Goal: Task Accomplishment & Management: Use online tool/utility

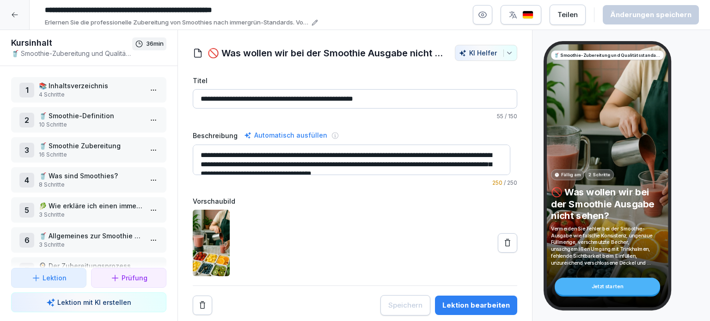
click at [14, 15] on icon at bounding box center [14, 14] width 7 height 7
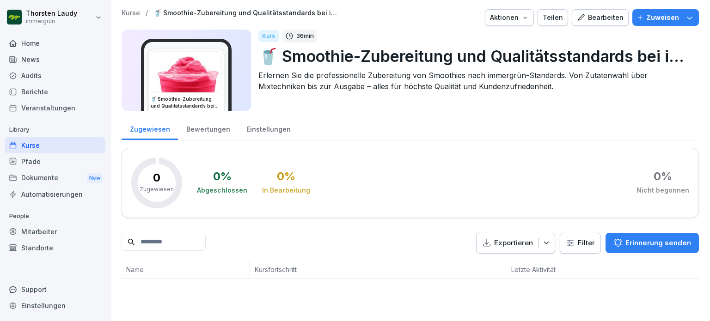
click at [32, 145] on div "Kurse" at bounding box center [55, 145] width 101 height 16
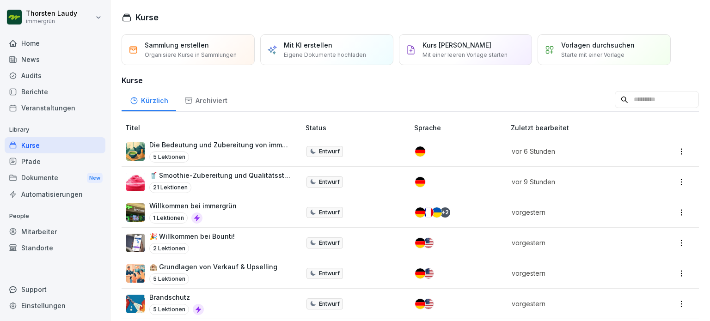
click at [139, 181] on img at bounding box center [135, 182] width 18 height 18
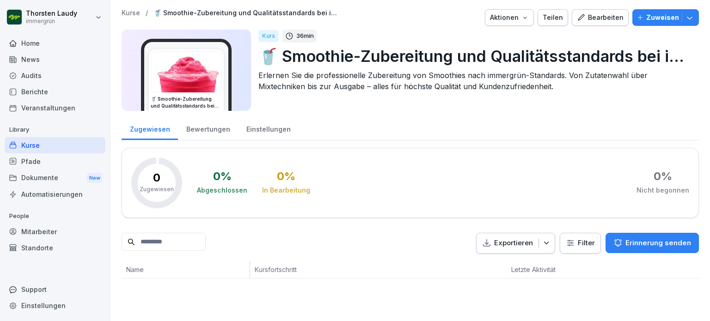
click at [597, 18] on div "Bearbeiten" at bounding box center [600, 17] width 47 height 10
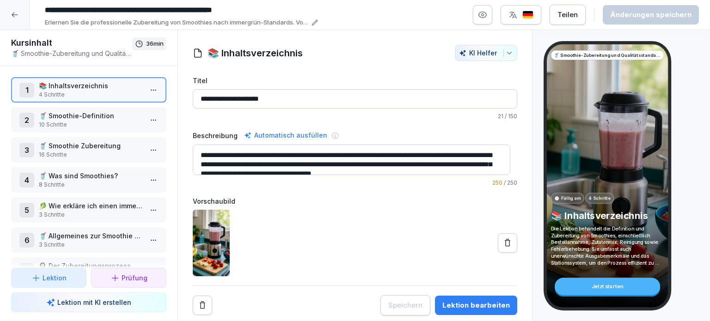
click at [51, 121] on p "10 Schritte" at bounding box center [91, 125] width 104 height 8
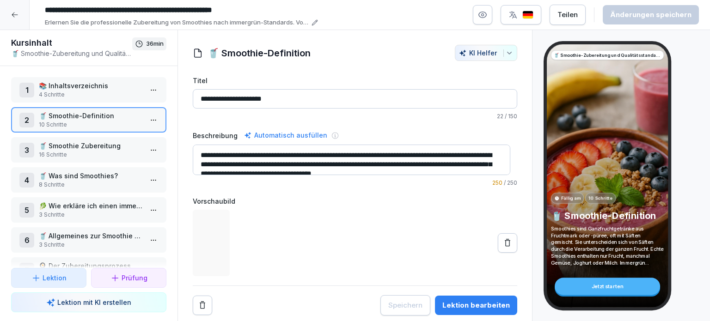
click at [86, 83] on p "📚 Inhaltsverzeichnis" at bounding box center [91, 86] width 104 height 10
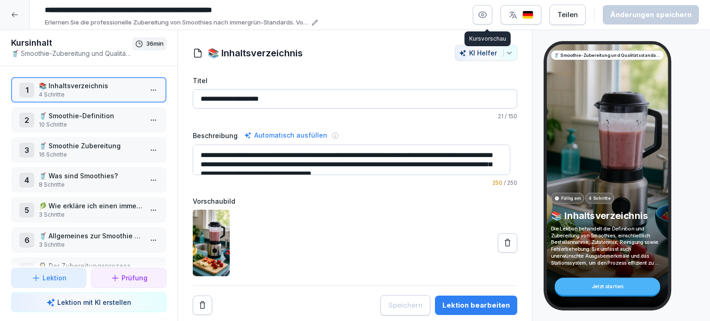
click at [487, 16] on icon "button" at bounding box center [482, 14] width 9 height 9
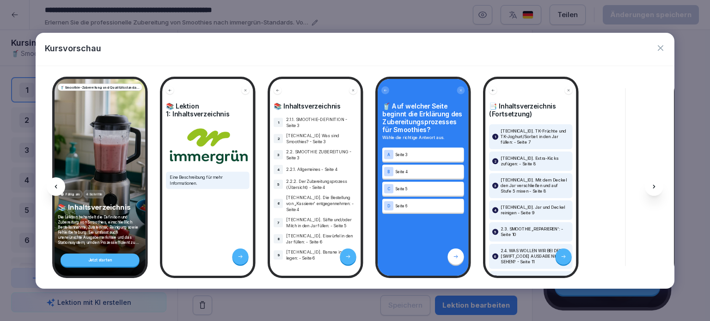
click at [656, 188] on icon at bounding box center [654, 186] width 7 height 7
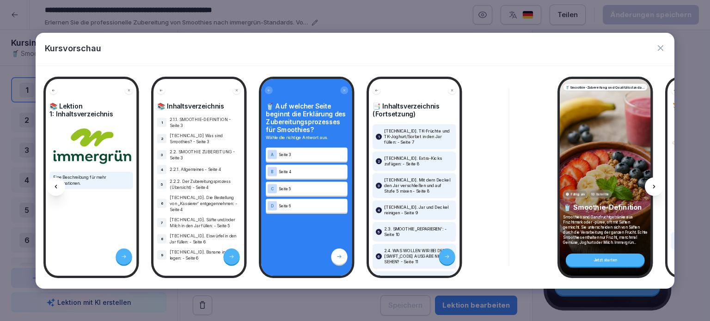
click at [656, 188] on icon at bounding box center [654, 186] width 7 height 7
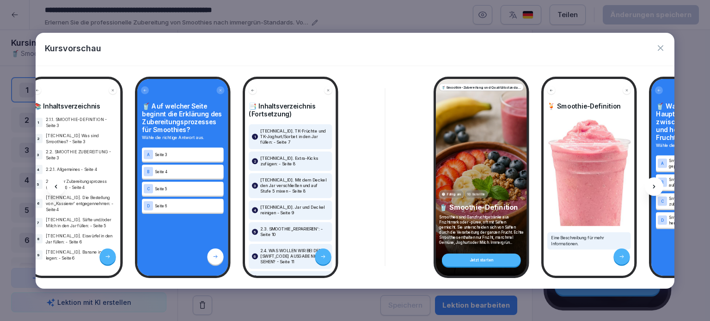
click at [656, 188] on icon at bounding box center [654, 186] width 7 height 7
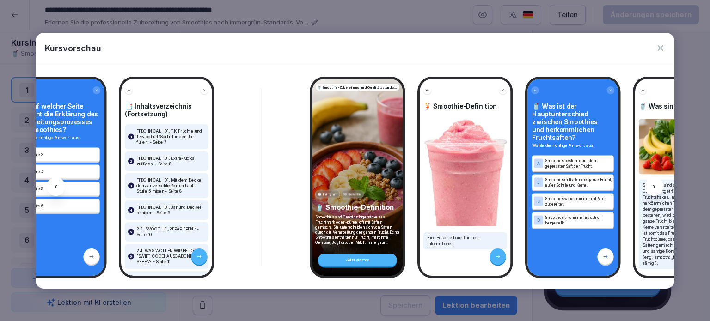
click at [656, 188] on icon at bounding box center [654, 186] width 7 height 7
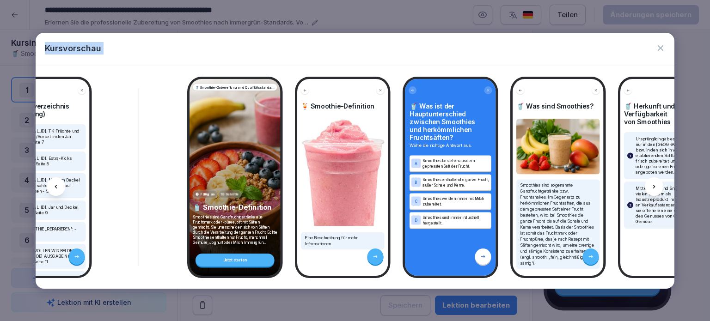
click at [656, 188] on icon at bounding box center [654, 186] width 7 height 7
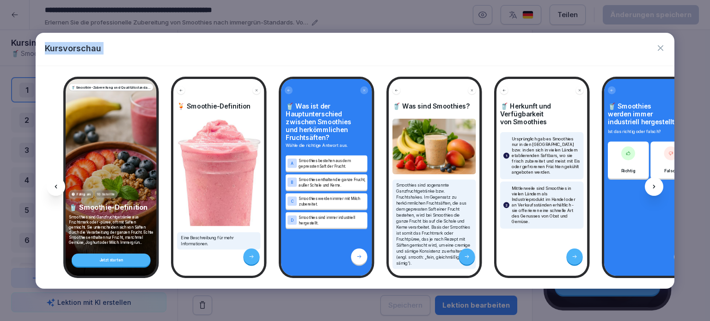
click at [656, 188] on icon at bounding box center [654, 186] width 7 height 7
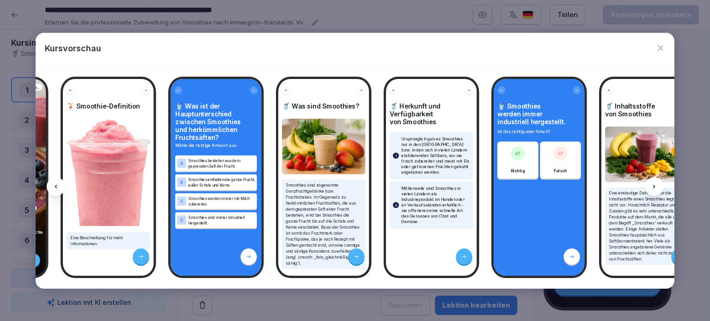
scroll to position [0, 735]
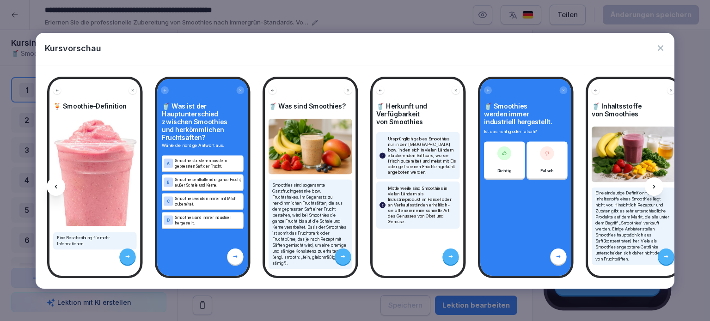
click at [662, 51] on icon "button" at bounding box center [660, 47] width 9 height 9
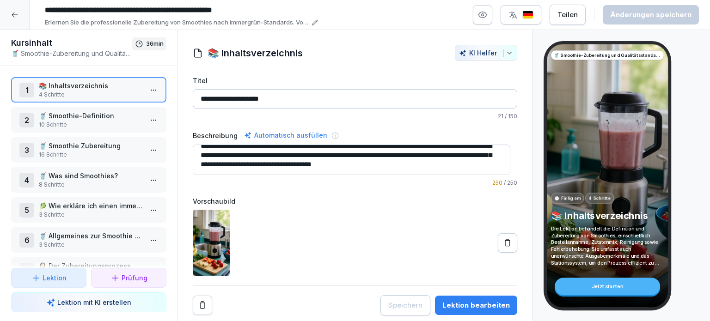
scroll to position [18, 0]
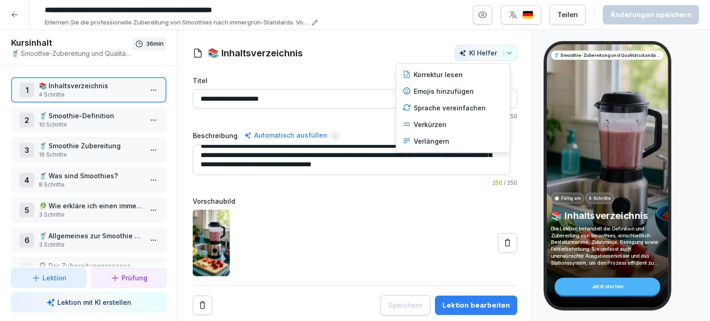
click at [506, 54] on icon "button" at bounding box center [509, 52] width 7 height 7
click at [433, 123] on div "Verkürzen" at bounding box center [453, 125] width 108 height 17
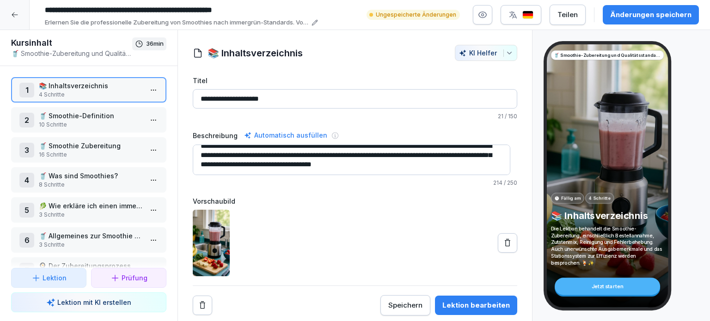
type textarea "**********"
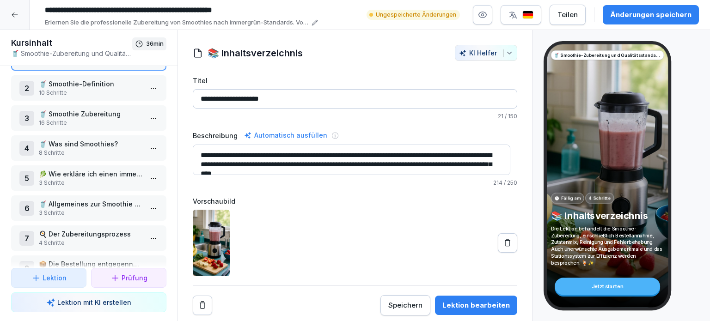
scroll to position [33, 0]
click at [63, 199] on p "🥤 Allgemeines zur Smoothie Zubereitung" at bounding box center [91, 203] width 104 height 10
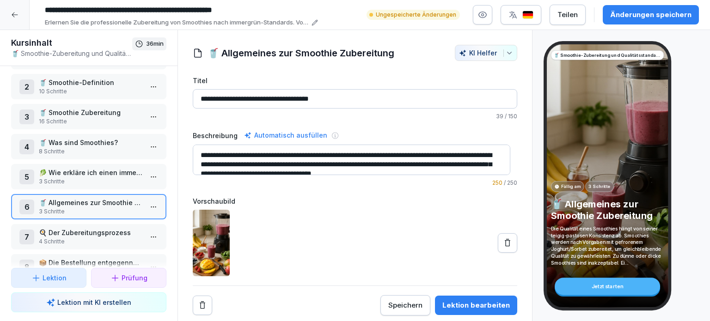
scroll to position [9, 0]
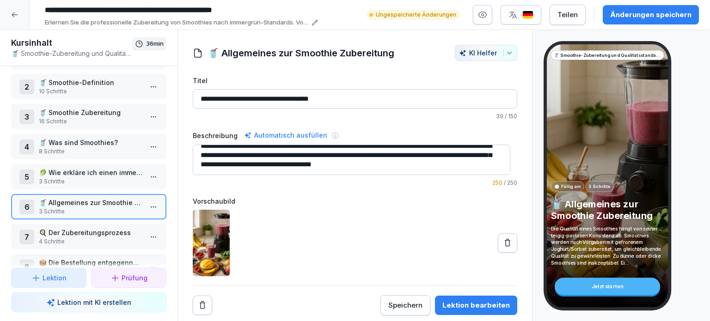
click at [506, 54] on icon "button" at bounding box center [509, 52] width 7 height 7
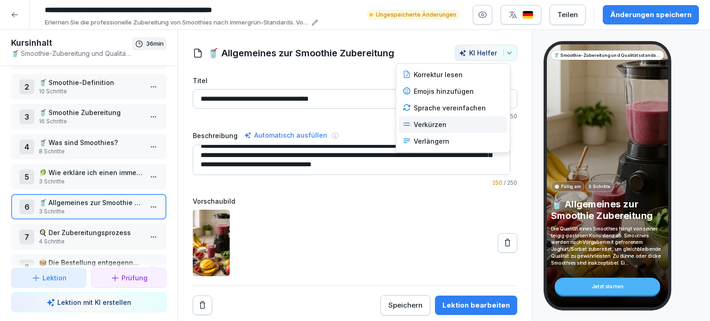
click at [423, 127] on div "Verkürzen" at bounding box center [453, 125] width 108 height 17
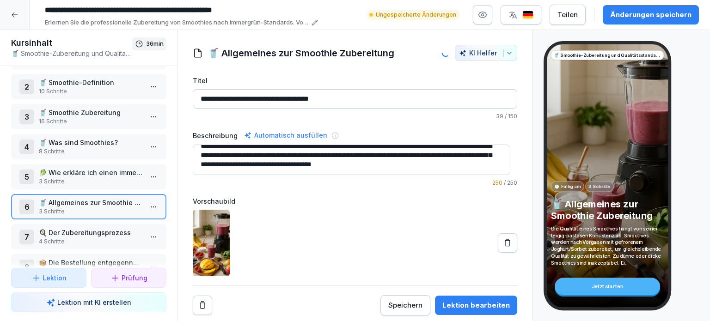
type textarea "**********"
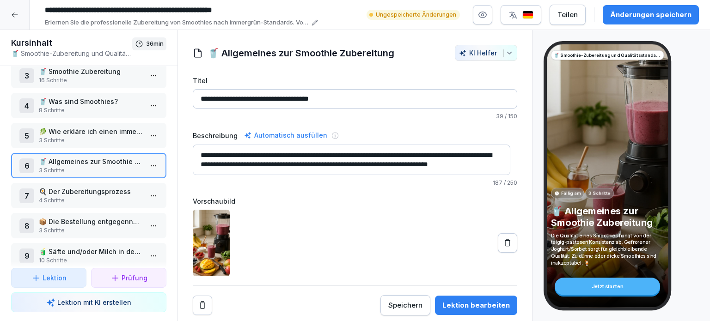
scroll to position [0, 0]
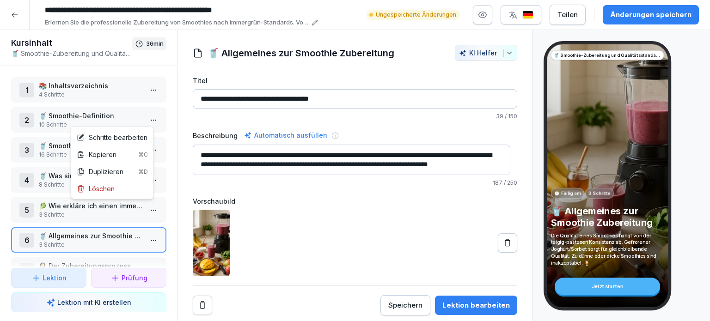
click at [148, 120] on html "**********" at bounding box center [355, 160] width 710 height 321
click at [266, 221] on html "**********" at bounding box center [355, 160] width 710 height 321
click at [400, 306] on div "Speichern" at bounding box center [405, 306] width 34 height 10
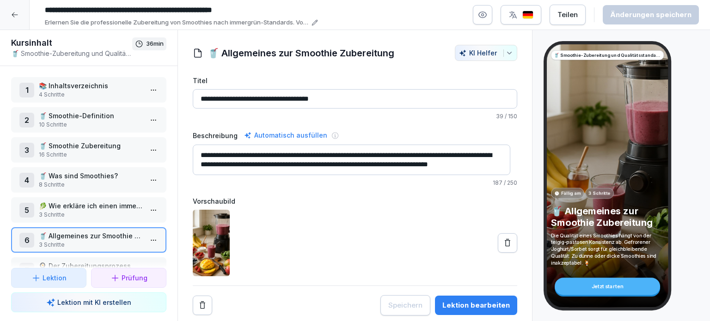
click at [11, 16] on icon at bounding box center [14, 14] width 7 height 7
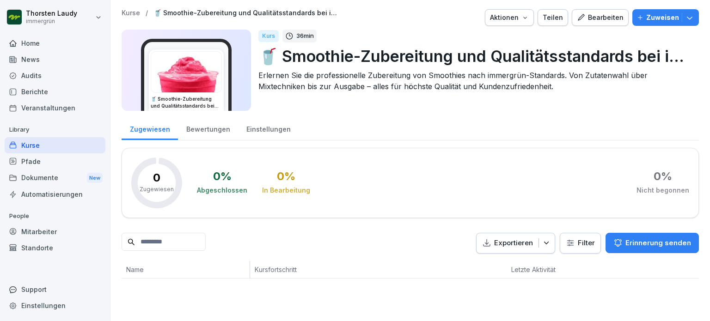
click at [31, 43] on div "Home" at bounding box center [55, 43] width 101 height 16
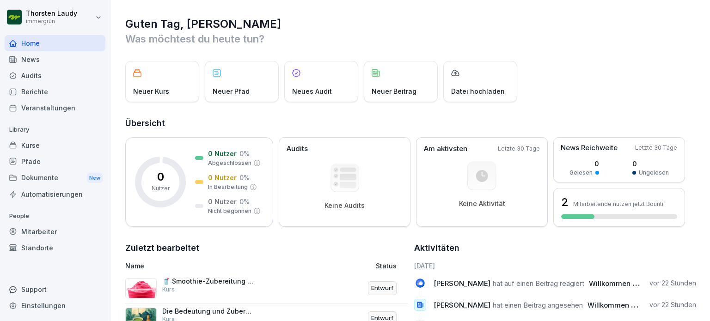
click at [226, 91] on p "Neuer Pfad" at bounding box center [231, 91] width 37 height 10
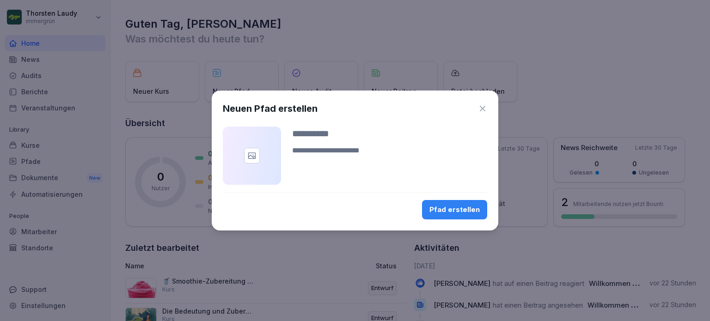
click at [457, 213] on div "Pfad erstellen" at bounding box center [455, 210] width 50 height 10
type input "*"
type input "**********"
click at [457, 208] on div "Pfad erstellen" at bounding box center [455, 210] width 50 height 10
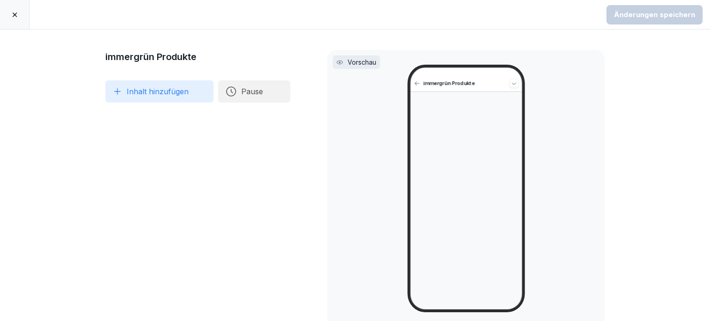
click at [126, 90] on button "Inhalt hinzufügen" at bounding box center [159, 91] width 108 height 22
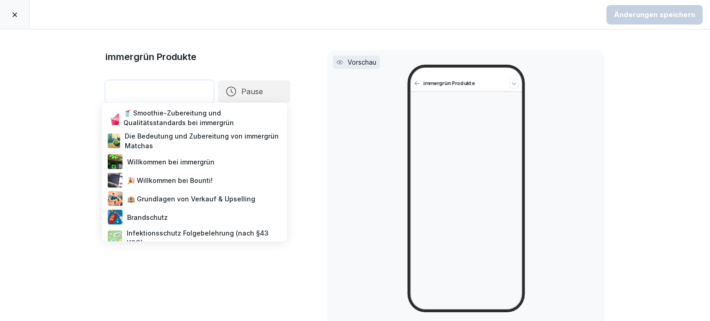
click at [173, 117] on div "🥤 Smoothie-Zubereitung und Qualitätsstandards bei immergrün" at bounding box center [195, 117] width 178 height 23
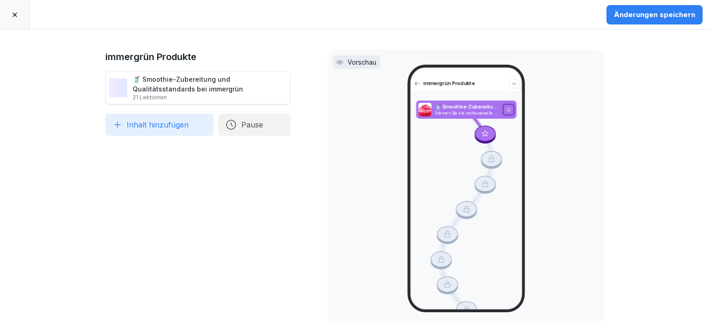
click at [655, 13] on div "Änderungen speichern" at bounding box center [654, 15] width 81 height 10
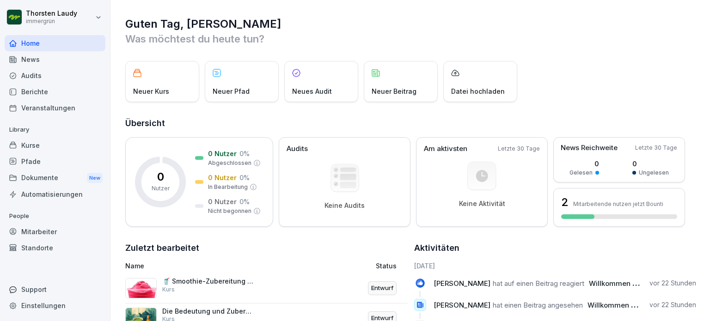
click at [243, 85] on div "Neuer Pfad" at bounding box center [242, 81] width 74 height 41
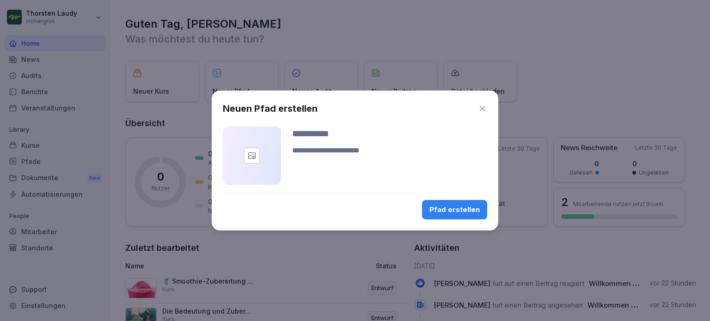
click at [484, 111] on icon "button" at bounding box center [483, 109] width 6 height 6
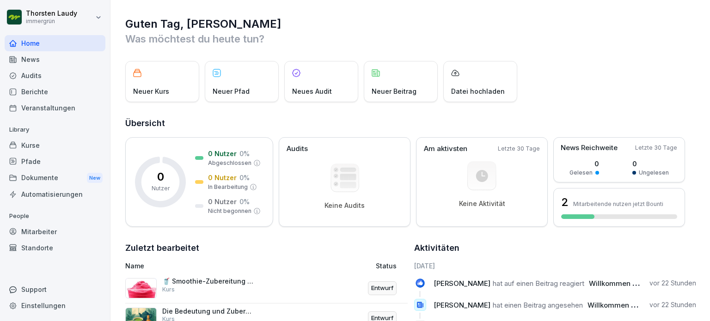
click at [28, 160] on div "Pfade" at bounding box center [55, 162] width 101 height 16
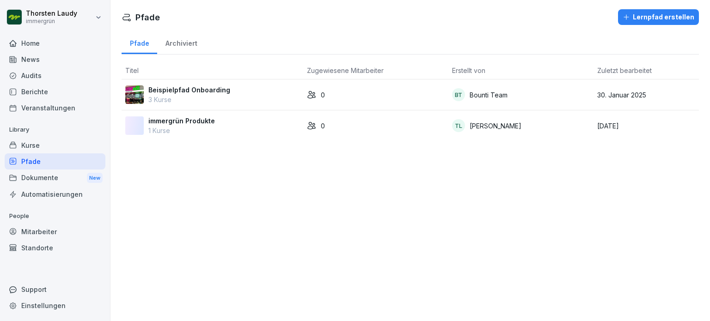
click at [172, 90] on p "Beispielpfad Onboarding" at bounding box center [189, 90] width 82 height 10
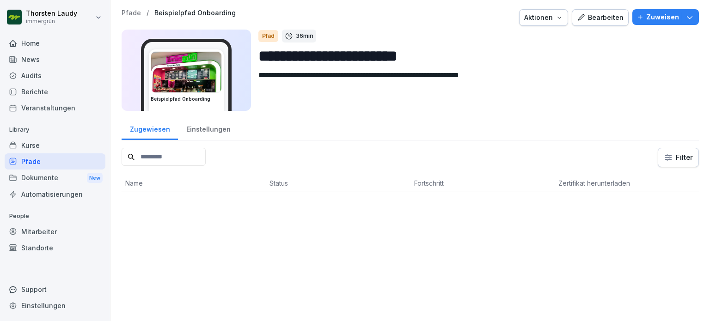
click at [601, 20] on div "Bearbeiten" at bounding box center [600, 17] width 47 height 10
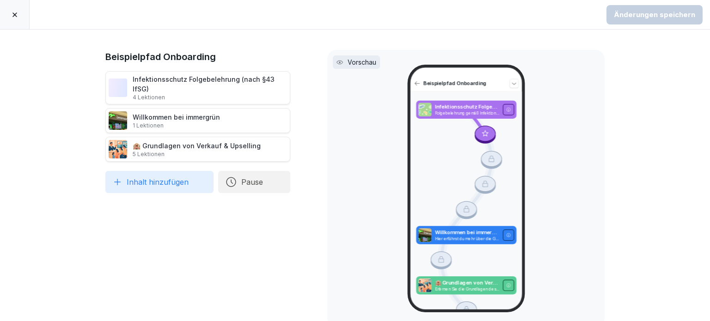
click at [14, 15] on icon at bounding box center [14, 14] width 5 height 5
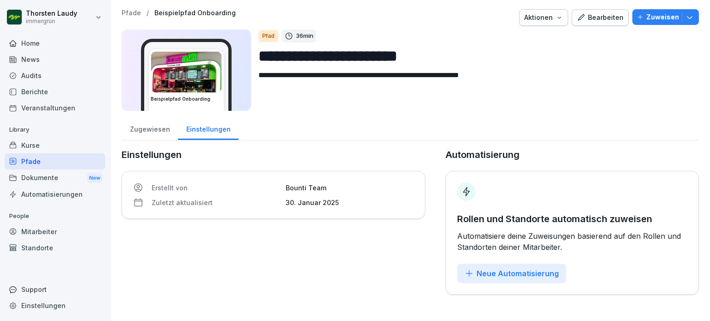
click at [43, 42] on div "Home" at bounding box center [55, 43] width 101 height 16
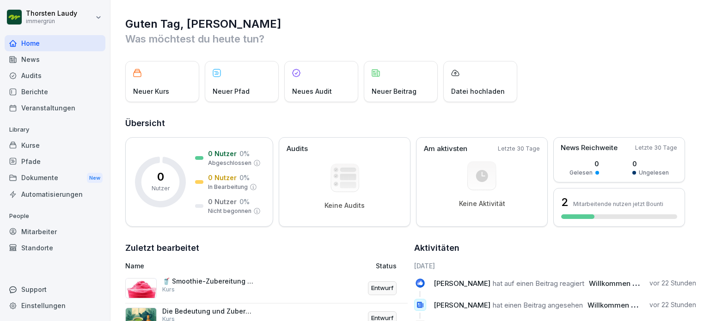
click at [166, 281] on p "🥤 Smoothie-Zubereitung und Qualitätsstandards bei immergrün" at bounding box center [208, 281] width 92 height 8
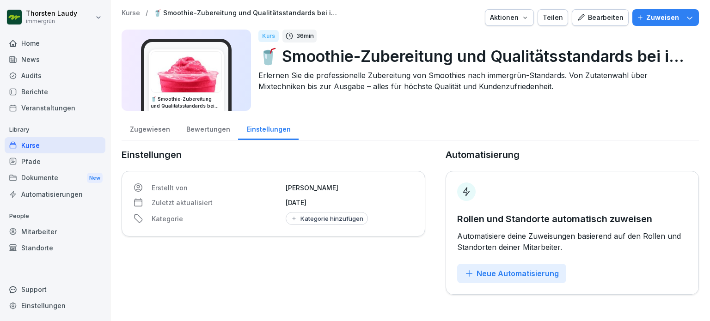
click at [687, 18] on icon "button" at bounding box center [690, 18] width 6 height 3
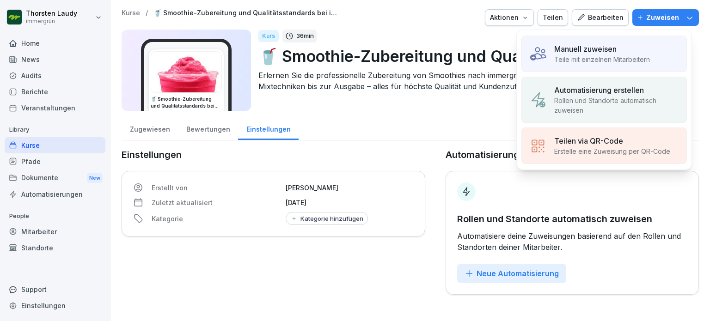
click at [575, 53] on p "Manuell zuweisen" at bounding box center [585, 48] width 62 height 11
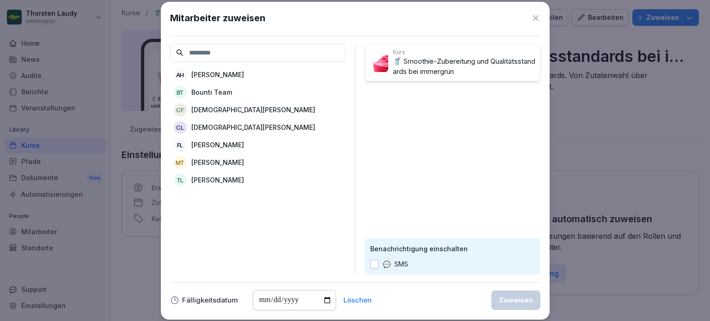
click at [534, 17] on icon at bounding box center [536, 18] width 6 height 6
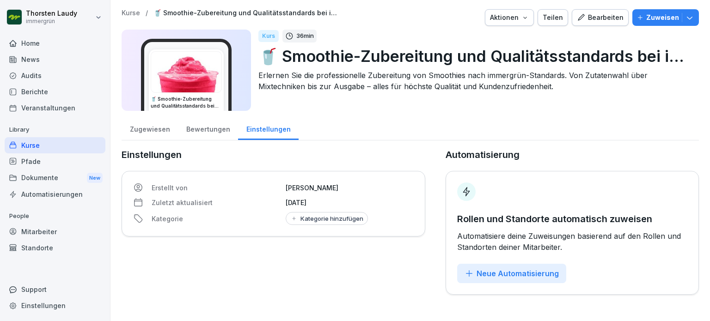
click at [32, 45] on div "Home" at bounding box center [55, 43] width 101 height 16
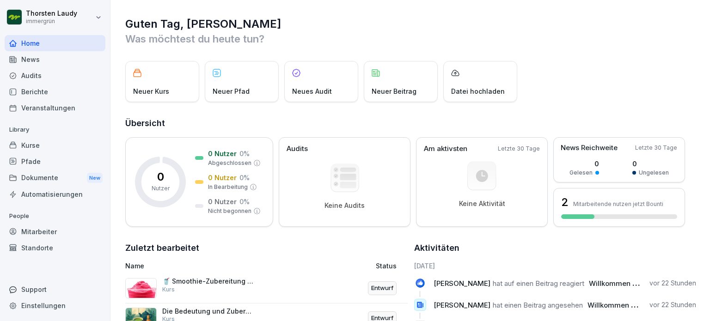
click at [41, 179] on div "Dokumente New" at bounding box center [55, 178] width 101 height 17
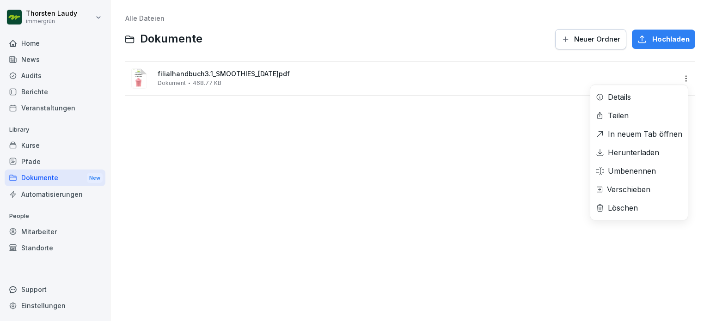
click at [677, 78] on html "Thorsten Laudy immergrün Home News Audits Berichte Veranstaltungen Library Kurs…" at bounding box center [355, 160] width 710 height 321
click at [619, 116] on div "Teilen" at bounding box center [618, 115] width 21 height 11
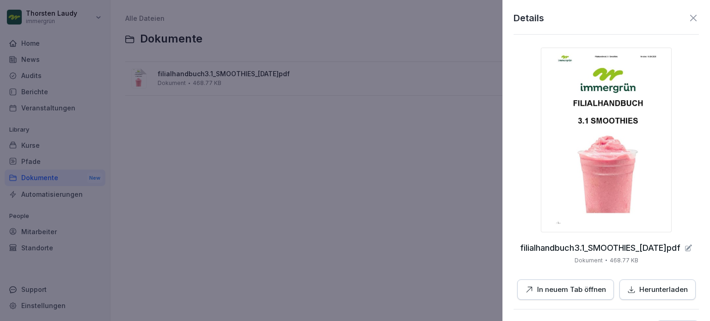
click at [686, 24] on div "Details" at bounding box center [606, 18] width 185 height 14
click at [690, 18] on icon at bounding box center [693, 18] width 6 height 6
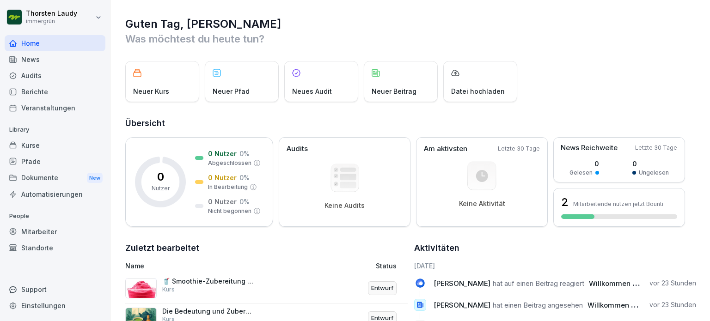
click at [168, 81] on div "Neuer Kurs" at bounding box center [162, 81] width 74 height 41
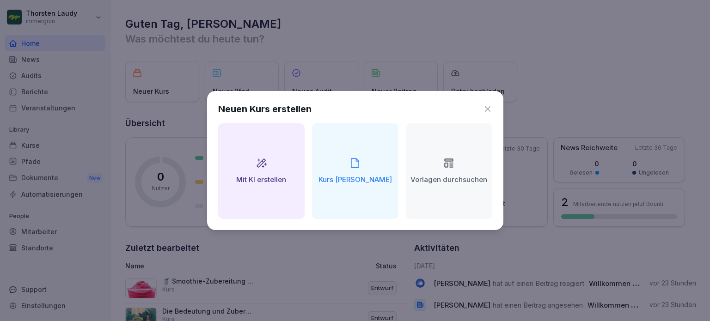
click at [270, 170] on div "Mit KI erstellen" at bounding box center [261, 171] width 86 height 96
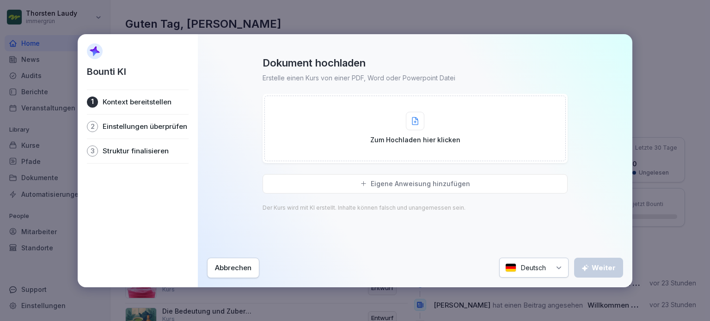
click at [415, 122] on icon at bounding box center [415, 120] width 6 height 7
click at [229, 270] on div "Abbrechen" at bounding box center [233, 268] width 37 height 10
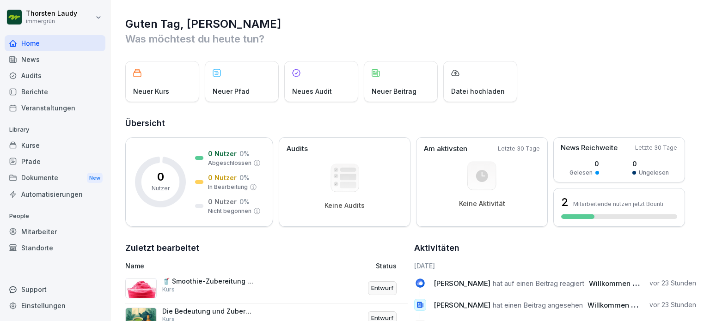
click at [152, 86] on p "Neuer Kurs" at bounding box center [151, 91] width 36 height 10
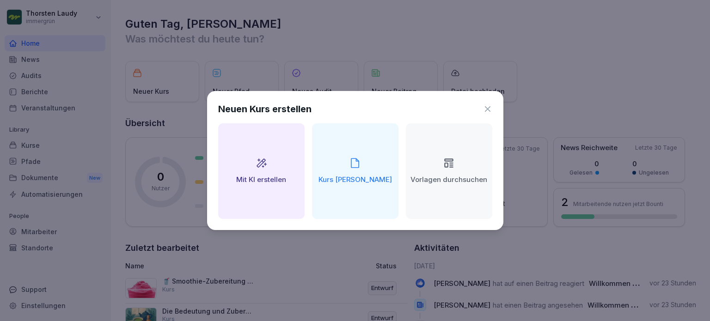
click at [262, 177] on h2 "Mit KI erstellen" at bounding box center [261, 180] width 50 height 11
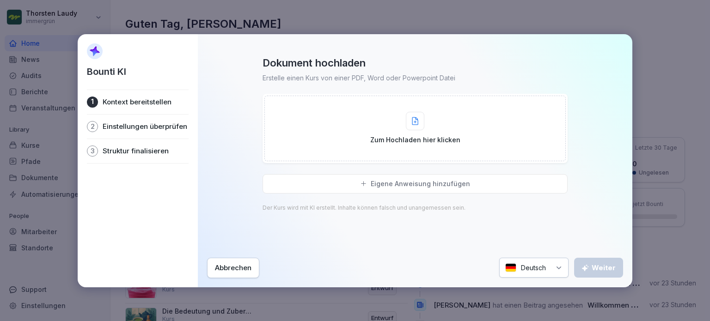
click at [424, 128] on div at bounding box center [415, 121] width 18 height 18
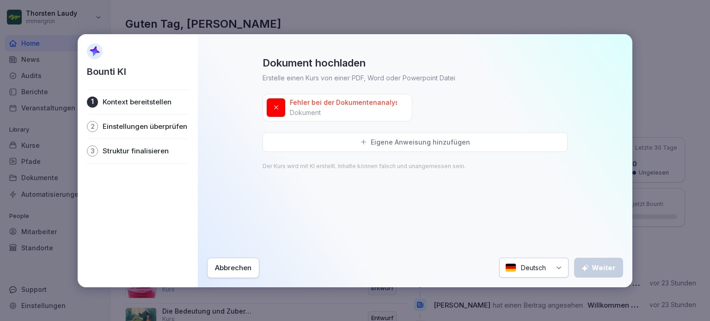
click at [275, 106] on icon at bounding box center [276, 107] width 4 height 4
click at [409, 96] on icon at bounding box center [409, 97] width 6 height 6
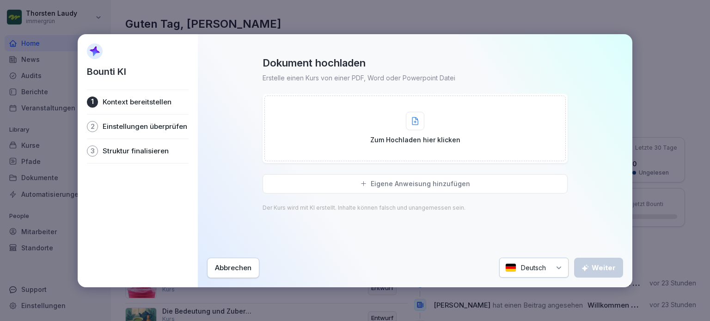
click at [415, 122] on icon at bounding box center [415, 120] width 6 height 7
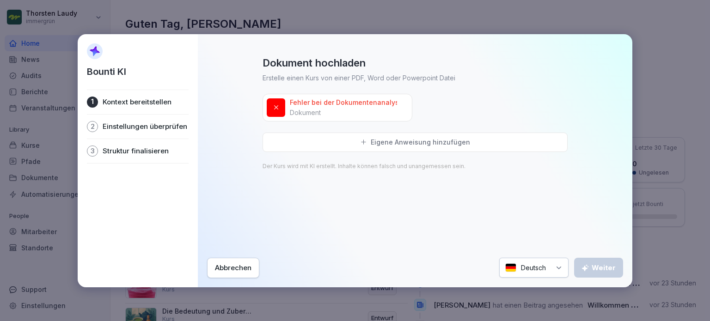
click at [240, 271] on div "Abbrechen" at bounding box center [233, 268] width 37 height 10
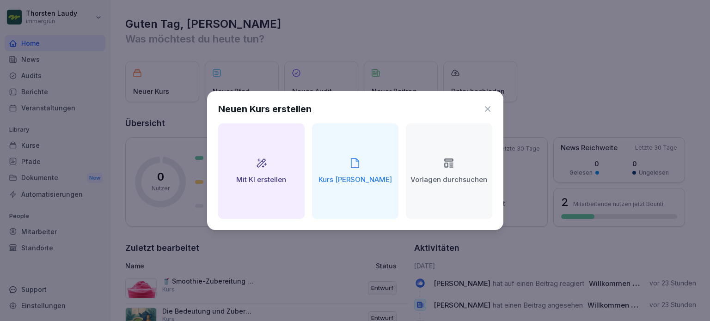
click at [266, 175] on h2 "Mit KI erstellen" at bounding box center [261, 180] width 50 height 11
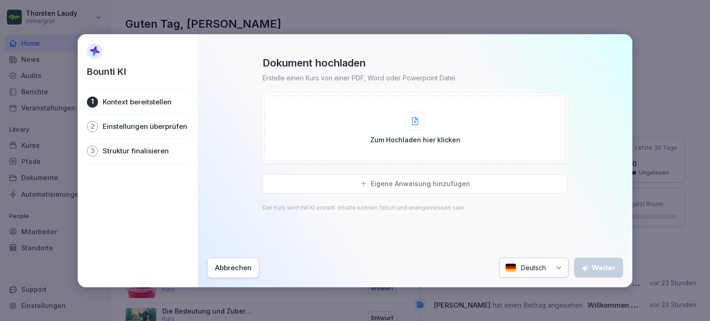
click at [240, 271] on div "Abbrechen" at bounding box center [233, 268] width 37 height 10
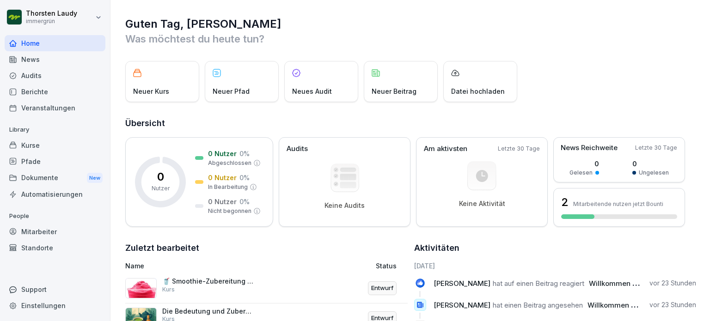
click at [165, 87] on p "Neuer Kurs" at bounding box center [151, 91] width 36 height 10
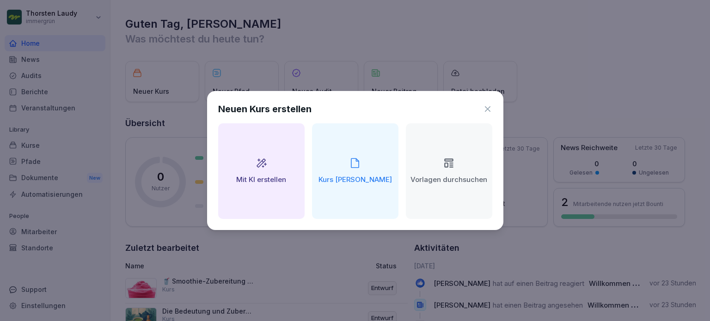
click at [442, 164] on div "Vorlagen durchsuchen" at bounding box center [449, 171] width 86 height 96
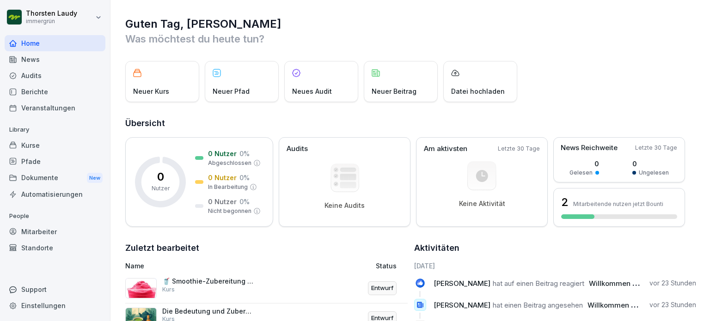
click at [155, 86] on p "Neuer Kurs" at bounding box center [151, 91] width 36 height 10
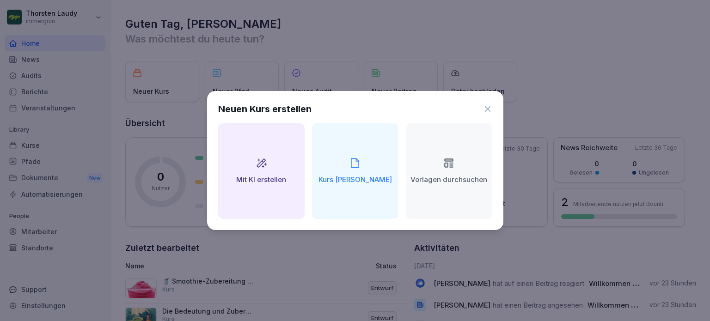
click at [354, 169] on icon at bounding box center [355, 163] width 12 height 12
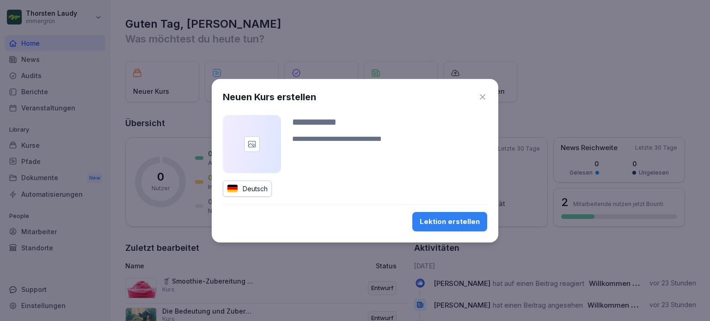
click at [292, 123] on input at bounding box center [389, 122] width 195 height 14
type input "*"
click at [360, 121] on input "**********" at bounding box center [389, 122] width 195 height 14
type input "**********"
click at [250, 150] on div at bounding box center [252, 144] width 16 height 16
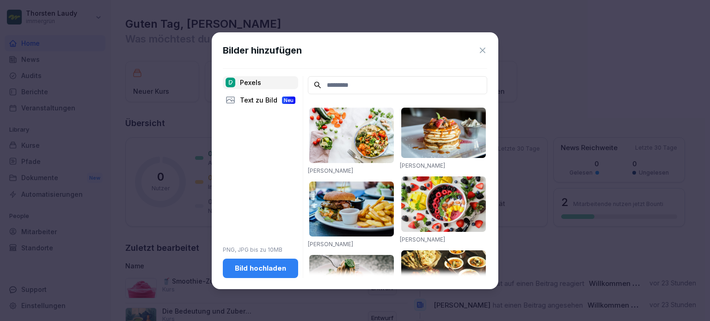
click at [264, 266] on div "Bild hochladen" at bounding box center [260, 269] width 61 height 10
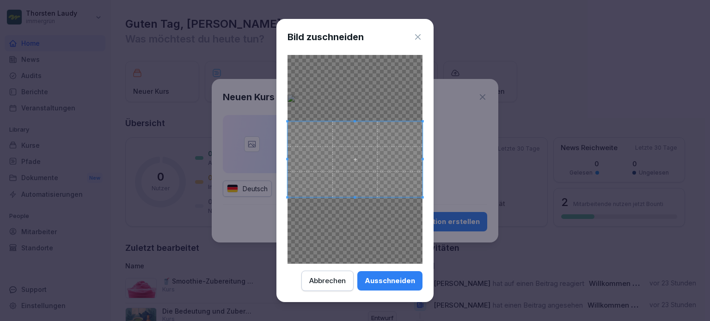
click at [370, 104] on div at bounding box center [355, 159] width 135 height 209
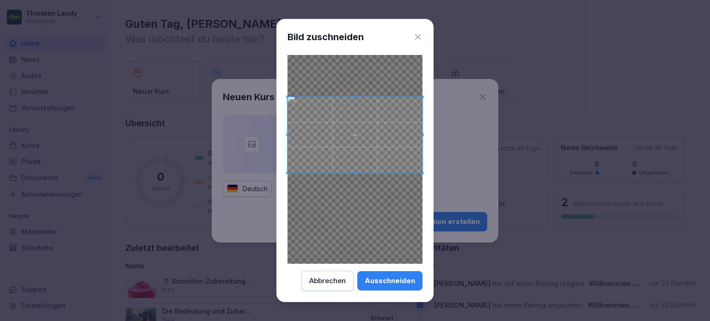
click at [388, 131] on span at bounding box center [355, 135] width 135 height 76
click at [356, 201] on div at bounding box center [355, 159] width 135 height 209
click at [353, 201] on div at bounding box center [355, 159] width 135 height 209
click at [354, 190] on div at bounding box center [355, 159] width 135 height 209
click at [396, 283] on div "Ausschneiden" at bounding box center [390, 281] width 50 height 10
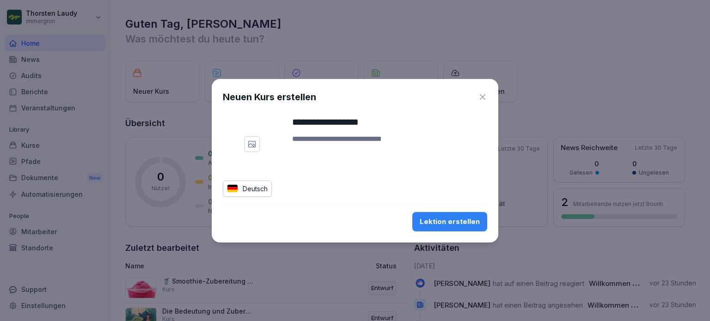
click at [446, 224] on div "Lektion erstellen" at bounding box center [450, 222] width 60 height 10
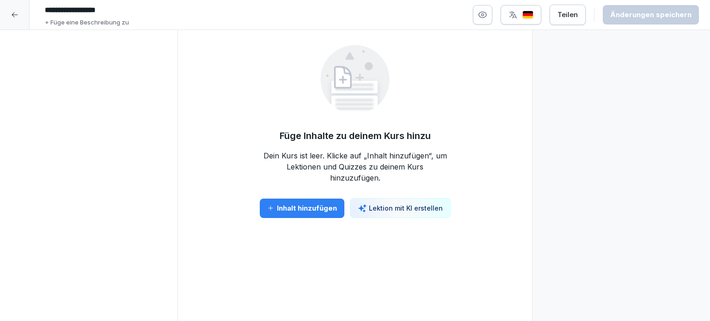
click at [291, 208] on div "Inhalt hinzufügen" at bounding box center [302, 208] width 70 height 10
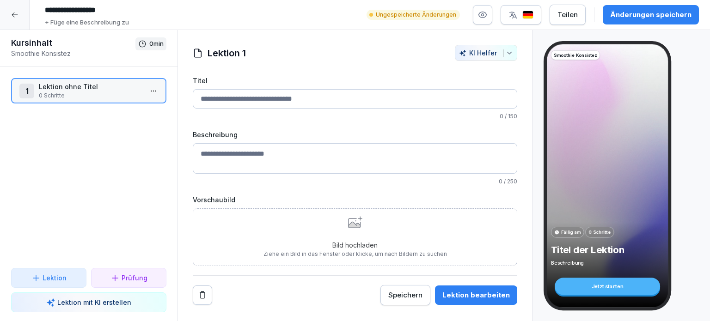
click at [220, 99] on input "Titel" at bounding box center [355, 98] width 325 height 19
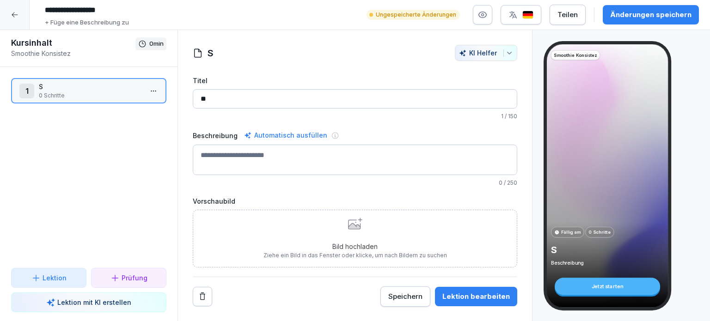
type input "*"
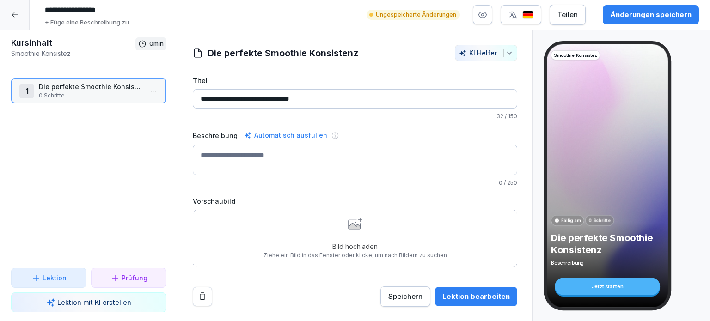
type input "**********"
click at [223, 157] on textarea "Beschreibung" at bounding box center [355, 160] width 325 height 31
click at [15, 15] on icon at bounding box center [14, 14] width 7 height 7
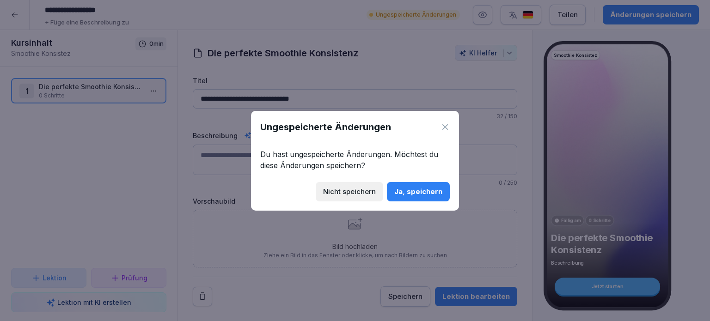
click at [448, 124] on icon at bounding box center [445, 127] width 6 height 6
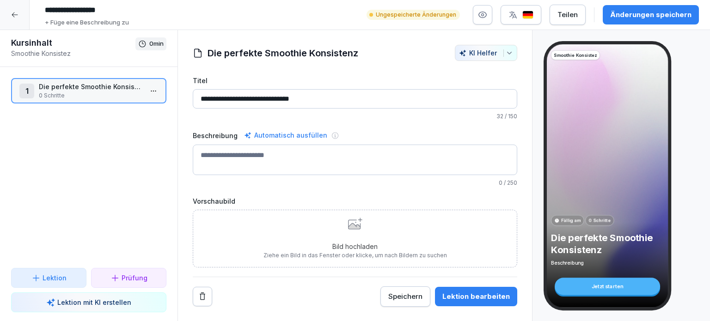
click at [200, 155] on textarea "Beschreibung" at bounding box center [355, 160] width 325 height 31
paste textarea "**********"
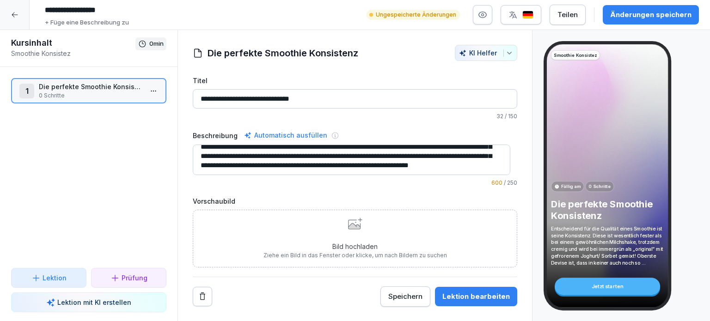
scroll to position [46, 0]
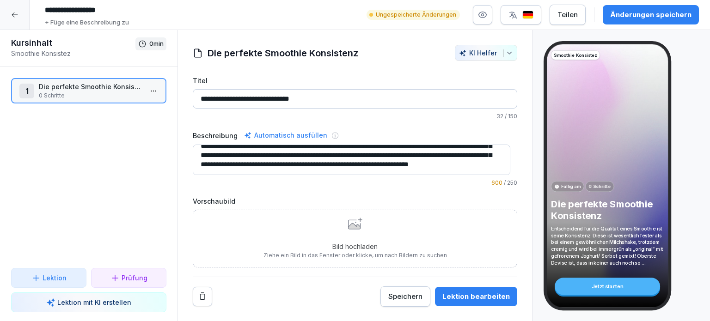
drag, startPoint x: 375, startPoint y: 155, endPoint x: 500, endPoint y: 171, distance: 125.8
click at [500, 171] on textarea "**********" at bounding box center [352, 160] width 318 height 31
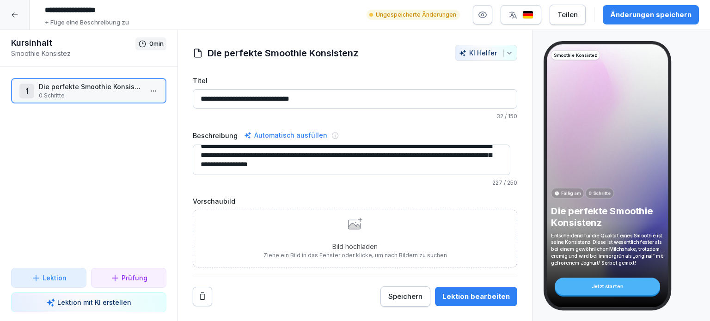
scroll to position [9, 0]
type textarea "**********"
click at [353, 223] on icon at bounding box center [355, 224] width 14 height 12
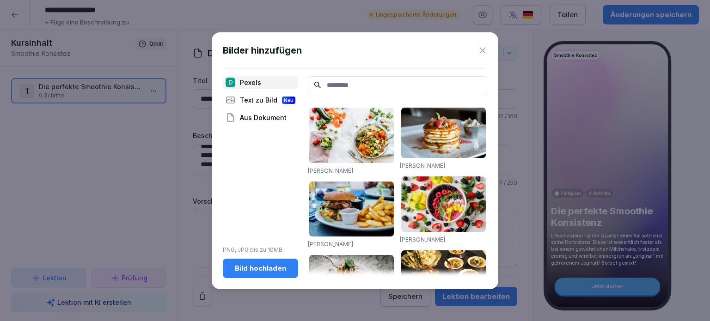
click at [257, 269] on div "Bild hochladen" at bounding box center [260, 269] width 61 height 10
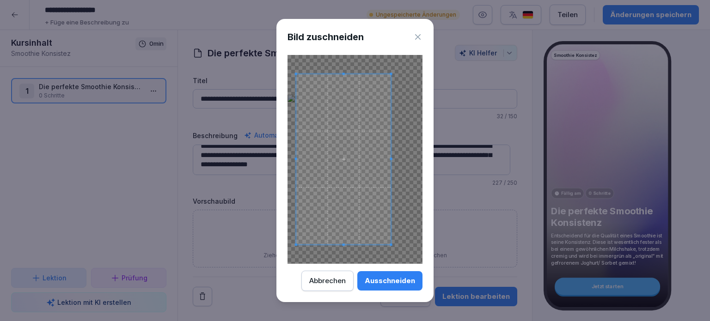
click at [296, 159] on span at bounding box center [296, 159] width 2 height 2
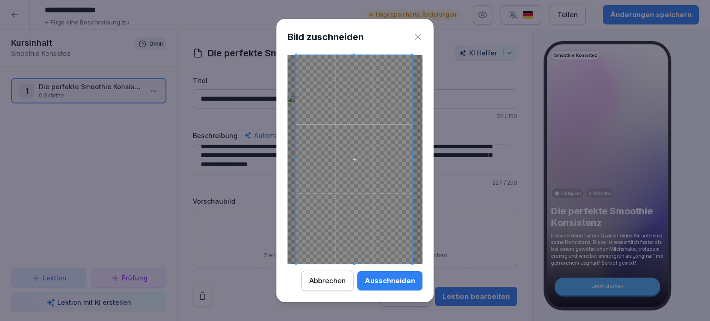
click at [418, 162] on div at bounding box center [355, 159] width 135 height 209
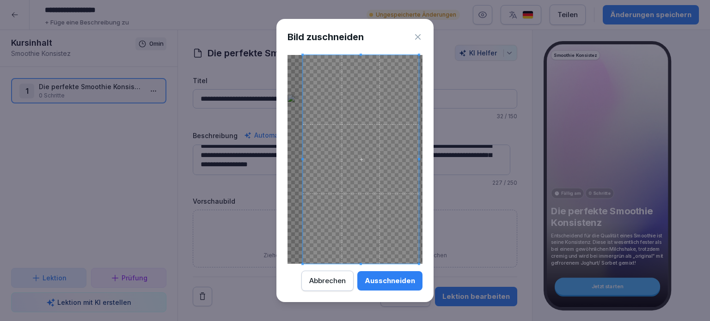
click at [358, 153] on span at bounding box center [361, 159] width 116 height 209
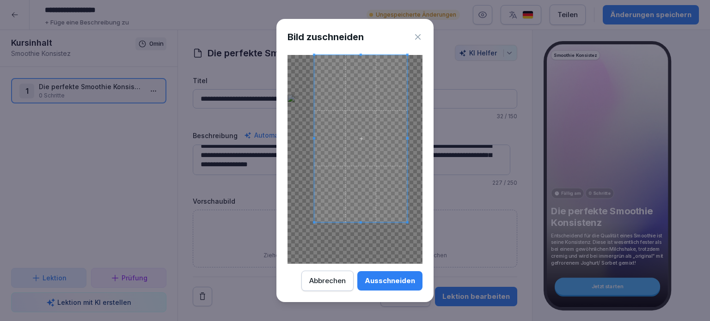
click at [363, 222] on div at bounding box center [360, 138] width 93 height 167
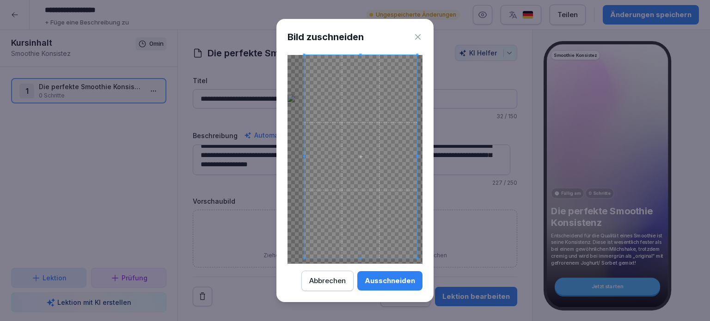
click at [344, 258] on div at bounding box center [360, 156] width 113 height 203
click at [387, 184] on span at bounding box center [358, 156] width 113 height 203
click at [396, 280] on div "Ausschneiden" at bounding box center [390, 281] width 50 height 10
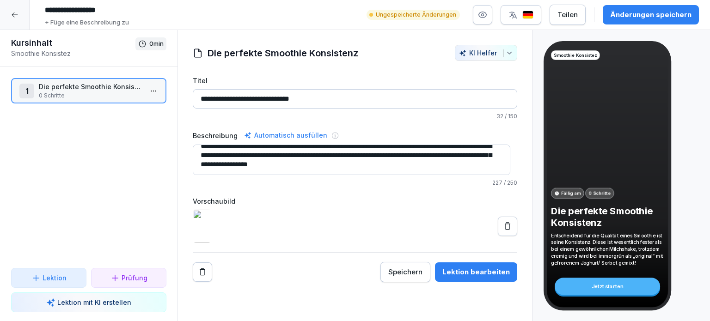
click at [42, 279] on div "Lektion" at bounding box center [48, 278] width 35 height 10
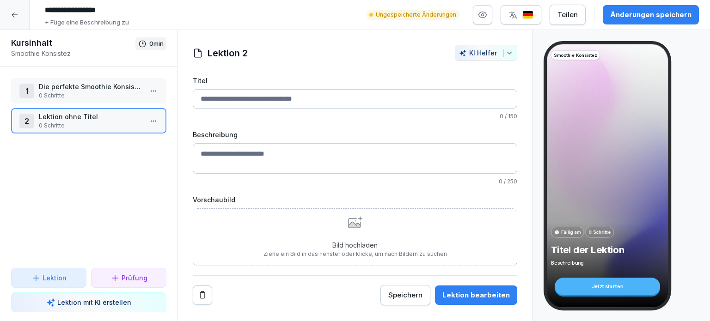
click at [207, 154] on textarea "Beschreibung" at bounding box center [355, 158] width 325 height 31
paste textarea "**********"
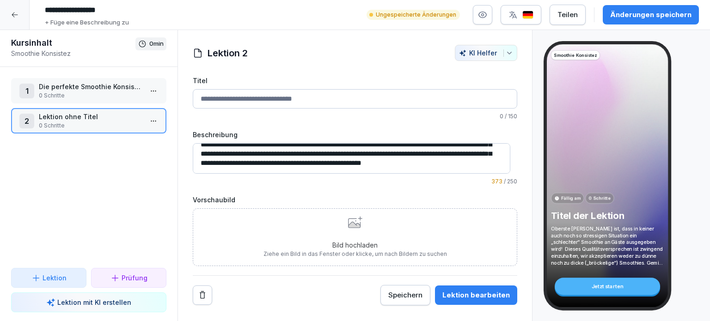
scroll to position [28, 0]
drag, startPoint x: 204, startPoint y: 163, endPoint x: 213, endPoint y: 168, distance: 10.6
click at [213, 168] on textarea "**********" at bounding box center [352, 158] width 318 height 31
click at [200, 155] on textarea "**********" at bounding box center [352, 158] width 318 height 31
drag, startPoint x: 198, startPoint y: 153, endPoint x: 362, endPoint y: 166, distance: 164.2
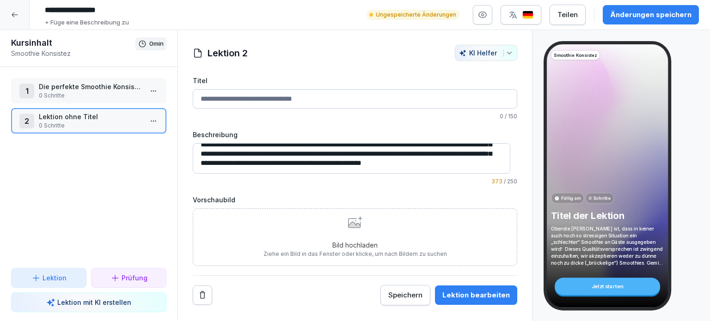
click at [362, 166] on textarea "**********" at bounding box center [352, 158] width 318 height 31
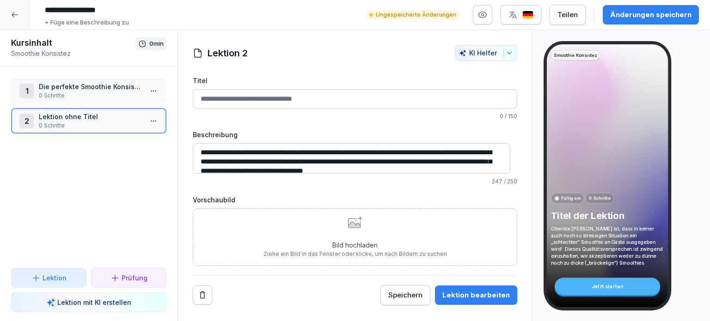
scroll to position [0, 0]
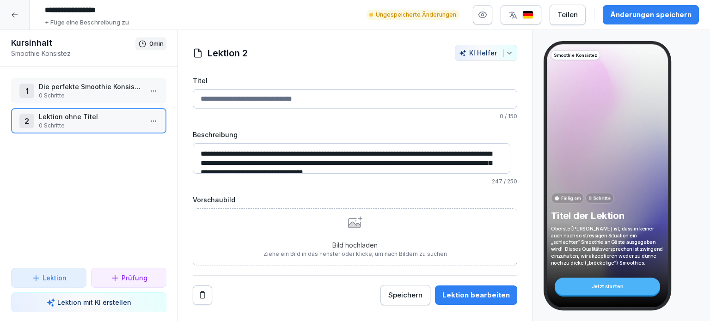
type textarea "**********"
click at [350, 220] on icon at bounding box center [355, 222] width 14 height 12
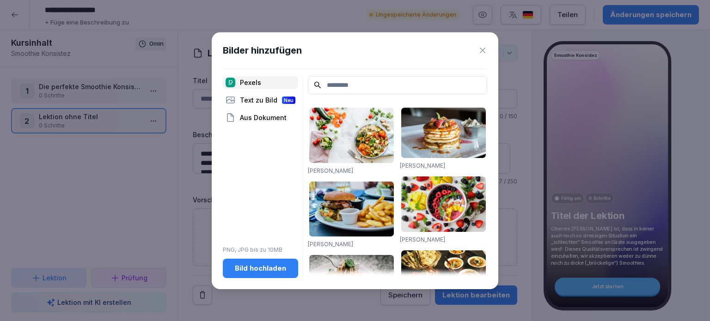
click at [259, 267] on div "Bild hochladen" at bounding box center [260, 269] width 61 height 10
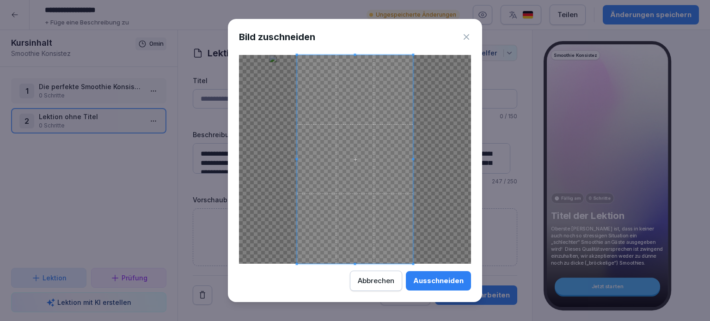
click at [419, 160] on div at bounding box center [355, 159] width 232 height 209
click at [436, 283] on div "Ausschneiden" at bounding box center [438, 281] width 50 height 10
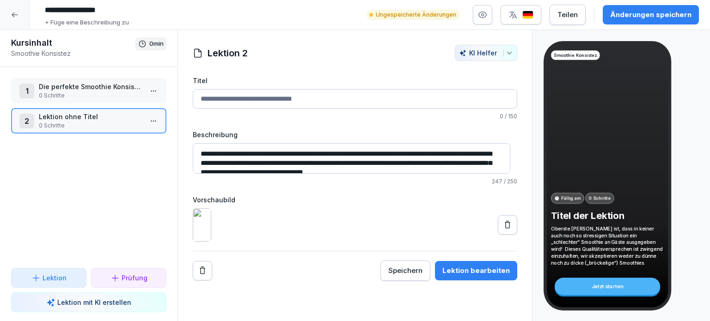
click at [37, 281] on icon at bounding box center [35, 278] width 9 height 9
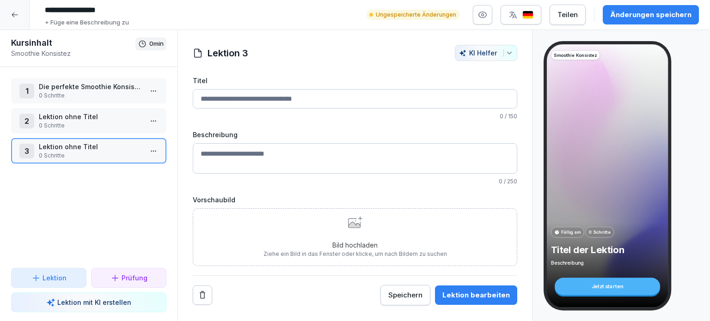
click at [205, 155] on textarea "Beschreibung" at bounding box center [355, 158] width 325 height 31
paste textarea "**********"
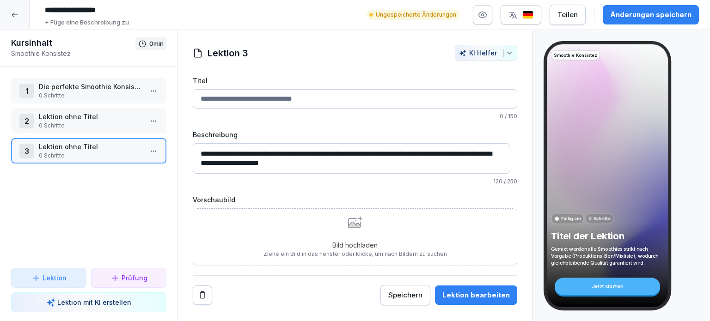
click at [428, 154] on textarea "**********" at bounding box center [352, 158] width 318 height 31
click at [455, 153] on textarea "**********" at bounding box center [352, 158] width 318 height 31
type textarea "**********"
click at [46, 118] on p "Lektion ohne Titel" at bounding box center [91, 117] width 104 height 10
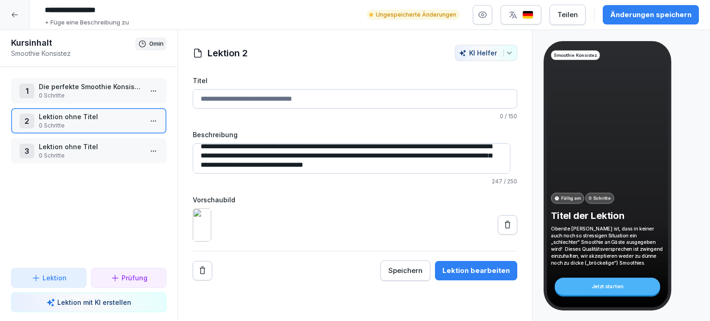
scroll to position [9, 0]
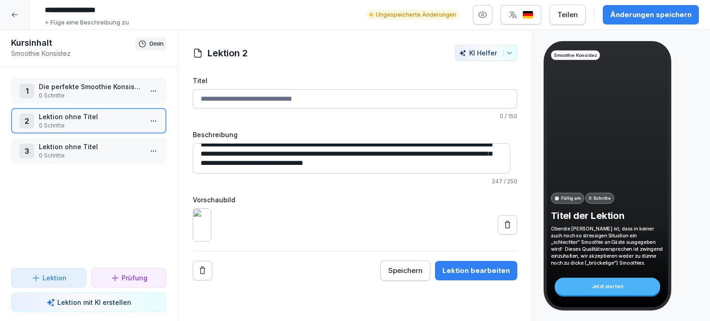
click at [71, 152] on p "0 Schritte" at bounding box center [91, 156] width 104 height 8
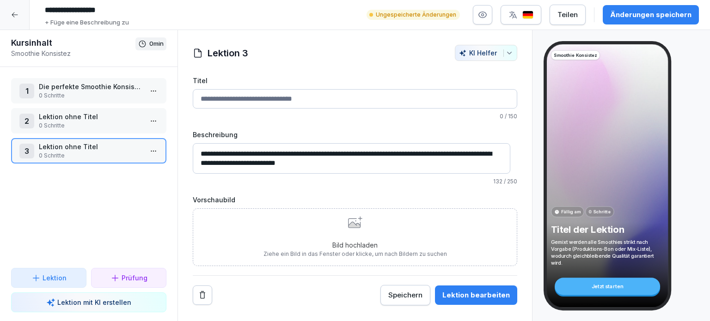
click at [379, 163] on textarea "**********" at bounding box center [352, 158] width 318 height 31
type textarea "**********"
click at [351, 225] on icon at bounding box center [354, 225] width 12 height 6
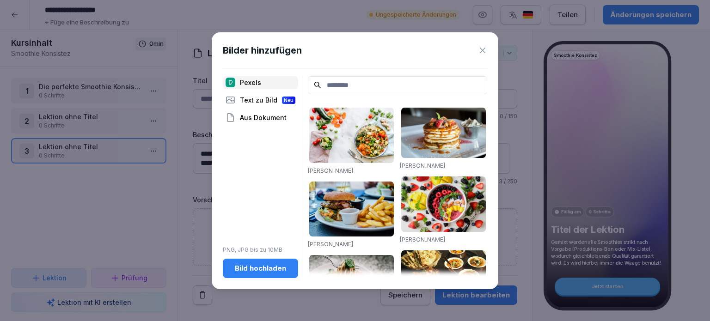
click at [264, 267] on div "Bild hochladen" at bounding box center [260, 269] width 61 height 10
click at [262, 268] on div "Bild hochladen" at bounding box center [260, 269] width 61 height 10
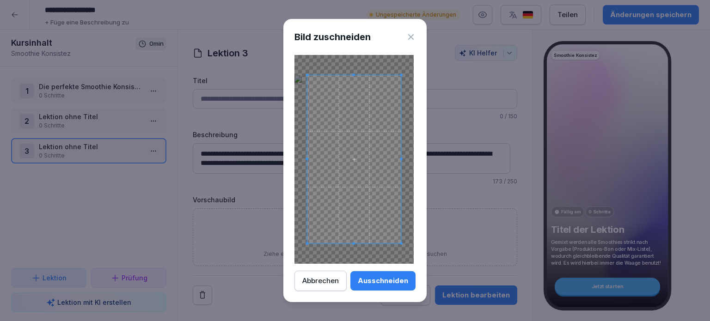
click at [381, 284] on div "Ausschneiden" at bounding box center [383, 281] width 50 height 10
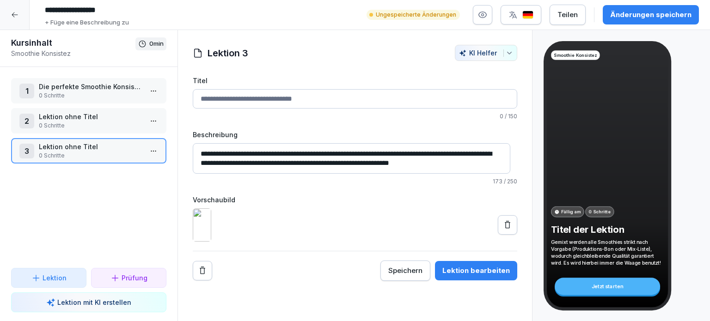
click at [59, 115] on p "Lektion ohne Titel" at bounding box center [91, 117] width 104 height 10
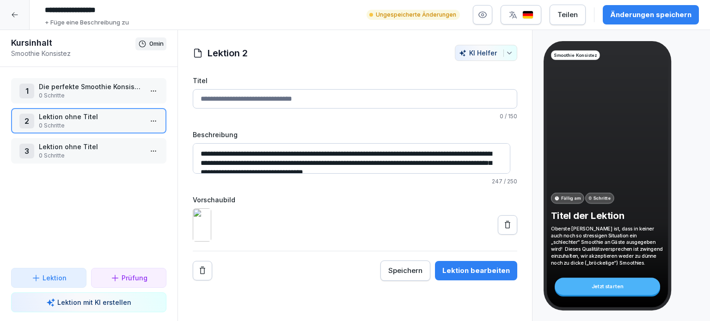
click at [203, 96] on input "Titel" at bounding box center [355, 98] width 325 height 19
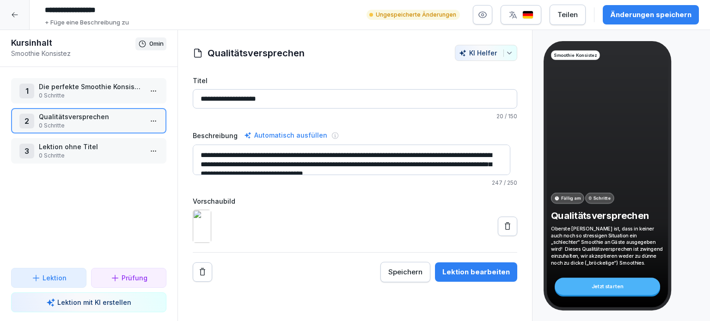
type input "**********"
click at [74, 152] on p "0 Schritte" at bounding box center [91, 156] width 104 height 8
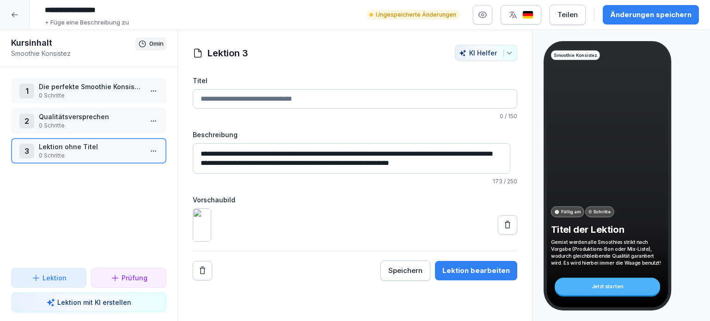
click at [212, 92] on input "Titel" at bounding box center [355, 98] width 325 height 19
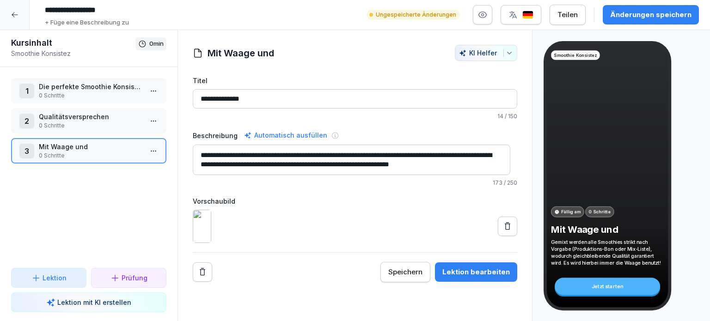
drag, startPoint x: 203, startPoint y: 99, endPoint x: 270, endPoint y: 99, distance: 68.0
click at [270, 99] on input "**********" at bounding box center [355, 98] width 325 height 19
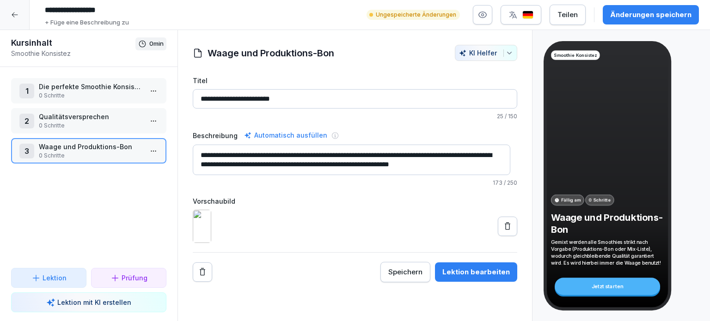
type input "**********"
click at [91, 197] on div "1 Die perfekte Smoothie Konsistenz 0 Schritte 2 Qualitätsversprechen 0 Schritte…" at bounding box center [89, 167] width 178 height 201
click at [396, 277] on div "Speichern" at bounding box center [405, 272] width 34 height 10
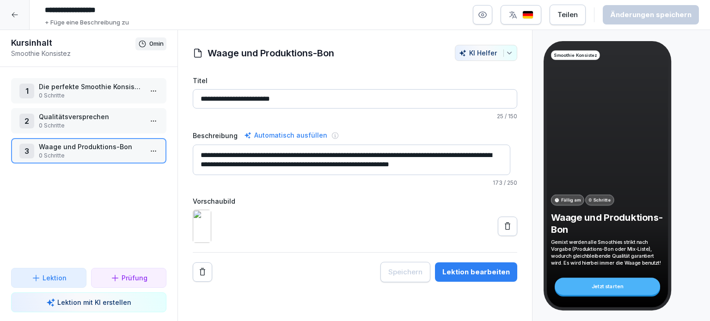
click at [39, 279] on icon at bounding box center [35, 278] width 9 height 9
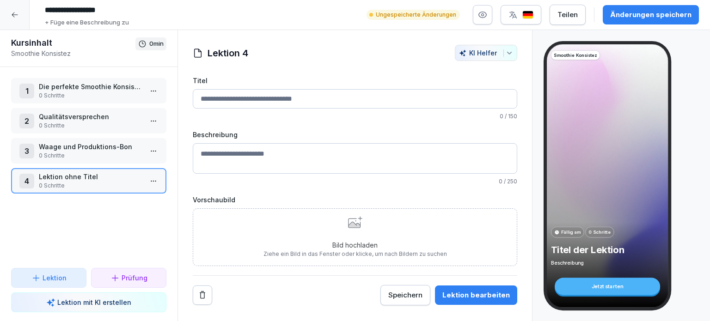
click at [354, 226] on icon at bounding box center [354, 225] width 12 height 6
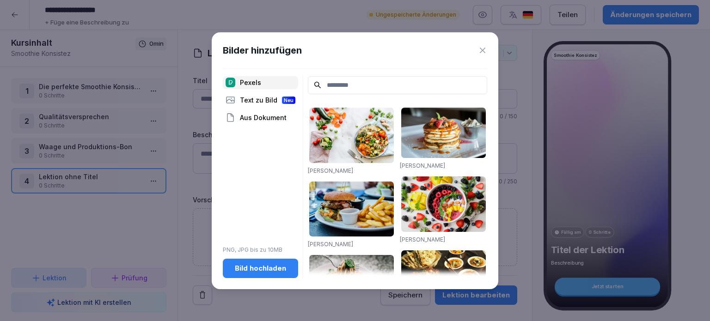
click at [479, 51] on icon at bounding box center [482, 50] width 9 height 9
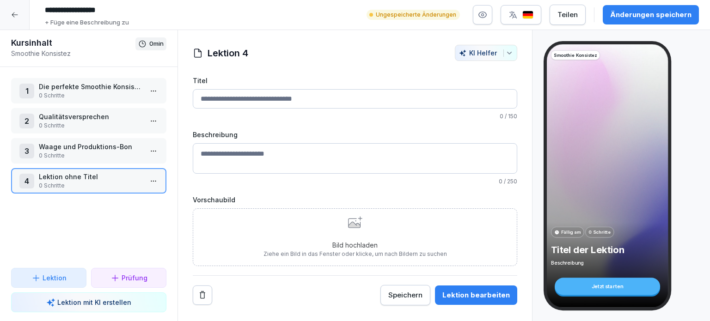
click at [149, 181] on html "**********" at bounding box center [355, 160] width 710 height 321
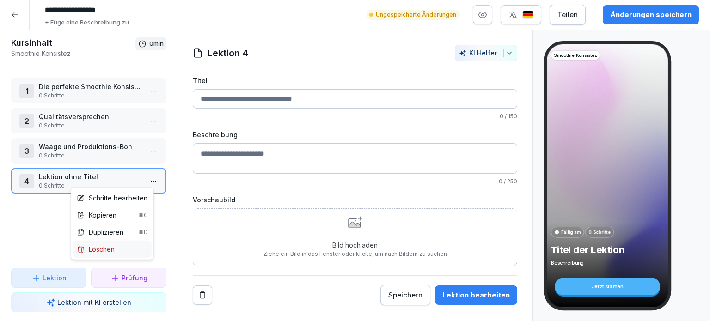
click at [99, 248] on div "Löschen" at bounding box center [96, 250] width 38 height 10
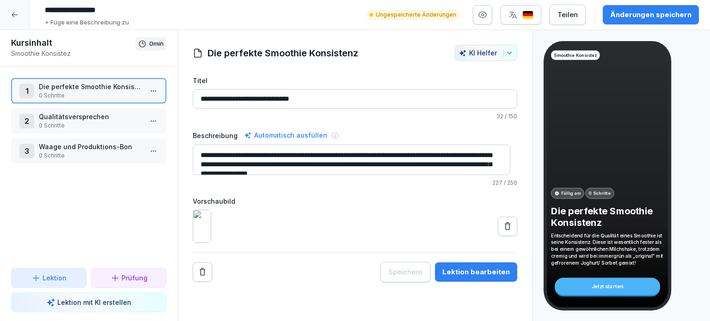
click at [112, 215] on div "1 Die perfekte Smoothie Konsistenz 0 Schritte 2 Qualitätsversprechen 0 Schritte…" at bounding box center [89, 167] width 178 height 201
click at [641, 17] on div "Änderungen speichern" at bounding box center [650, 15] width 81 height 10
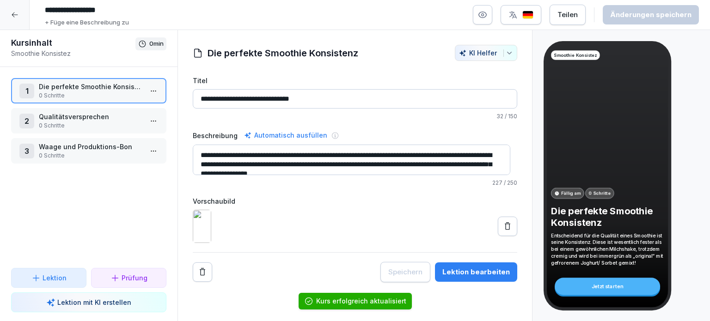
click at [506, 51] on icon "button" at bounding box center [509, 52] width 7 height 7
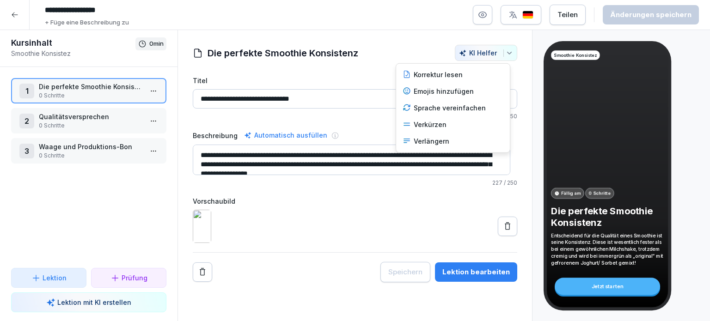
click at [42, 206] on html "**********" at bounding box center [355, 160] width 710 height 321
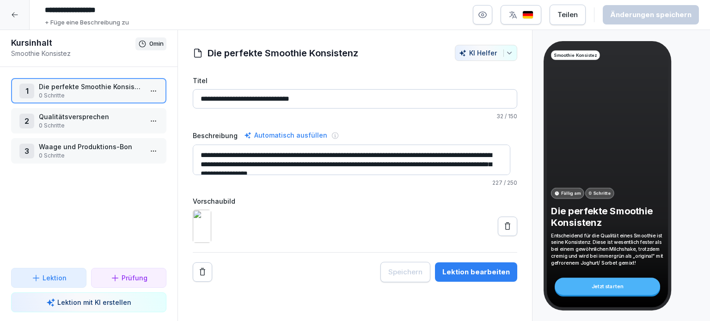
click at [14, 14] on icon at bounding box center [15, 14] width 6 height 5
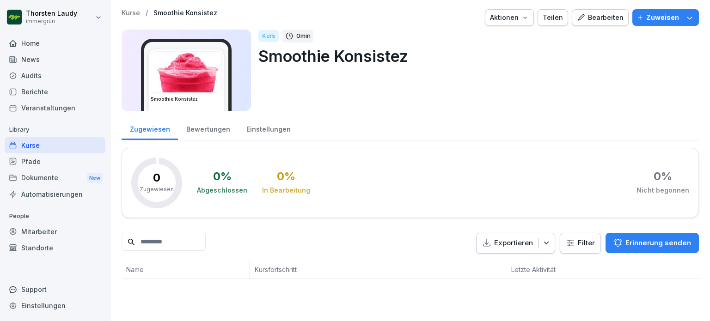
click at [30, 147] on div "Kurse" at bounding box center [55, 145] width 101 height 16
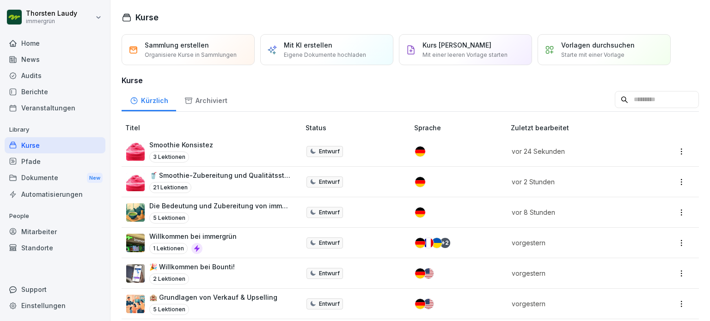
click at [190, 143] on p "Smoothie Konsistez" at bounding box center [181, 145] width 64 height 10
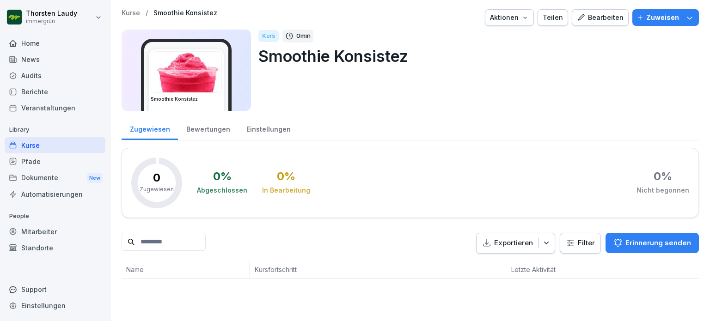
click at [168, 78] on img at bounding box center [186, 72] width 70 height 41
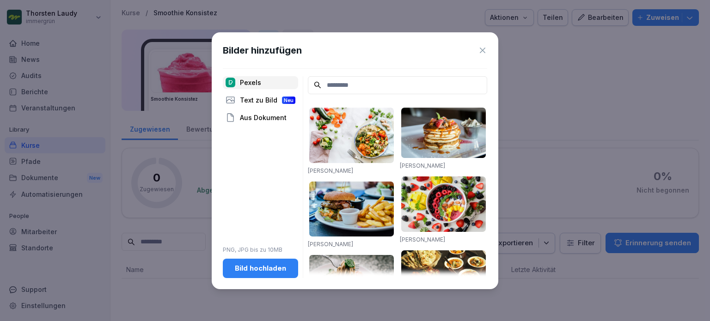
click at [485, 49] on icon at bounding box center [482, 50] width 9 height 9
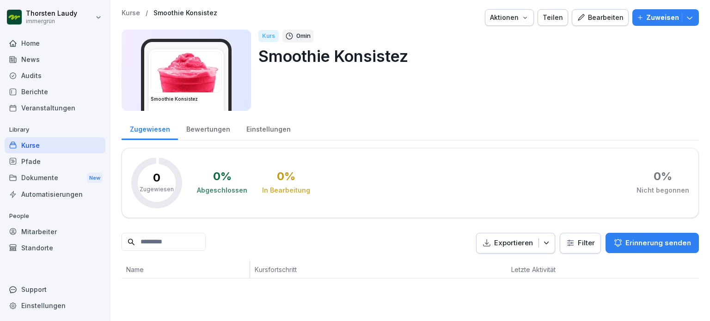
click at [529, 22] on button "Aktionen" at bounding box center [509, 17] width 49 height 17
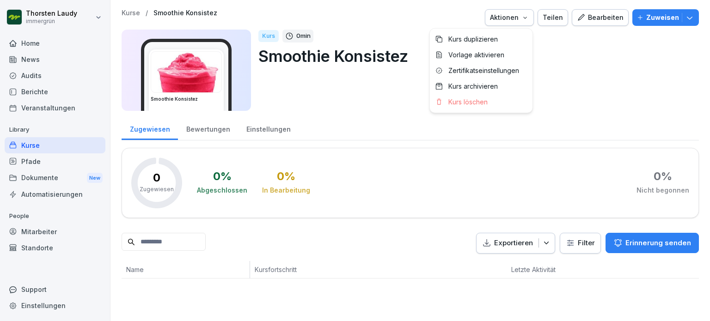
click at [608, 103] on html "[PERSON_NAME] immergrün Home News Audits Berichte Veranstaltungen Library Kurse…" at bounding box center [355, 160] width 710 height 321
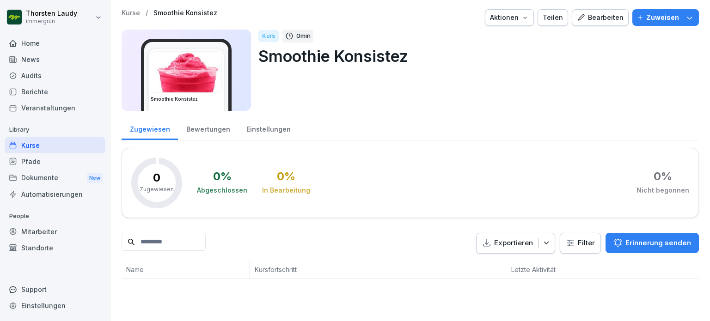
click at [597, 14] on div "Bearbeiten" at bounding box center [600, 17] width 47 height 10
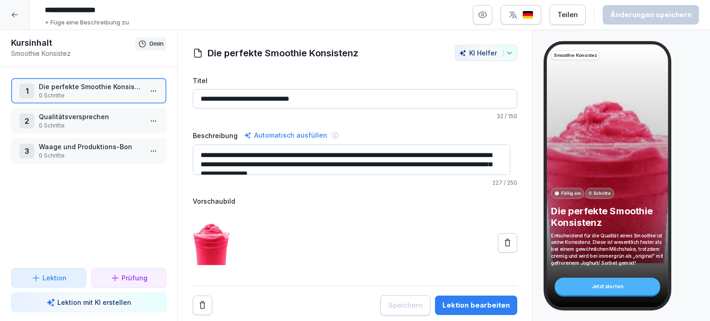
click at [117, 279] on icon at bounding box center [115, 278] width 9 height 9
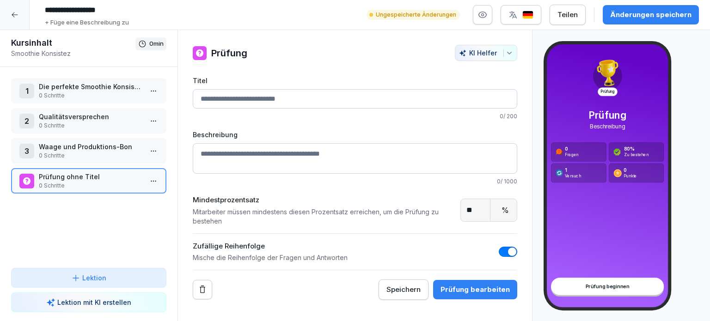
click at [84, 305] on p "Lektion mit KI erstellen" at bounding box center [94, 303] width 74 height 10
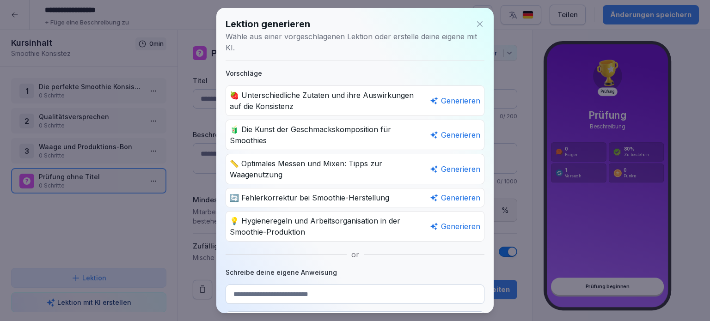
click at [446, 101] on div "Generieren" at bounding box center [455, 100] width 50 height 11
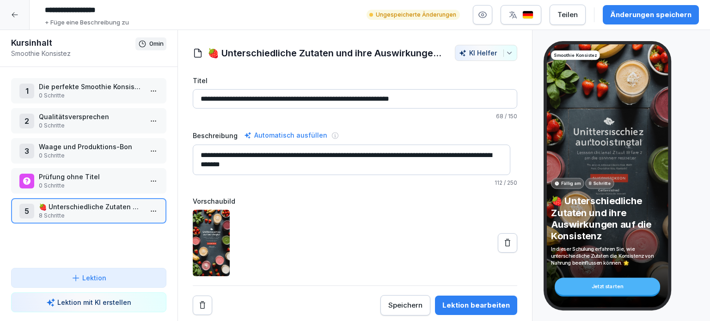
click at [217, 165] on textarea "**********" at bounding box center [352, 160] width 318 height 31
click at [289, 132] on div "Automatisch ausfüllen" at bounding box center [285, 135] width 87 height 11
type textarea "**********"
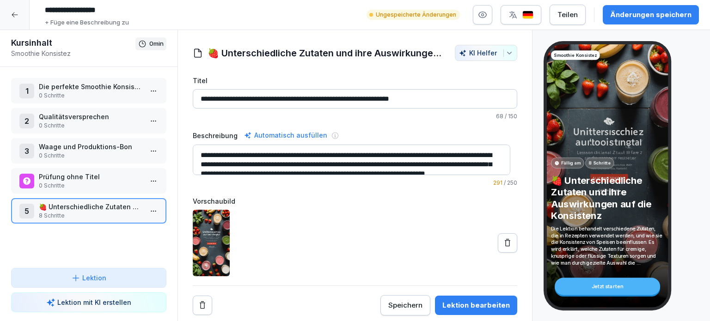
click at [146, 181] on html "**********" at bounding box center [355, 160] width 710 height 321
click at [111, 231] on div "Löschen" at bounding box center [96, 232] width 38 height 10
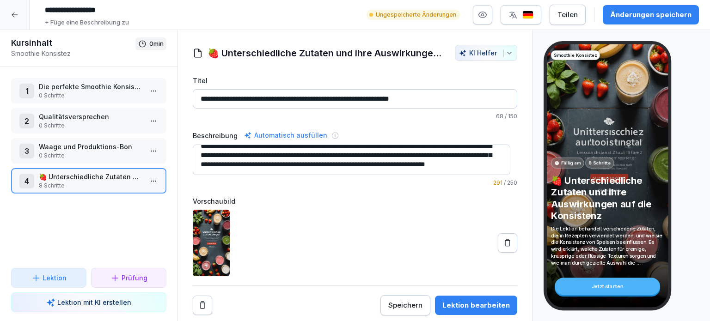
scroll to position [18, 0]
click at [454, 303] on div "Lektion bearbeiten" at bounding box center [476, 306] width 68 height 10
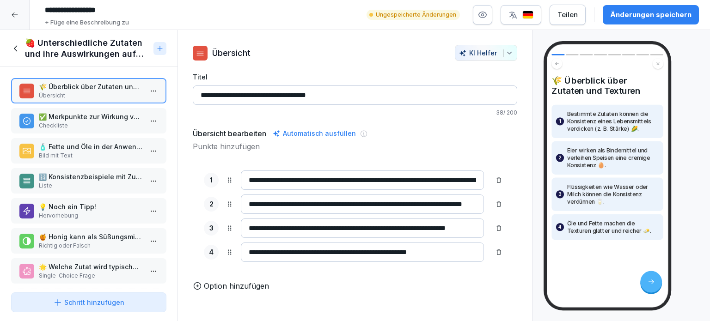
click at [14, 46] on icon at bounding box center [16, 48] width 10 height 10
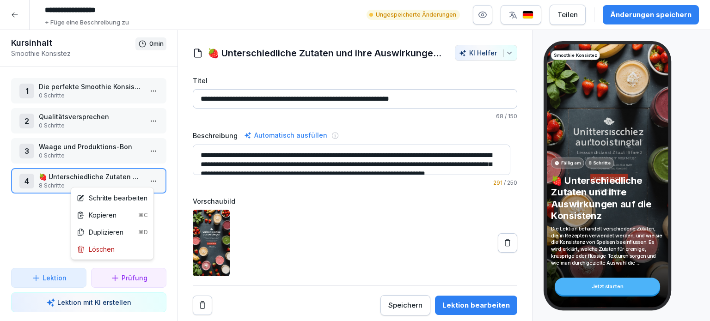
click at [146, 181] on html "**********" at bounding box center [355, 160] width 710 height 321
click at [95, 248] on div "Löschen" at bounding box center [96, 250] width 38 height 10
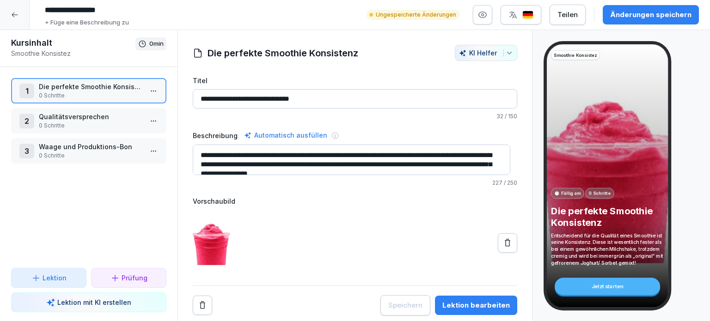
click at [108, 276] on div "Prüfung" at bounding box center [129, 278] width 60 height 10
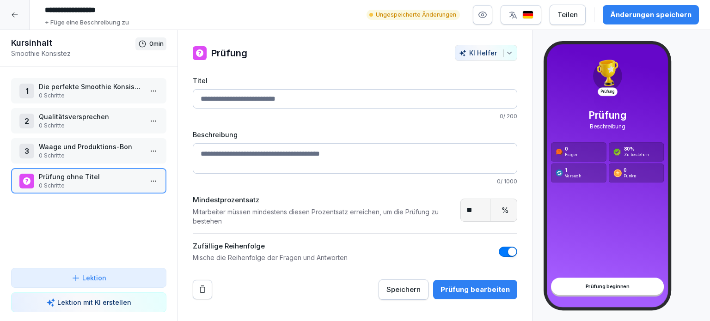
click at [507, 53] on button "KI Helfer" at bounding box center [486, 53] width 62 height 16
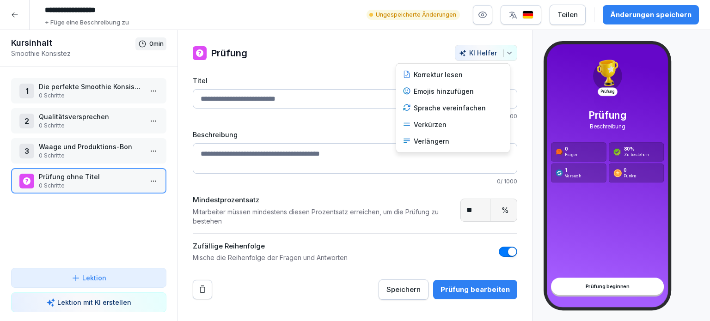
click at [332, 73] on html "**********" at bounding box center [355, 160] width 710 height 321
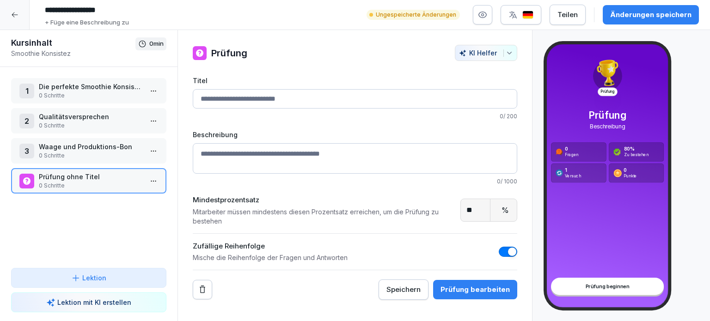
click at [146, 181] on html "**********" at bounding box center [355, 160] width 710 height 321
click at [95, 231] on div "Löschen" at bounding box center [96, 232] width 38 height 10
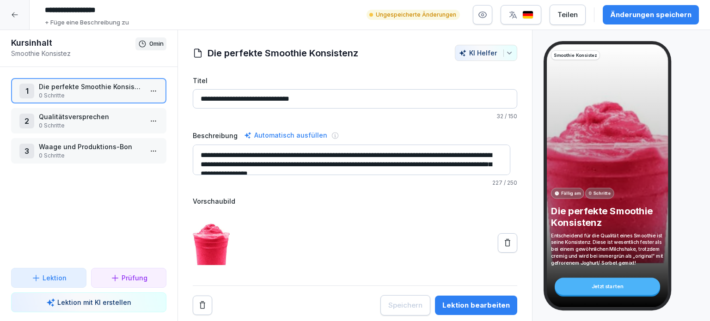
click at [654, 16] on div "Änderungen speichern" at bounding box center [650, 15] width 81 height 10
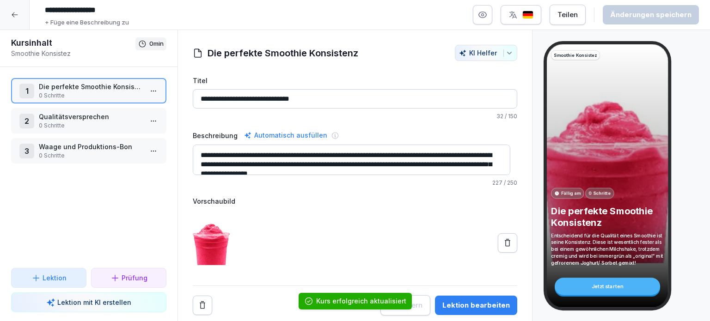
click at [572, 190] on p "Fällig am" at bounding box center [570, 193] width 19 height 6
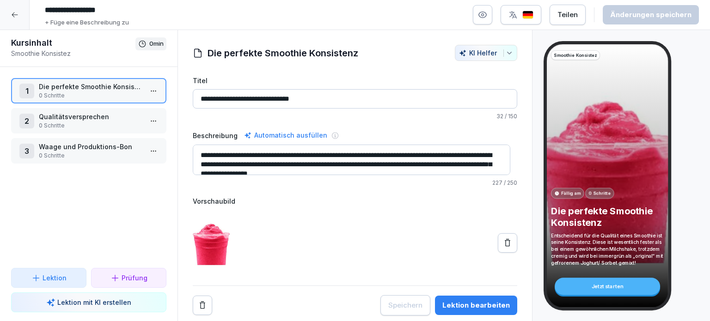
click at [485, 20] on button "button" at bounding box center [482, 14] width 19 height 19
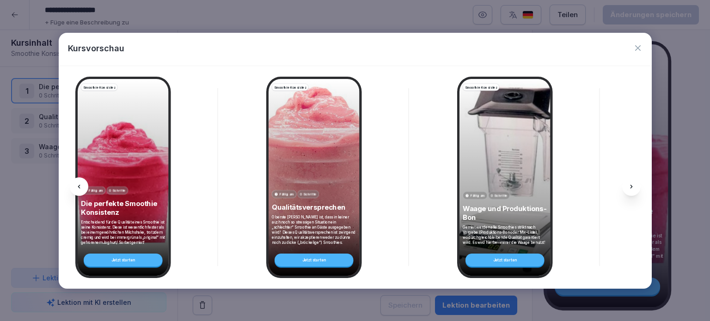
click at [632, 188] on icon at bounding box center [631, 186] width 7 height 7
click at [127, 261] on div "Jetzt starten" at bounding box center [123, 260] width 79 height 13
click at [633, 49] on icon "button" at bounding box center [637, 47] width 9 height 9
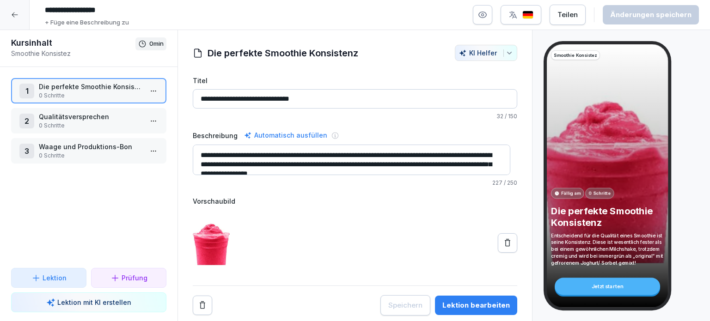
click at [111, 10] on input "**********" at bounding box center [179, 10] width 277 height 16
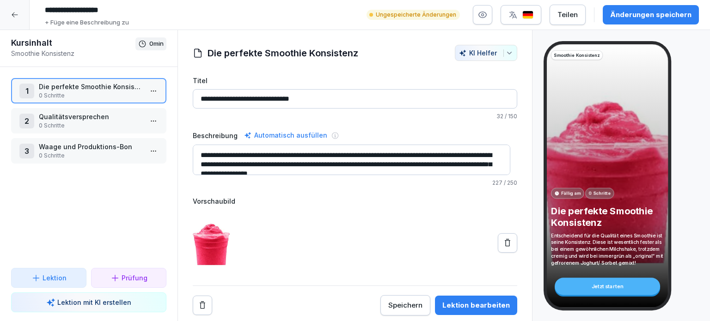
type input "**********"
click at [111, 227] on div "1 Die perfekte Smoothie Konsistenz 0 Schritte 2 Qualitätsversprechen 0 Schritte…" at bounding box center [89, 167] width 178 height 201
click at [64, 87] on p "Die perfekte Smoothie Konsistenz" at bounding box center [91, 87] width 104 height 10
click at [72, 95] on p "0 Schritte" at bounding box center [91, 96] width 104 height 8
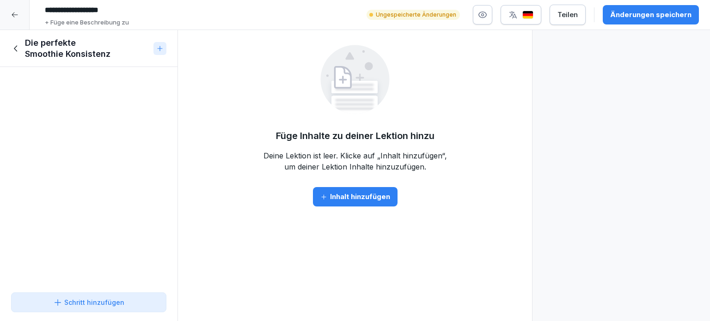
click at [346, 197] on div "Inhalt hinzufügen" at bounding box center [355, 197] width 70 height 10
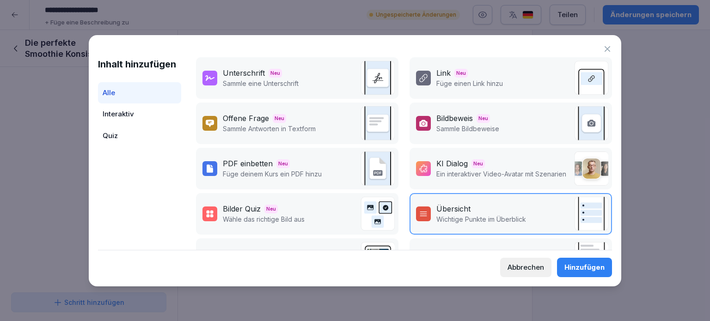
click at [608, 48] on icon at bounding box center [607, 48] width 9 height 9
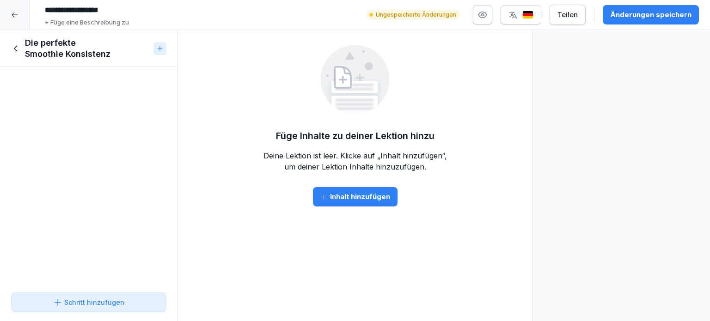
click at [20, 49] on icon at bounding box center [16, 48] width 10 height 10
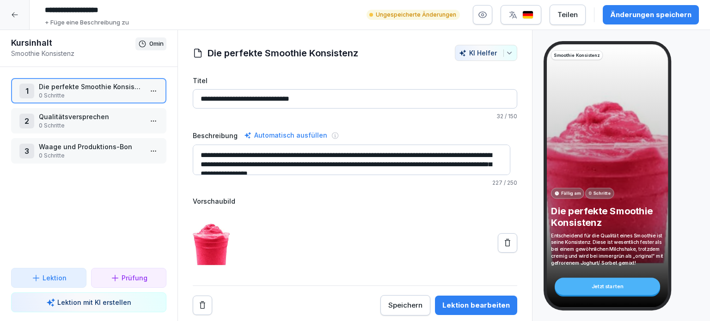
click at [98, 88] on p "Die perfekte Smoothie Konsistenz" at bounding box center [91, 87] width 104 height 10
click at [91, 90] on p "Die perfekte Smoothie Konsistenz" at bounding box center [91, 87] width 104 height 10
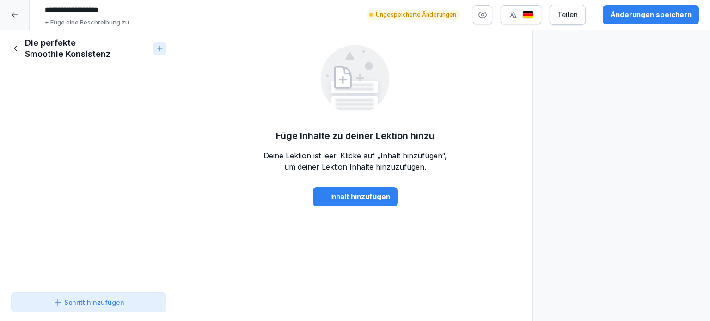
click at [351, 197] on div "Inhalt hinzufügen" at bounding box center [355, 197] width 70 height 10
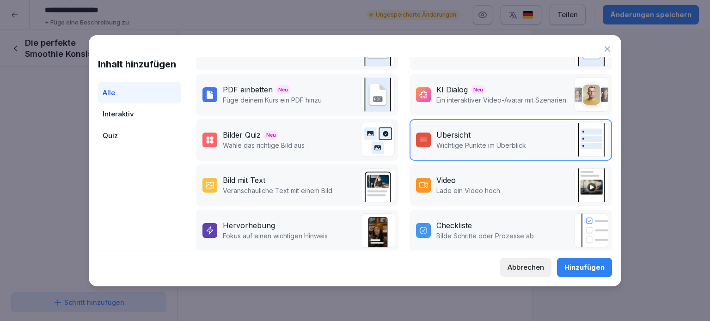
scroll to position [92, 0]
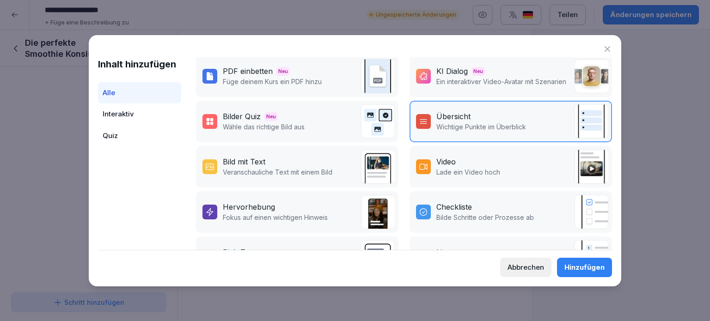
click at [427, 165] on div "Video Lade ein Video hoch" at bounding box center [458, 166] width 84 height 21
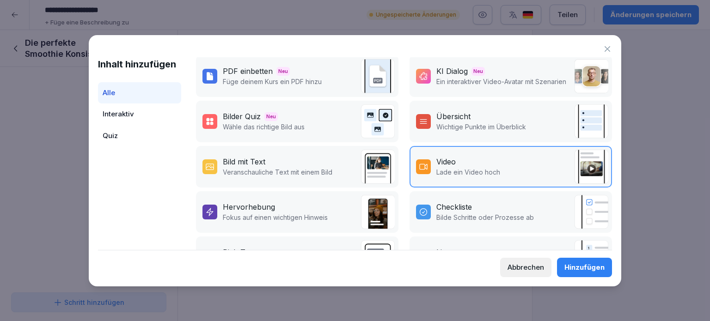
click at [427, 165] on div "Video Lade ein Video hoch" at bounding box center [458, 166] width 84 height 21
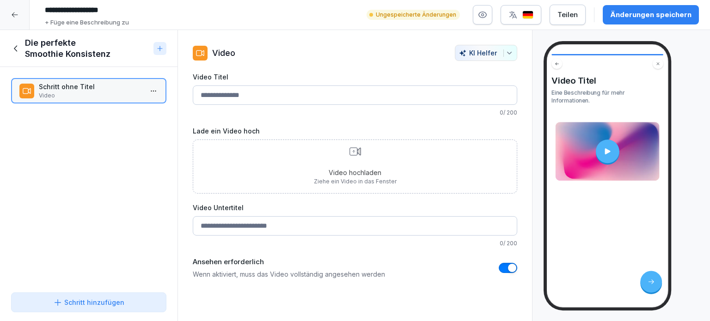
click at [350, 154] on icon at bounding box center [356, 151] width 12 height 8
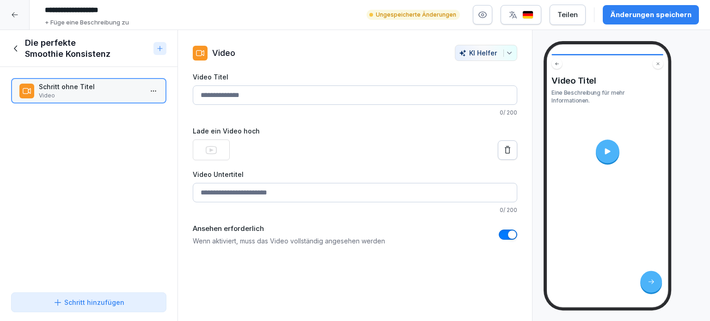
click at [226, 96] on input "Video Titel" at bounding box center [355, 95] width 325 height 19
type input "*"
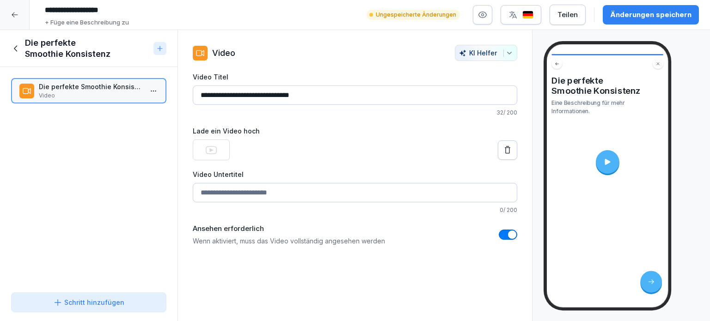
type input "**********"
click at [670, 14] on div "Änderungen speichern" at bounding box center [650, 15] width 81 height 10
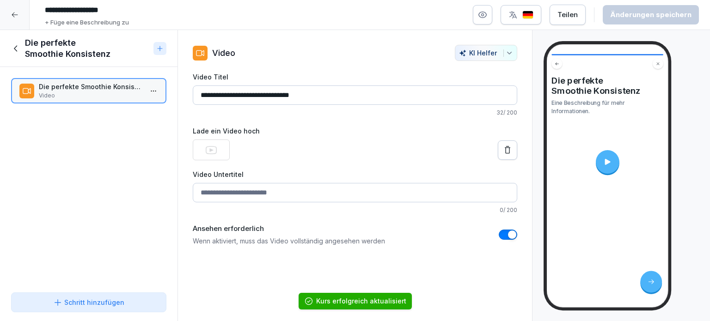
click at [14, 49] on icon at bounding box center [16, 48] width 10 height 10
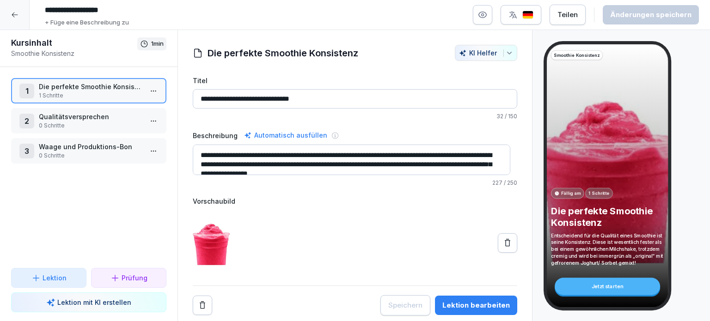
click at [120, 276] on div "Prüfung" at bounding box center [129, 278] width 37 height 10
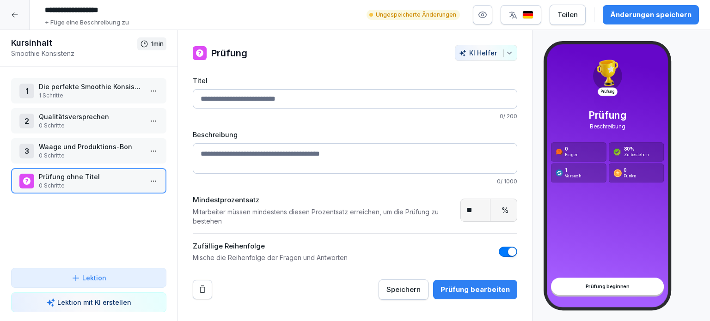
click at [451, 285] on div "Prüfung bearbeiten" at bounding box center [475, 290] width 69 height 10
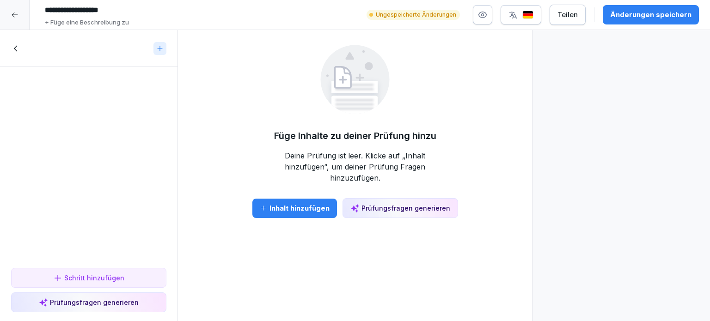
click at [374, 203] on div "Prüfungsfragen generieren" at bounding box center [400, 208] width 100 height 10
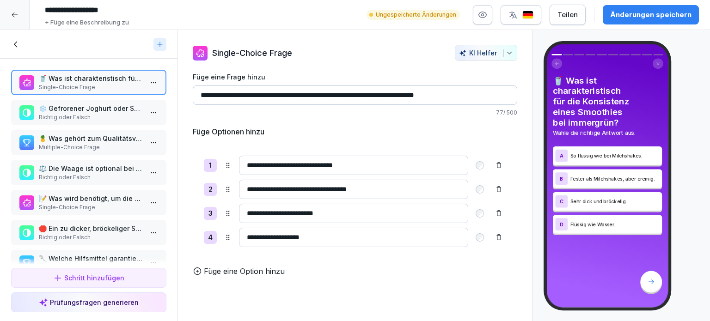
click at [92, 112] on p "❄️ Gefrorener Joghurt oder Sorbet wird bei der Smoothie-Zubereitung verwendet." at bounding box center [91, 109] width 104 height 10
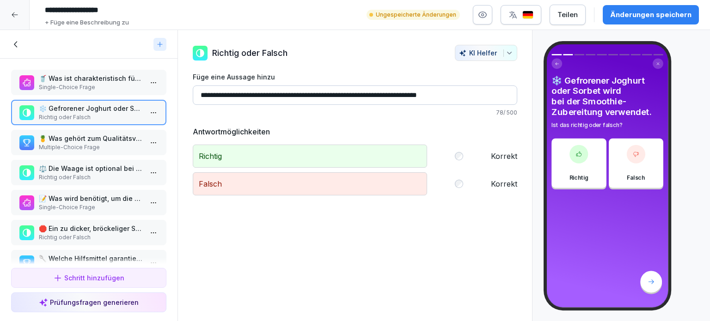
click at [452, 186] on div "Falsch Korrekt" at bounding box center [355, 183] width 325 height 23
click at [452, 155] on div "Richtig Korrekt" at bounding box center [355, 156] width 325 height 23
click at [145, 111] on html "**********" at bounding box center [355, 160] width 710 height 321
click at [103, 166] on div "Löschen" at bounding box center [96, 165] width 38 height 10
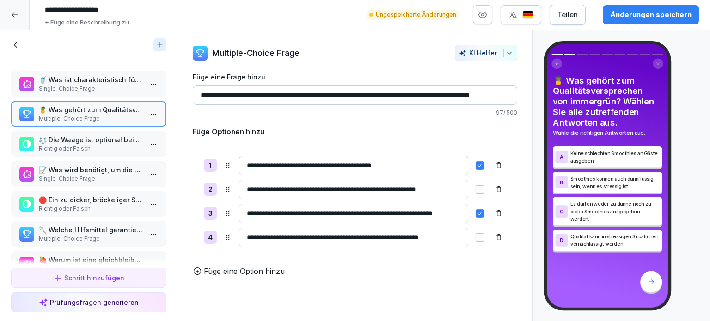
scroll to position [87, 0]
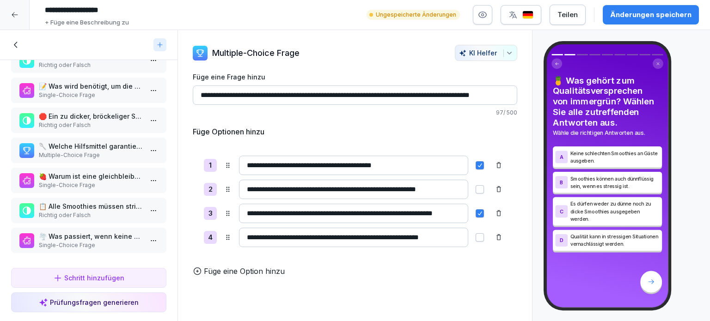
click at [88, 145] on p "🥄 Welche Hilfsmittel garantieren gleichbleibende Qualität bei der Smoothie-Zube…" at bounding box center [91, 146] width 104 height 10
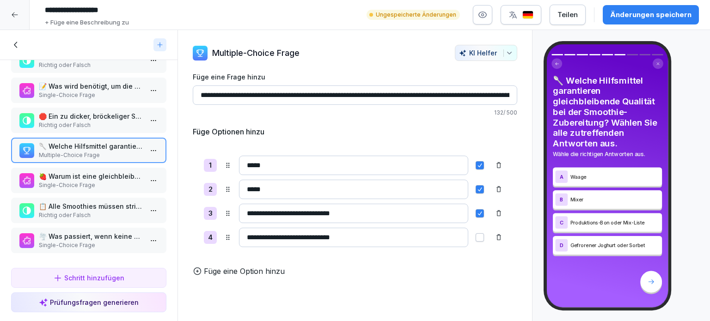
click at [495, 189] on icon at bounding box center [498, 189] width 7 height 7
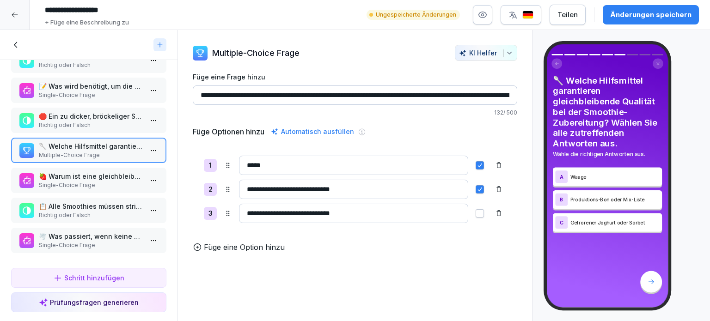
click at [70, 172] on p "🍓 Warum ist eine gleichbleibende Qualität wichtig?" at bounding box center [91, 177] width 104 height 10
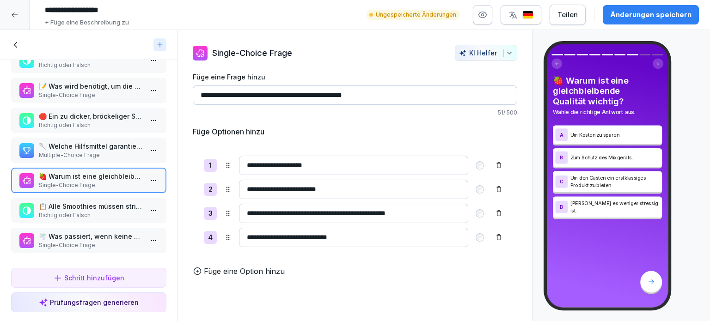
click at [113, 202] on p "📋 Alle Smoothies müssen strikt nach Vorgabe gemixt werden." at bounding box center [91, 207] width 104 height 10
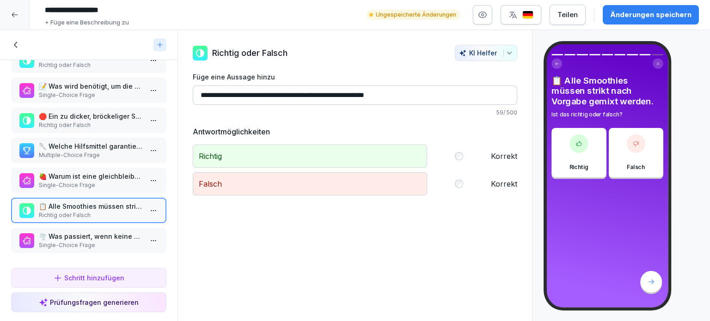
click at [73, 234] on p "🌪️ Was passiert, wenn keine Waage benutzt wird?" at bounding box center [91, 237] width 104 height 10
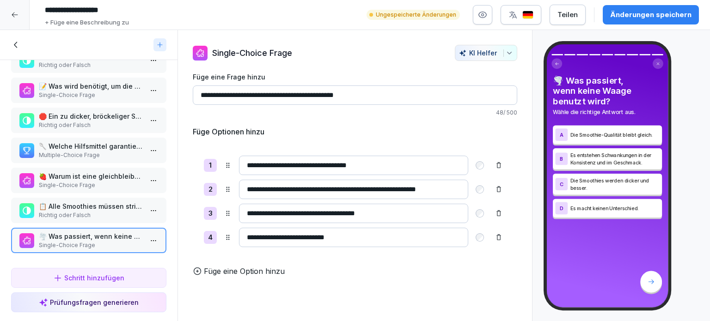
click at [634, 14] on div "Änderungen speichern" at bounding box center [650, 15] width 81 height 10
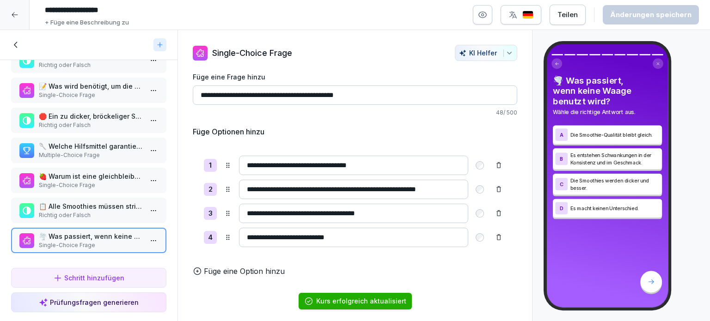
click at [13, 15] on icon at bounding box center [14, 14] width 7 height 7
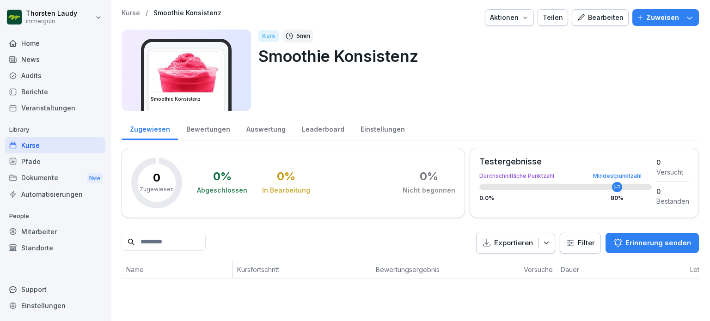
click at [200, 80] on img at bounding box center [186, 72] width 70 height 41
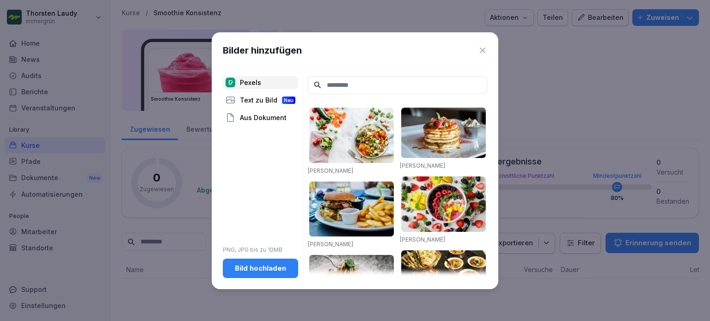
click at [472, 52] on div "Bilder hinzufügen" at bounding box center [355, 50] width 264 height 14
click at [482, 48] on icon at bounding box center [482, 50] width 9 height 9
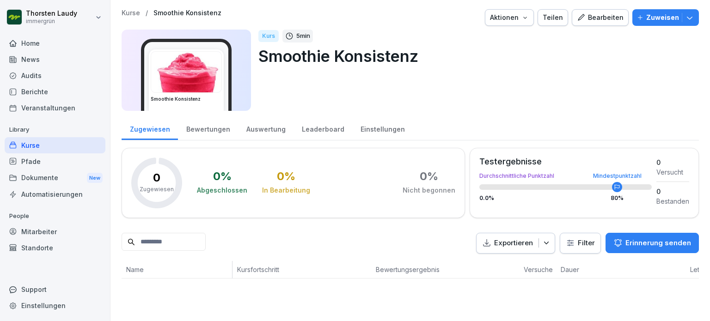
click at [596, 18] on div "Bearbeiten" at bounding box center [600, 17] width 47 height 10
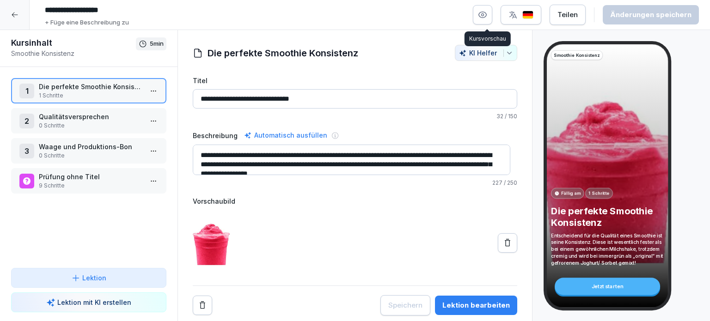
click at [484, 15] on icon "button" at bounding box center [482, 14] width 9 height 9
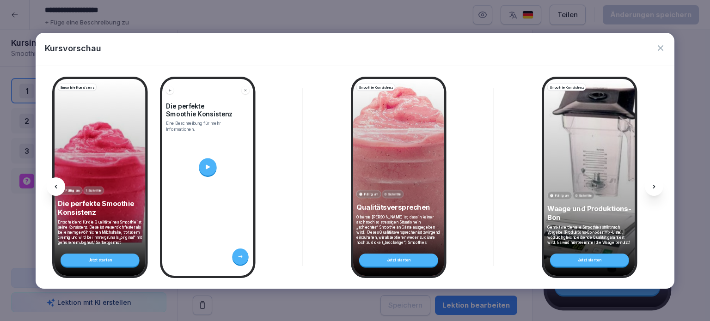
click at [656, 190] on div at bounding box center [654, 187] width 18 height 18
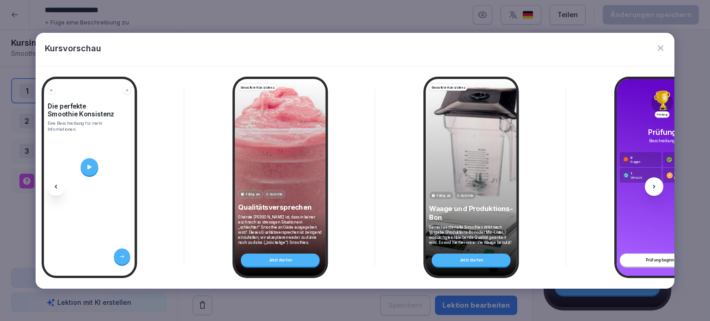
click at [656, 190] on div at bounding box center [654, 187] width 18 height 18
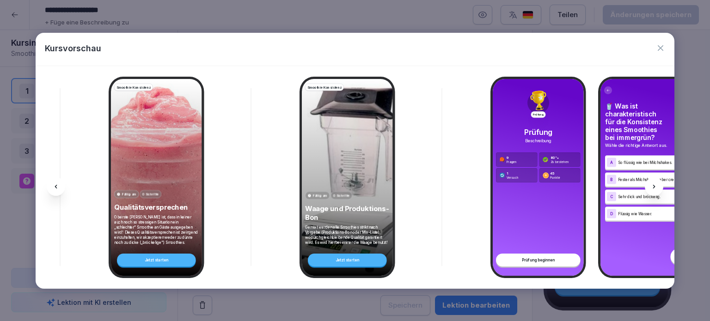
click at [655, 190] on div at bounding box center [654, 187] width 18 height 18
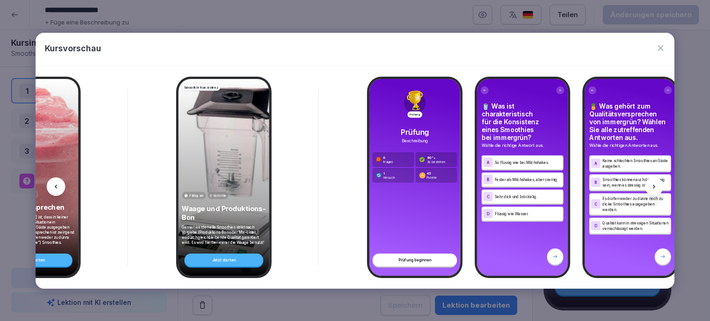
click at [655, 190] on div at bounding box center [654, 187] width 18 height 18
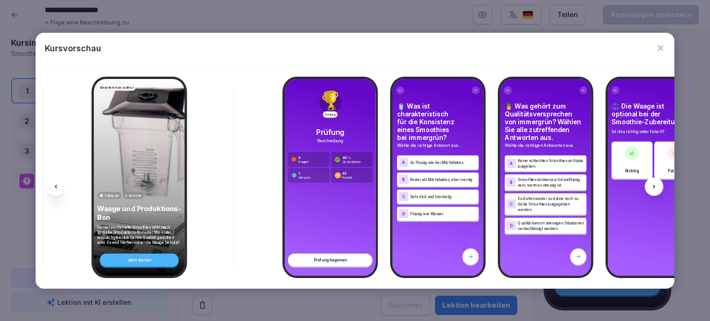
click at [655, 190] on div at bounding box center [654, 187] width 18 height 18
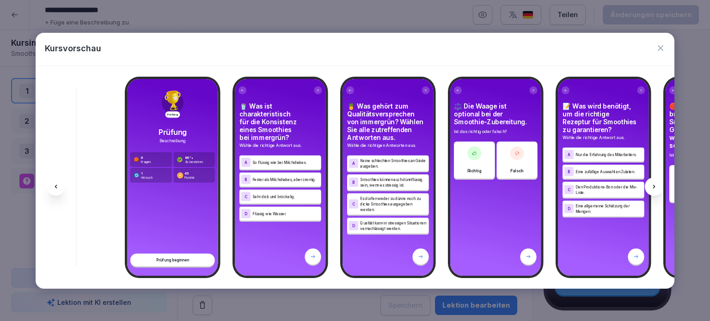
click at [655, 190] on div at bounding box center [654, 187] width 18 height 18
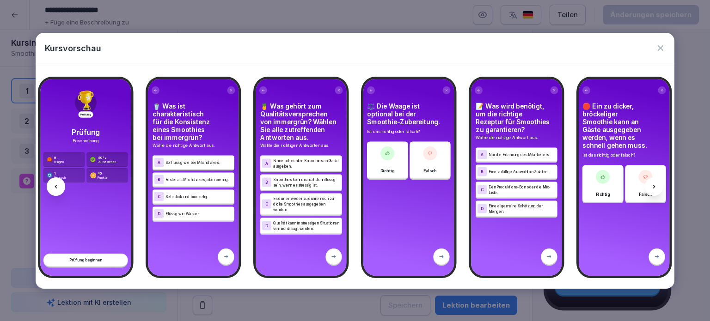
click at [655, 190] on div at bounding box center [654, 187] width 18 height 18
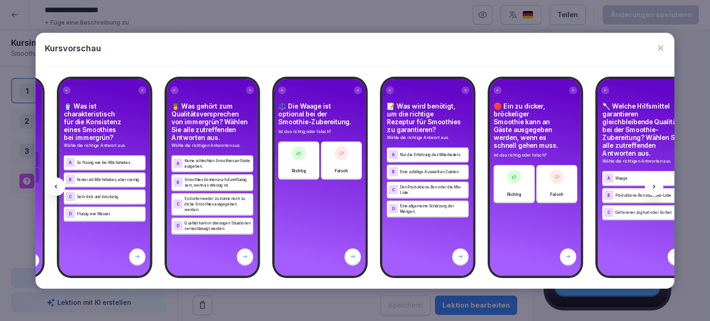
click at [655, 190] on div at bounding box center [654, 187] width 18 height 18
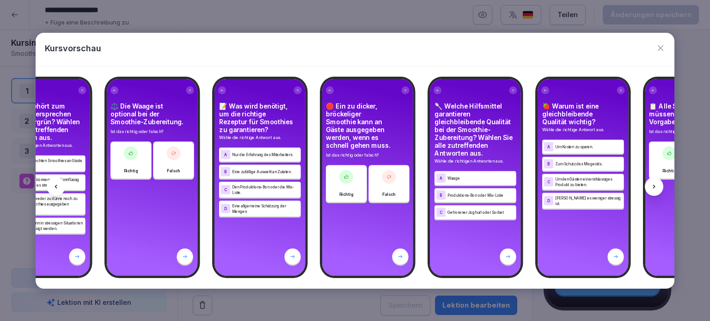
click at [655, 190] on div at bounding box center [654, 187] width 18 height 18
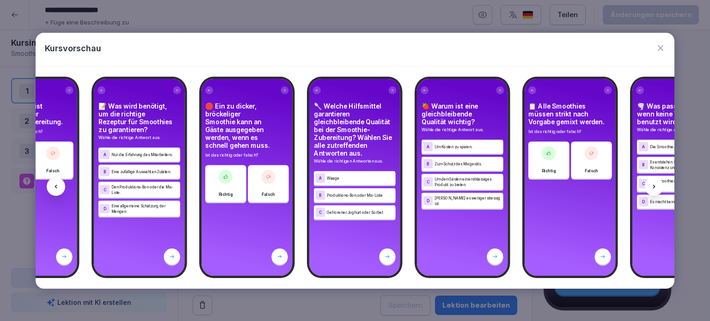
click at [655, 190] on div at bounding box center [654, 187] width 18 height 18
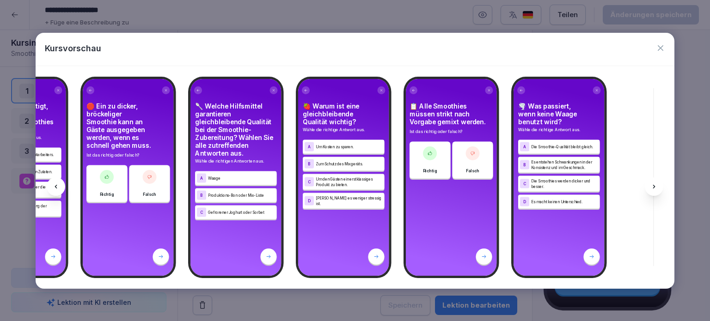
scroll to position [0, 1196]
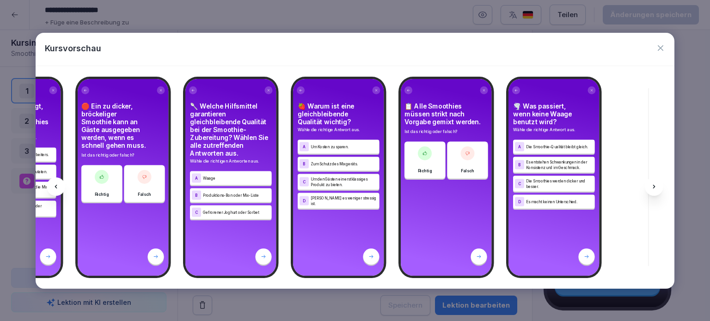
click at [662, 47] on icon "button" at bounding box center [661, 48] width 6 height 6
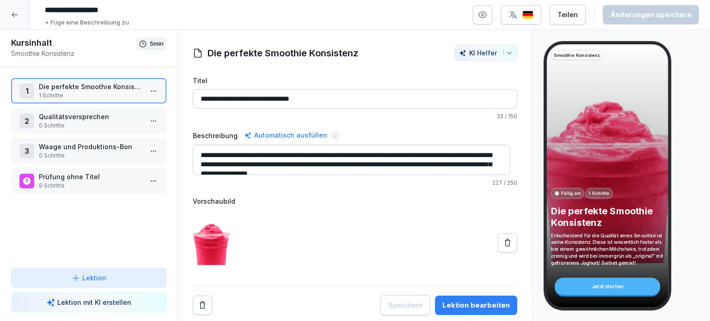
click at [69, 182] on p "9 Schritte" at bounding box center [91, 186] width 104 height 8
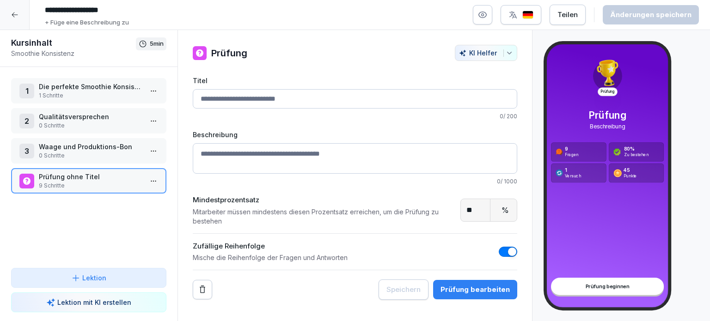
click at [457, 289] on div "Prüfung bearbeiten" at bounding box center [475, 290] width 69 height 10
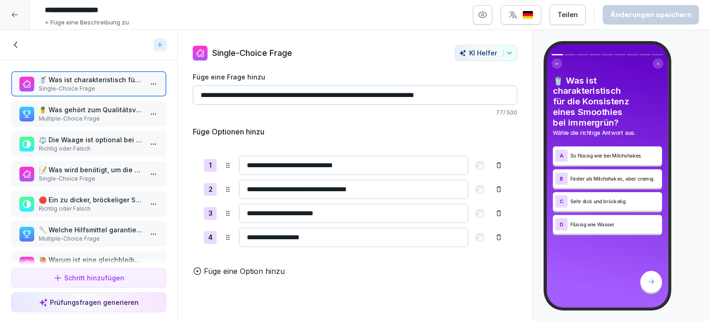
click at [66, 111] on p "🍍 Was gehört zum Qualitätsversprechen von immergrün? Wählen Sie alle zutreffend…" at bounding box center [91, 110] width 104 height 10
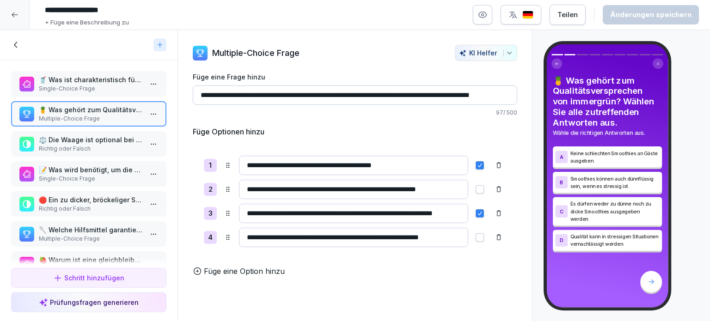
click at [70, 138] on p "⚖️ Die Waage ist optional bei der Smoothie-Zubereitung." at bounding box center [91, 140] width 104 height 10
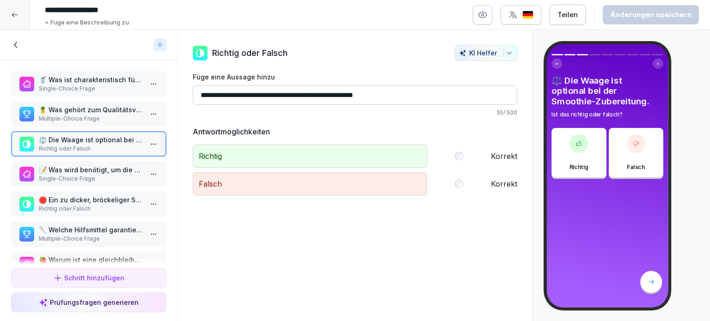
click at [289, 95] on input "**********" at bounding box center [355, 95] width 325 height 19
click at [390, 98] on input "**********" at bounding box center [355, 95] width 325 height 19
drag, startPoint x: 259, startPoint y: 94, endPoint x: 398, endPoint y: 95, distance: 138.7
click at [398, 95] on input "**********" at bounding box center [355, 95] width 325 height 19
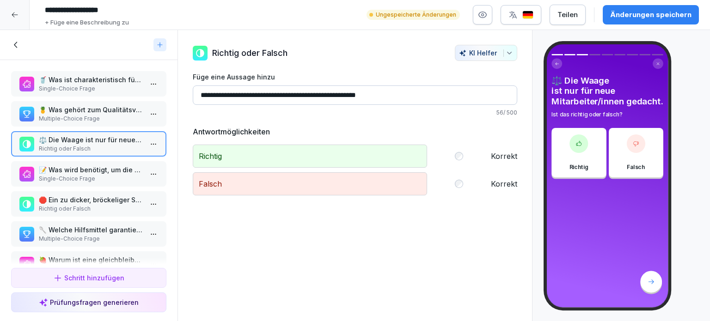
type input "**********"
click at [96, 175] on p "Single-Choice Frage" at bounding box center [91, 179] width 104 height 8
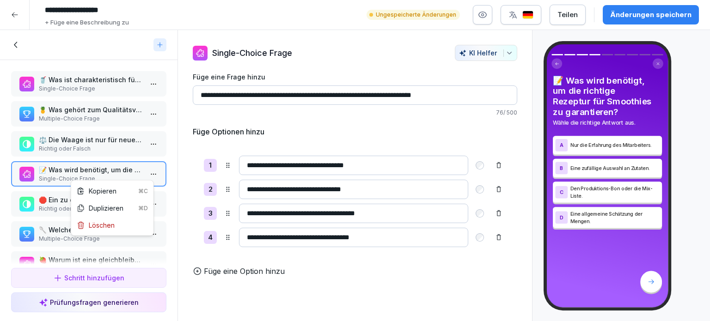
click at [150, 172] on html "**********" at bounding box center [355, 160] width 710 height 321
click at [99, 226] on div "Löschen" at bounding box center [96, 226] width 38 height 10
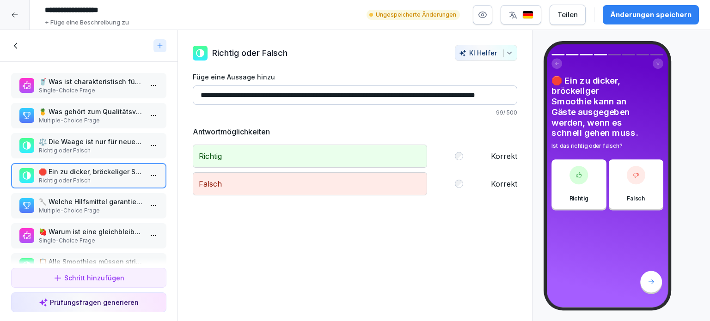
click at [388, 98] on input "**********" at bounding box center [355, 95] width 325 height 19
click at [503, 95] on input "**********" at bounding box center [355, 95] width 325 height 19
drag, startPoint x: 253, startPoint y: 94, endPoint x: 262, endPoint y: 95, distance: 9.3
click at [262, 95] on input "**********" at bounding box center [355, 95] width 325 height 19
click at [263, 95] on input "**********" at bounding box center [355, 95] width 325 height 19
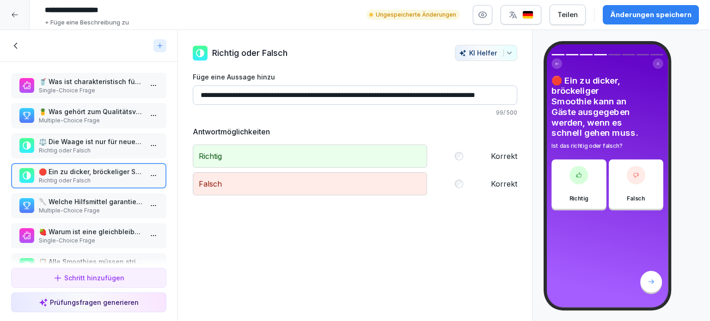
drag, startPoint x: 255, startPoint y: 95, endPoint x: 235, endPoint y: 95, distance: 20.3
click at [235, 95] on input "**********" at bounding box center [355, 95] width 325 height 19
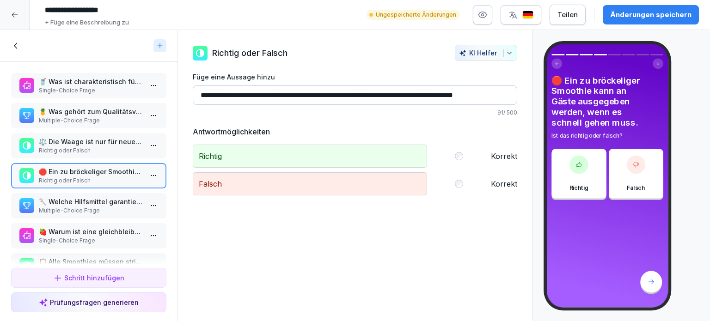
type input "**********"
click at [94, 203] on p "🥄 Welche Hilfsmittel garantieren gleichbleibende Qualität bei der Smoothie-Zube…" at bounding box center [91, 202] width 104 height 10
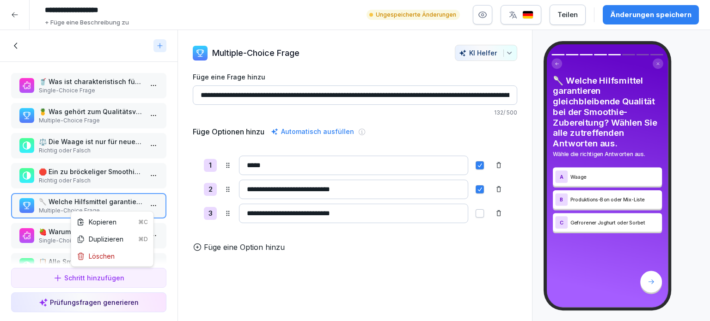
click at [151, 208] on html "**********" at bounding box center [355, 160] width 710 height 321
click at [102, 255] on div "Löschen" at bounding box center [96, 257] width 38 height 10
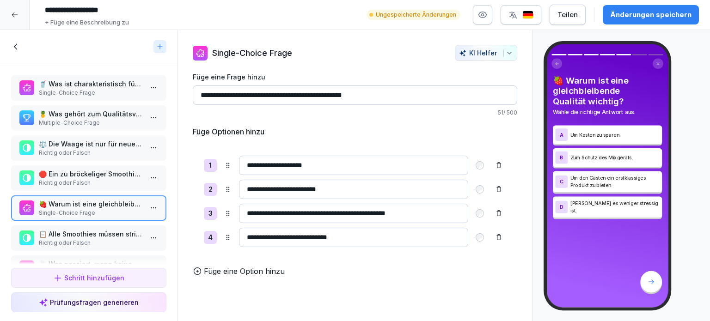
click at [73, 236] on p "📋 Alle Smoothies müssen strikt nach Vorgabe gemixt werden." at bounding box center [91, 234] width 104 height 10
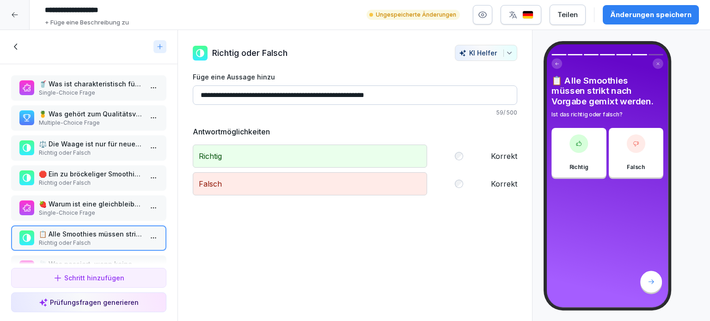
scroll to position [31, 0]
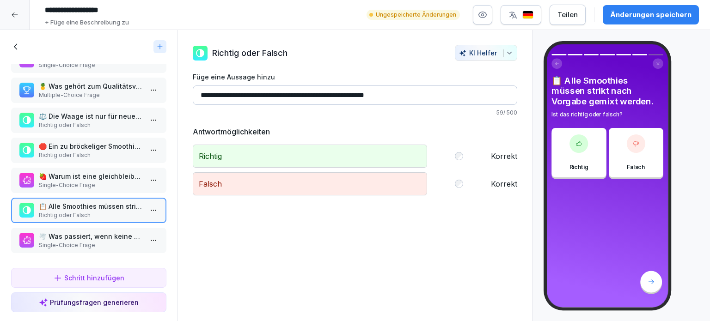
click at [107, 234] on p "🌪️ Was passiert, wenn keine Waage benutzt wird?" at bounding box center [91, 237] width 104 height 10
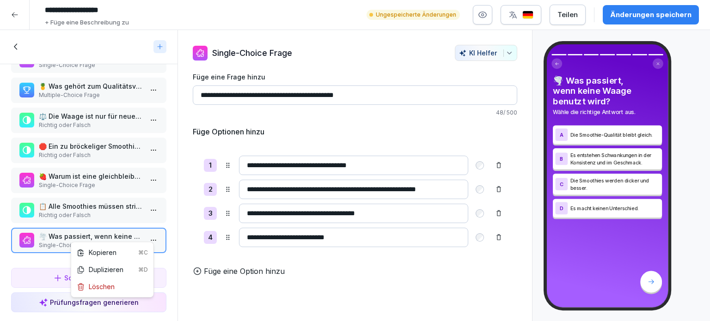
click at [148, 234] on html "**********" at bounding box center [355, 160] width 710 height 321
click at [91, 288] on div "Löschen" at bounding box center [96, 287] width 38 height 10
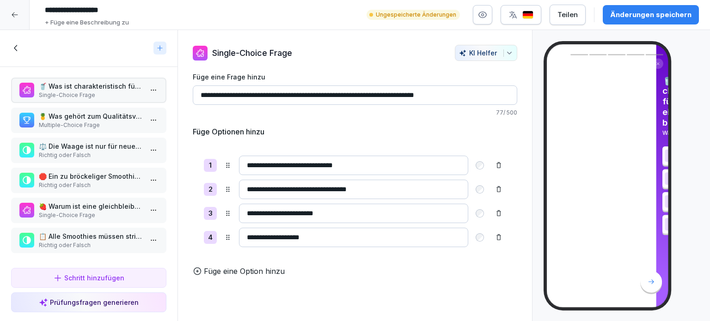
scroll to position [4, 0]
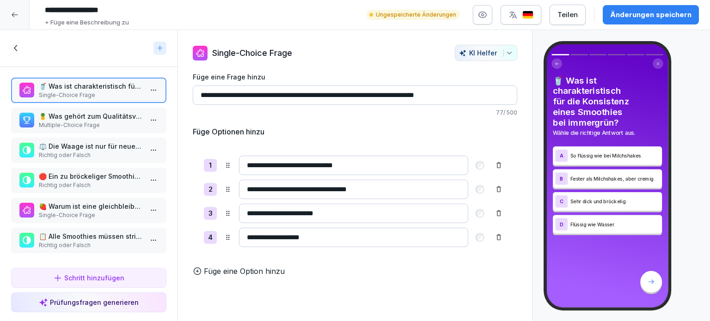
click at [640, 18] on div "Änderungen speichern" at bounding box center [650, 15] width 81 height 10
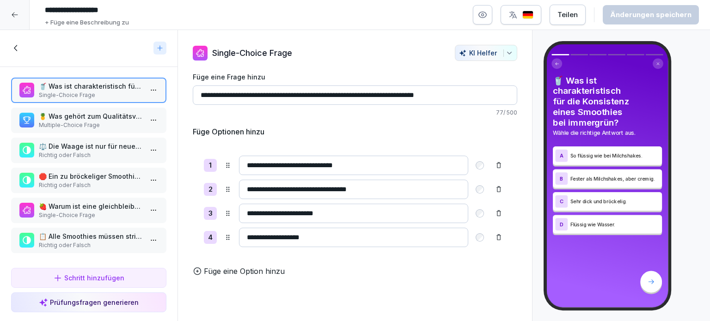
click at [15, 14] on icon at bounding box center [14, 14] width 7 height 7
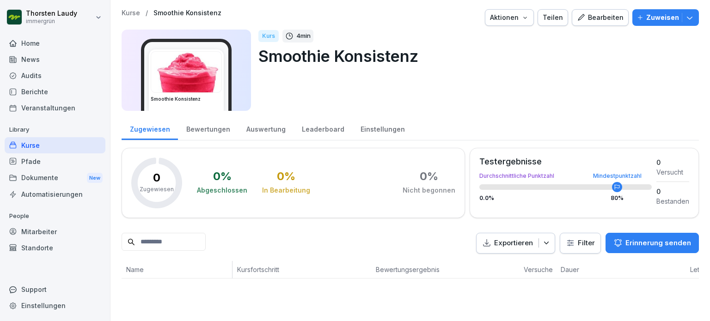
click at [595, 18] on div "Bearbeiten" at bounding box center [600, 17] width 47 height 10
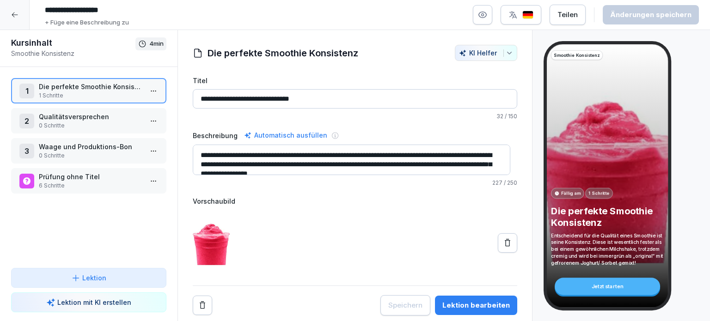
click at [487, 16] on icon "button" at bounding box center [482, 14] width 9 height 9
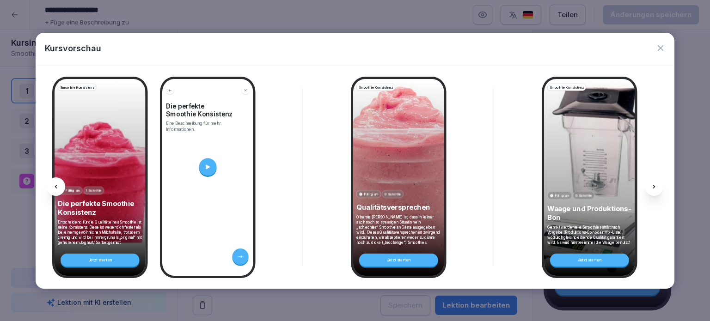
click at [656, 186] on icon at bounding box center [654, 186] width 7 height 7
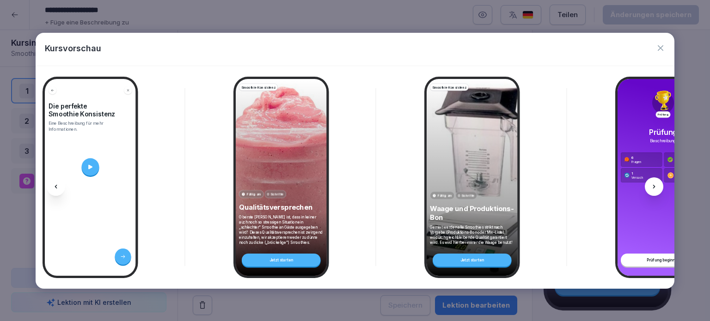
scroll to position [0, 124]
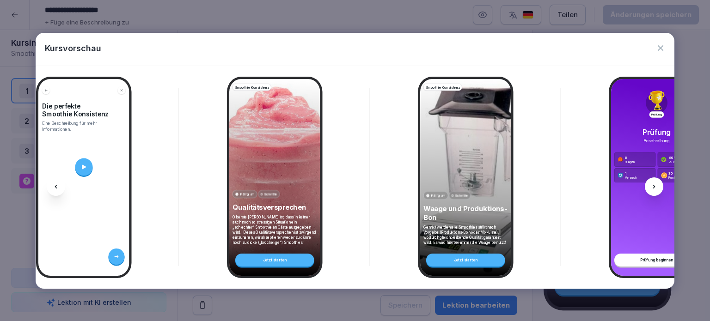
click at [655, 187] on icon at bounding box center [654, 187] width 2 height 4
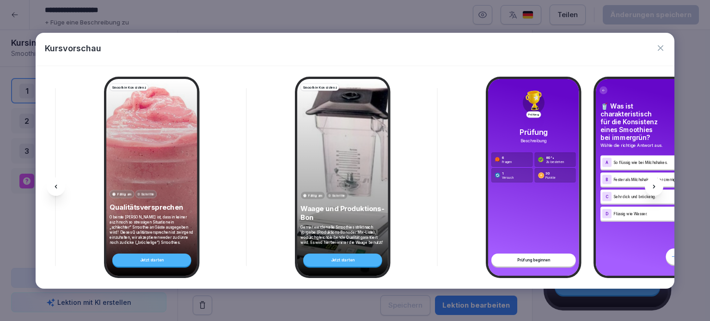
click at [655, 187] on icon at bounding box center [654, 187] width 2 height 4
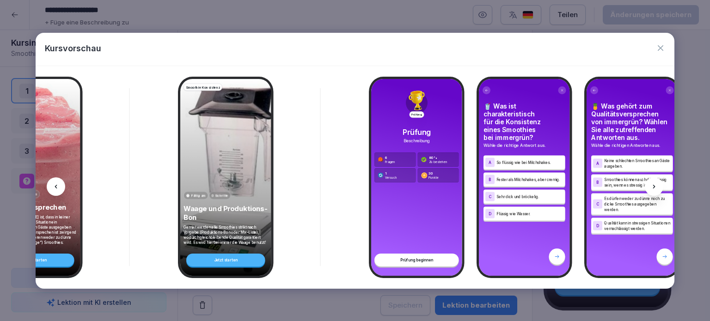
click at [655, 187] on icon at bounding box center [654, 187] width 2 height 4
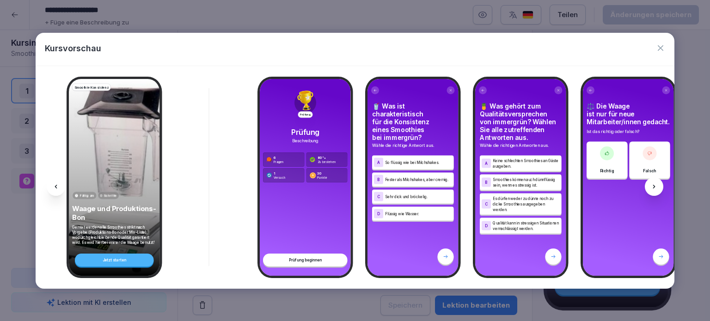
click at [655, 187] on icon at bounding box center [654, 187] width 2 height 4
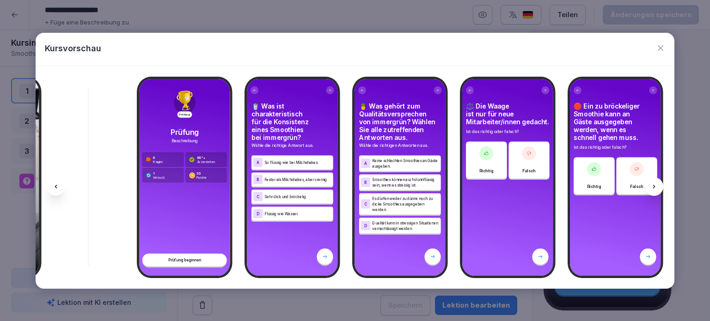
click at [655, 187] on icon at bounding box center [654, 187] width 2 height 4
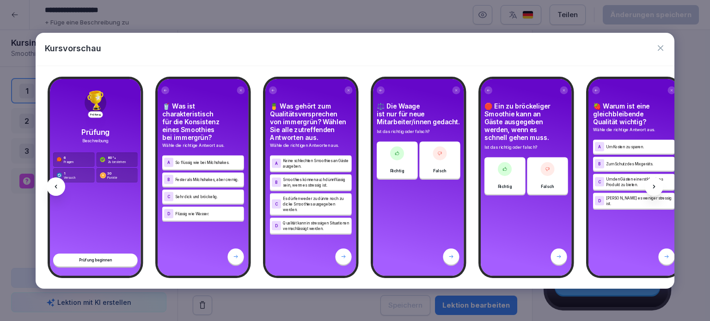
click at [655, 187] on icon at bounding box center [654, 187] width 2 height 4
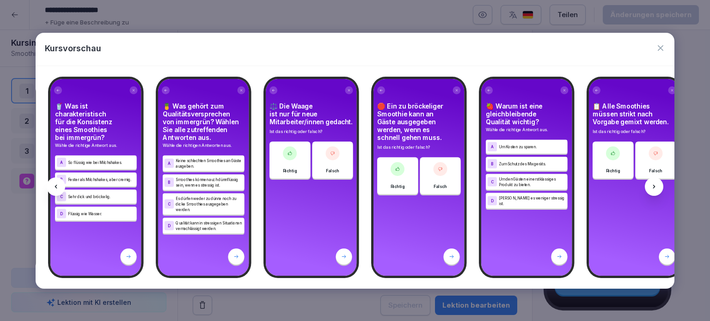
click at [655, 187] on icon at bounding box center [654, 187] width 2 height 4
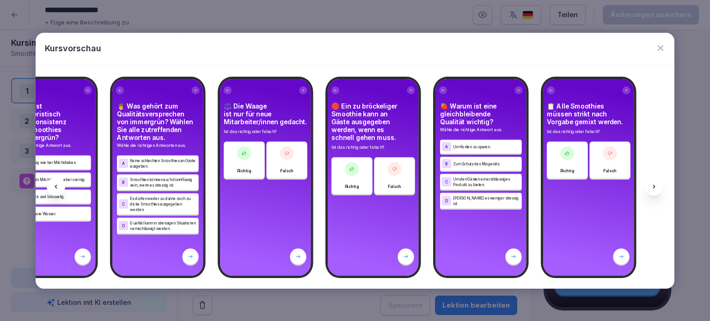
scroll to position [0, 899]
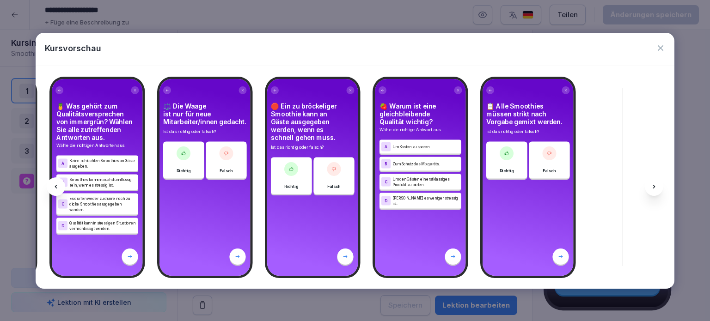
click at [655, 187] on icon at bounding box center [654, 187] width 2 height 4
click at [659, 48] on icon "button" at bounding box center [660, 47] width 9 height 9
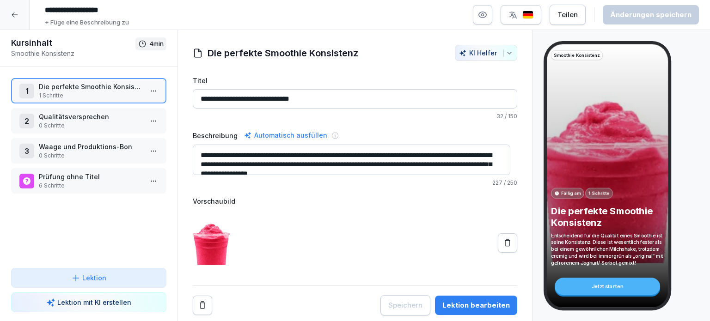
click at [15, 18] on icon at bounding box center [14, 14] width 7 height 7
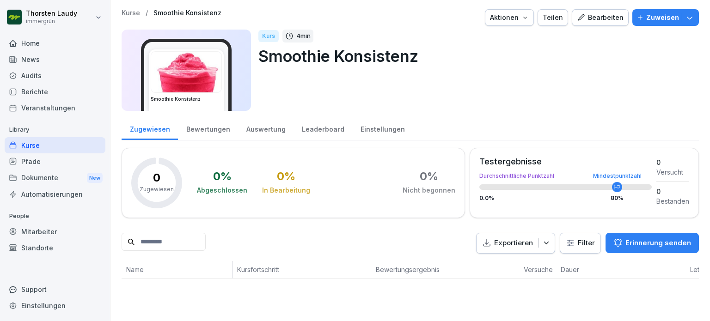
click at [687, 17] on icon "button" at bounding box center [689, 17] width 9 height 9
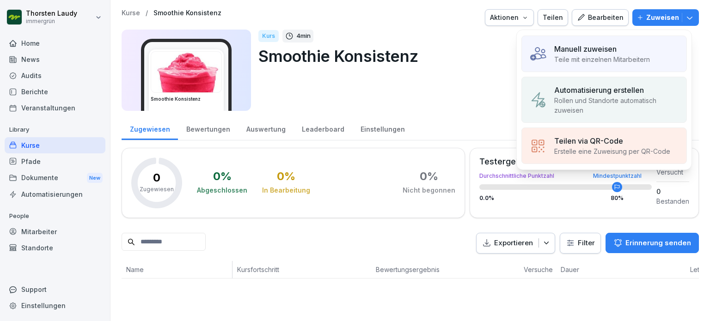
click at [610, 50] on p "Manuell zuweisen" at bounding box center [585, 48] width 62 height 11
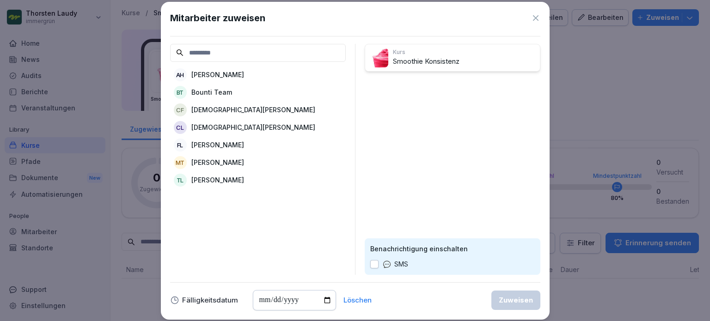
click at [200, 107] on p "[DEMOGRAPHIC_DATA][PERSON_NAME]" at bounding box center [253, 110] width 124 height 10
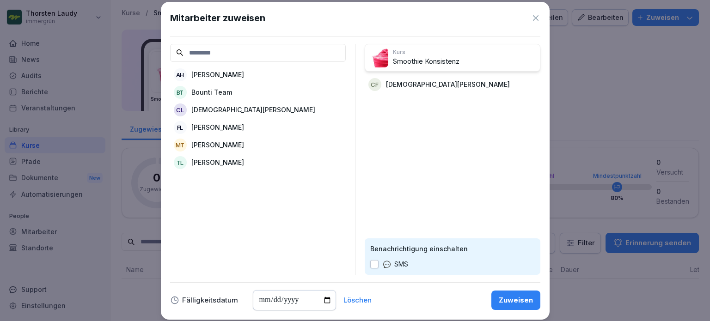
click at [214, 111] on p "[DEMOGRAPHIC_DATA][PERSON_NAME]" at bounding box center [253, 110] width 124 height 10
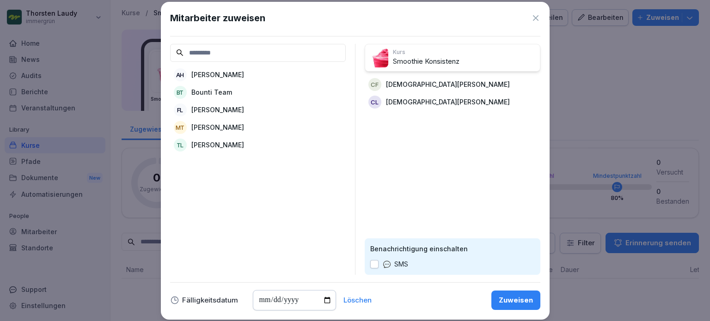
click at [209, 129] on p "[PERSON_NAME]" at bounding box center [217, 128] width 53 height 10
click at [220, 77] on p "[PERSON_NAME]" at bounding box center [217, 75] width 53 height 10
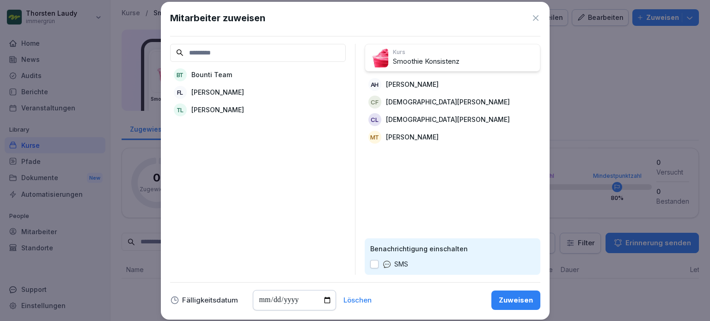
click at [226, 107] on p "[PERSON_NAME]" at bounding box center [217, 110] width 53 height 10
click at [375, 263] on button "button" at bounding box center [374, 264] width 8 height 8
click at [520, 301] on div "Zuweisen" at bounding box center [516, 300] width 34 height 10
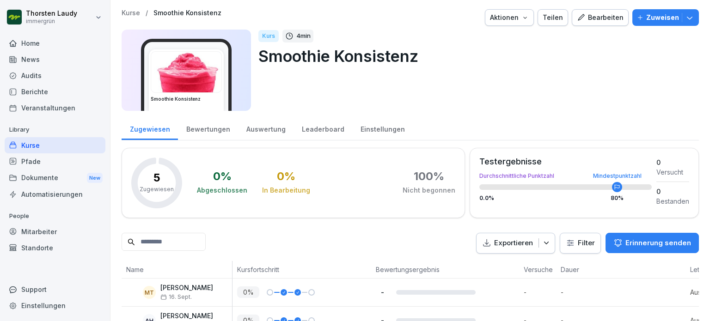
click at [595, 17] on div "Bearbeiten" at bounding box center [600, 17] width 47 height 10
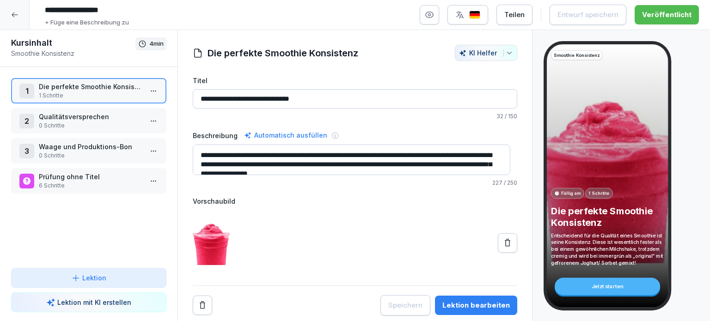
click at [108, 92] on p "1 Schritte" at bounding box center [91, 96] width 104 height 8
click at [148, 94] on html "**********" at bounding box center [355, 160] width 710 height 321
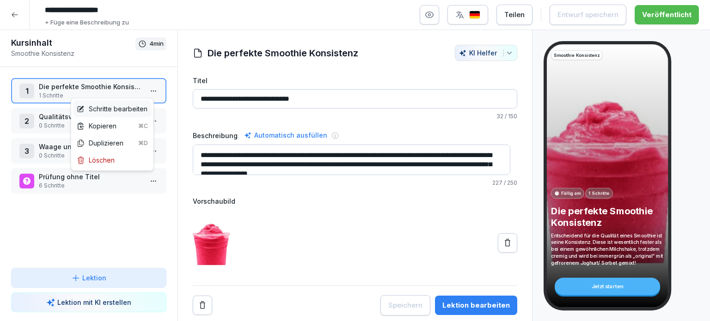
click at [128, 110] on div "Schritte bearbeiten" at bounding box center [112, 109] width 71 height 10
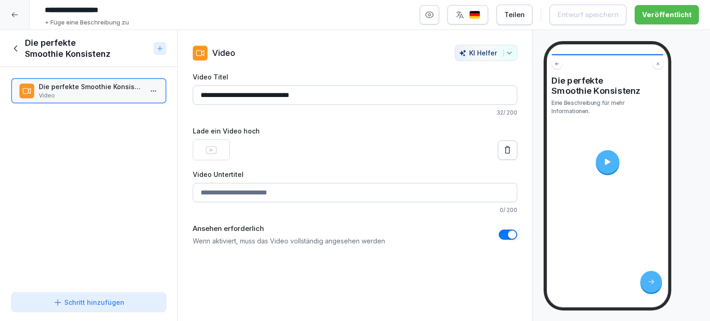
click at [15, 49] on icon at bounding box center [16, 48] width 10 height 10
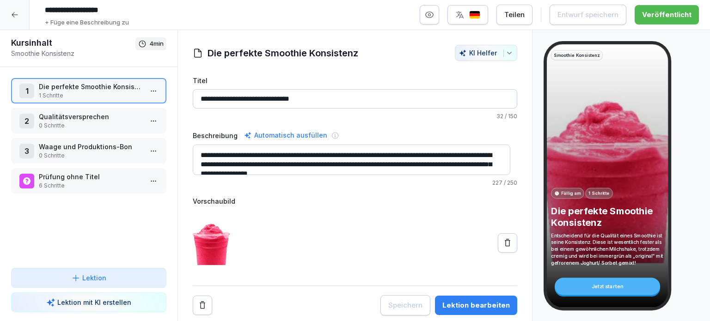
click at [68, 118] on p "Qualitätsversprechen" at bounding box center [91, 117] width 104 height 10
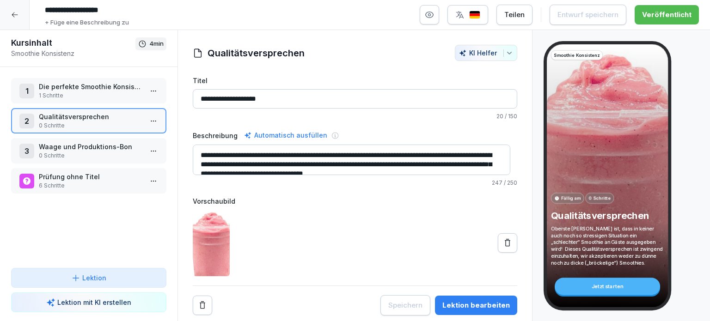
scroll to position [9, 0]
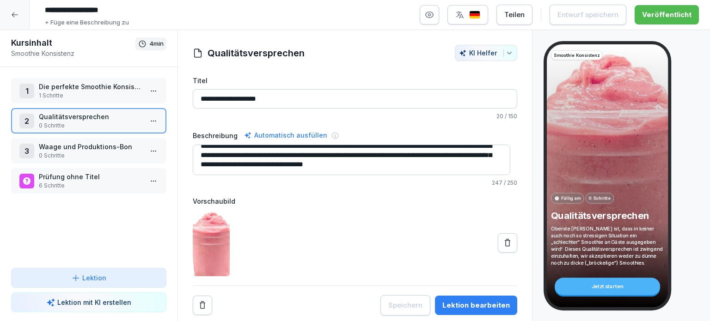
drag, startPoint x: 201, startPoint y: 154, endPoint x: 506, endPoint y: 189, distance: 307.5
click at [506, 189] on div "**********" at bounding box center [355, 196] width 325 height 240
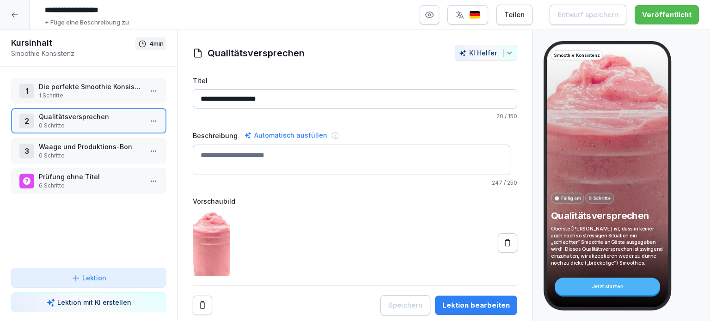
scroll to position [0, 0]
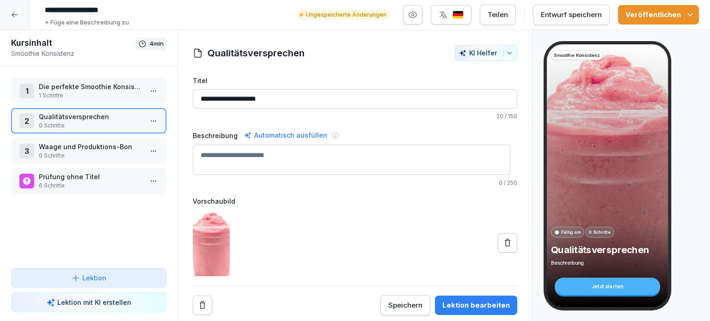
click at [94, 90] on p "Die perfekte Smoothie Konsistenz" at bounding box center [91, 87] width 104 height 10
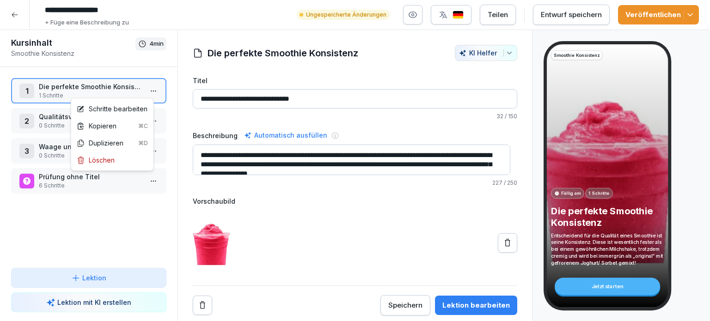
click at [150, 92] on html "**********" at bounding box center [355, 160] width 710 height 321
click at [105, 110] on div "Schritte bearbeiten" at bounding box center [112, 109] width 71 height 10
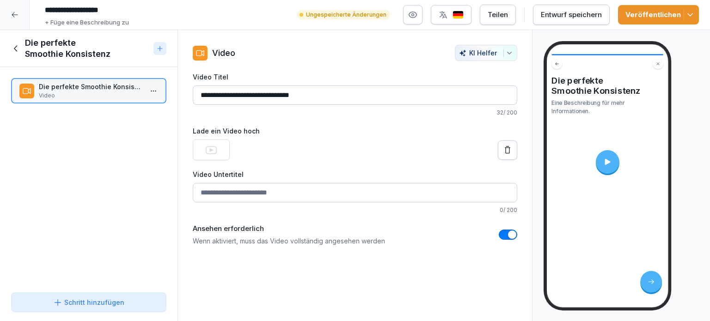
click at [65, 303] on div "Schritt hinzufügen" at bounding box center [88, 303] width 71 height 10
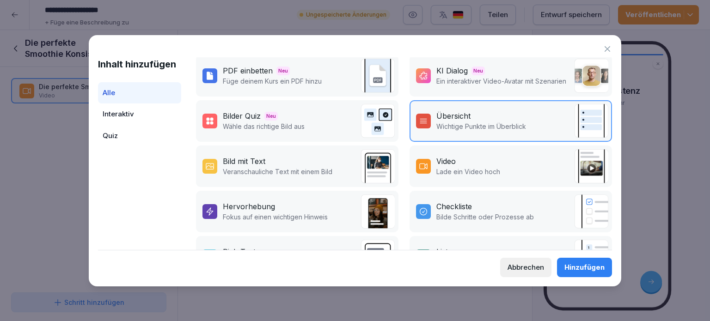
scroll to position [92, 0]
click at [252, 169] on p "Veranschauliche Text mit einem Bild" at bounding box center [278, 172] width 110 height 10
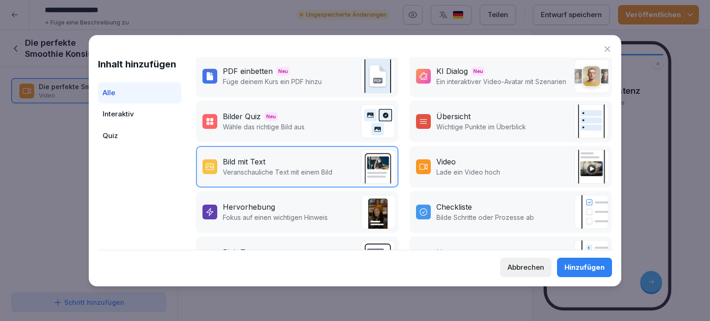
click at [579, 264] on div "Hinzufügen" at bounding box center [585, 268] width 40 height 10
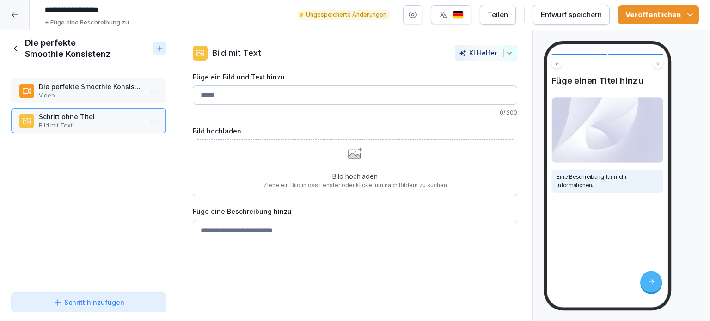
click at [204, 231] on textarea at bounding box center [355, 289] width 325 height 139
paste textarea "**********"
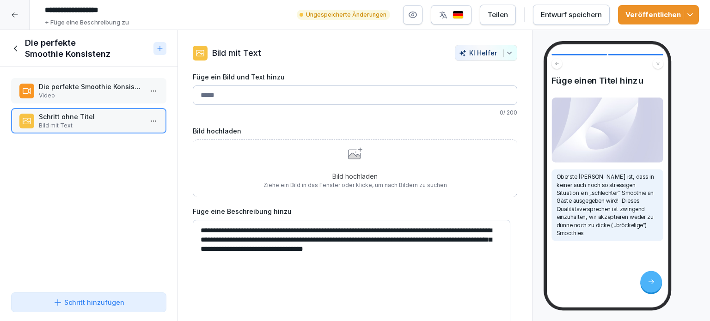
type textarea "**********"
click at [351, 156] on icon at bounding box center [354, 156] width 12 height 6
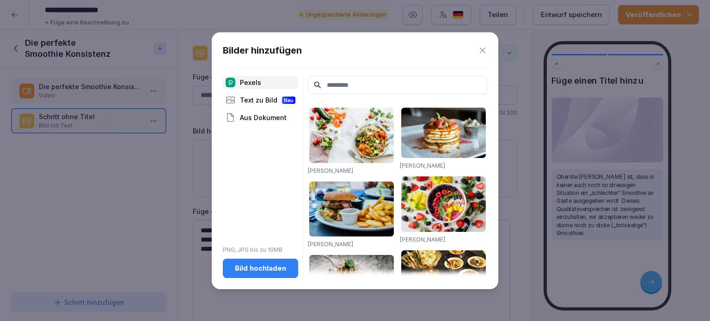
click at [252, 269] on div "Bild hochladen" at bounding box center [260, 269] width 61 height 10
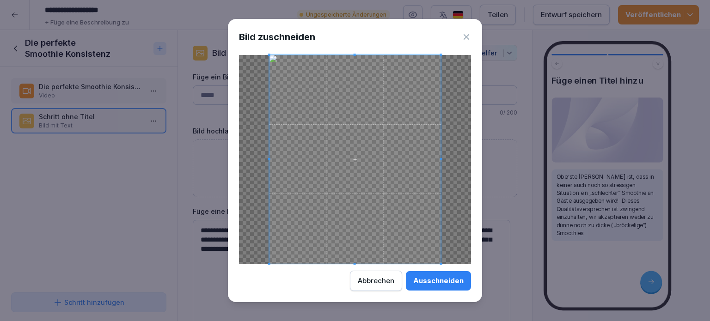
click at [443, 282] on div "Ausschneiden" at bounding box center [438, 281] width 50 height 10
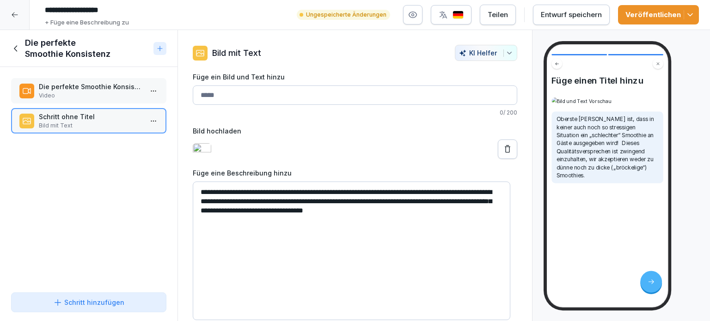
click at [219, 92] on input "Füge ein Bild und Text hinzu" at bounding box center [355, 95] width 325 height 19
type input "**********"
click at [656, 16] on div "Veröffentlichen" at bounding box center [659, 15] width 66 height 10
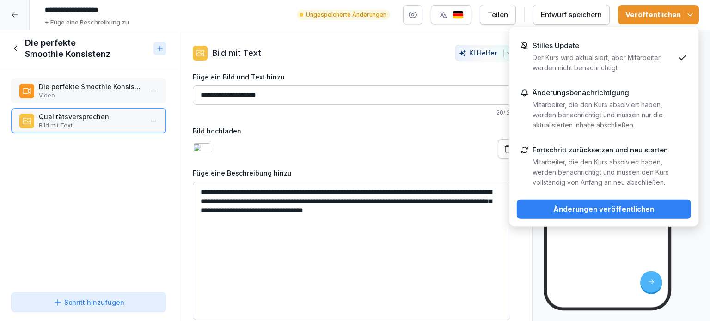
click at [596, 210] on div "Änderungen veröffentlichen" at bounding box center [604, 209] width 160 height 10
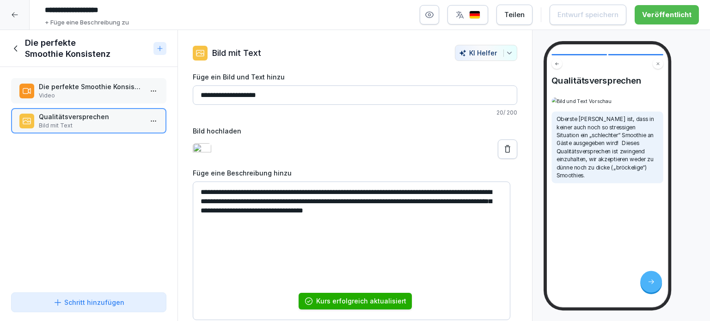
click at [11, 16] on icon at bounding box center [14, 14] width 7 height 7
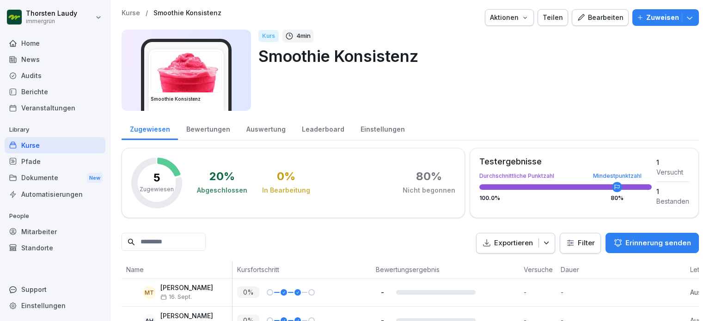
click at [594, 20] on div "Bearbeiten" at bounding box center [600, 17] width 47 height 10
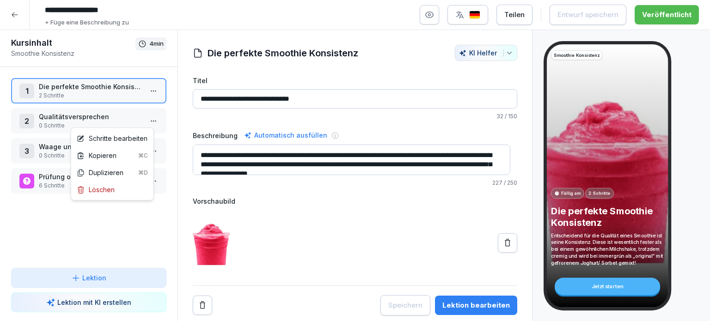
click at [146, 123] on html "**********" at bounding box center [355, 160] width 710 height 321
click at [63, 116] on html "**********" at bounding box center [355, 160] width 710 height 321
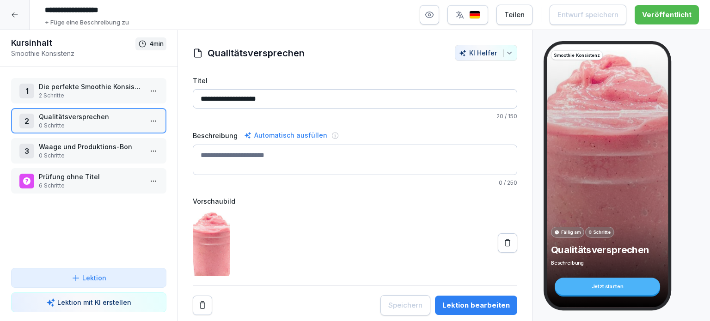
click at [143, 123] on html "**********" at bounding box center [355, 160] width 710 height 321
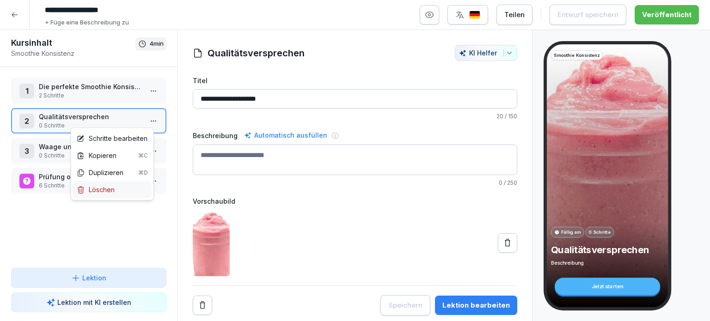
click at [98, 191] on div "Löschen" at bounding box center [96, 190] width 38 height 10
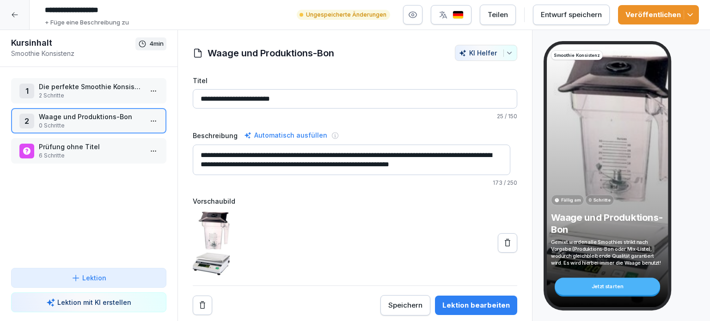
click at [57, 96] on p "2 Schritte" at bounding box center [91, 96] width 104 height 8
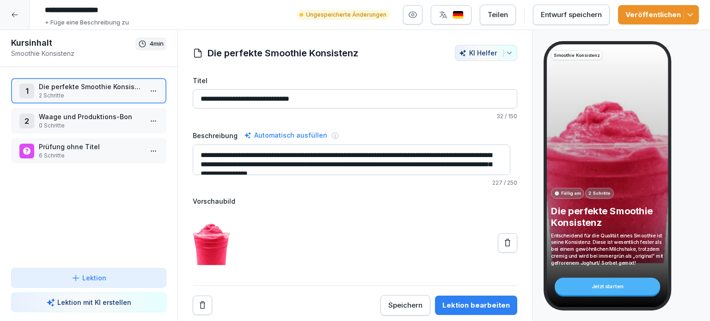
click at [143, 93] on html "**********" at bounding box center [355, 160] width 710 height 321
click at [18, 123] on html "**********" at bounding box center [355, 160] width 710 height 321
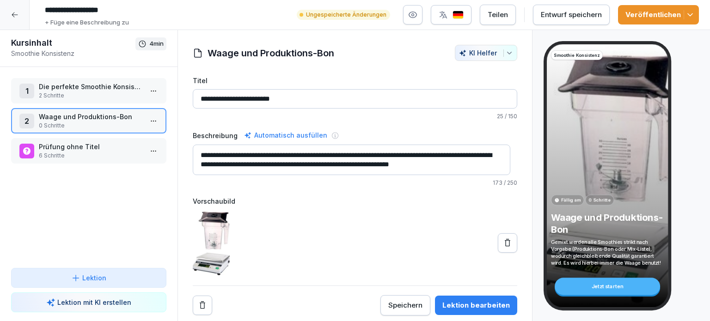
drag, startPoint x: 199, startPoint y: 153, endPoint x: 542, endPoint y: 193, distance: 345.4
click at [542, 193] on div "**********" at bounding box center [355, 176] width 710 height 292
click at [41, 86] on p "Die perfekte Smoothie Konsistenz" at bounding box center [91, 87] width 104 height 10
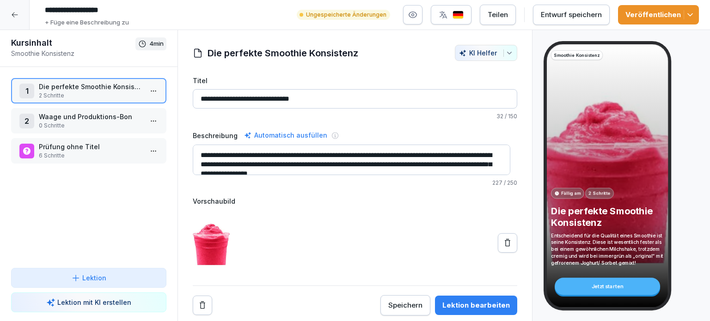
scroll to position [9, 0]
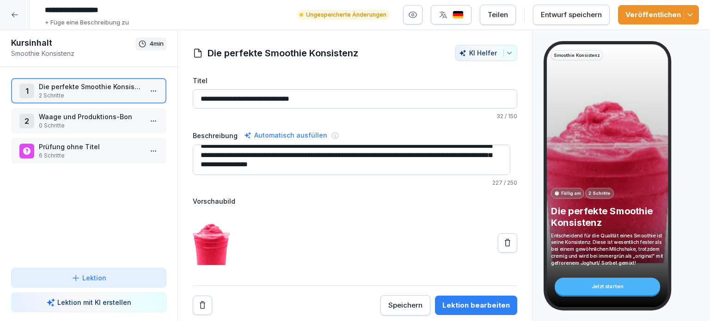
click at [148, 94] on html "**********" at bounding box center [355, 160] width 710 height 321
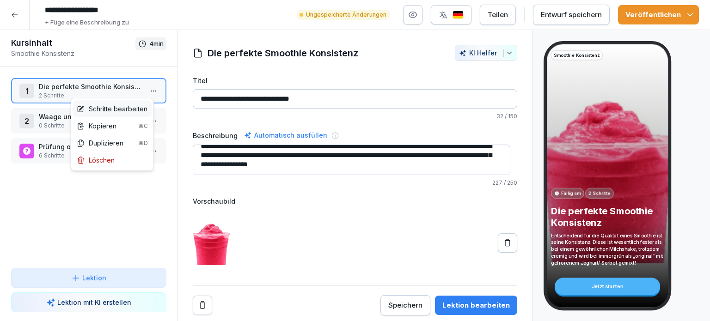
click at [117, 111] on div "Schritte bearbeiten" at bounding box center [112, 109] width 71 height 10
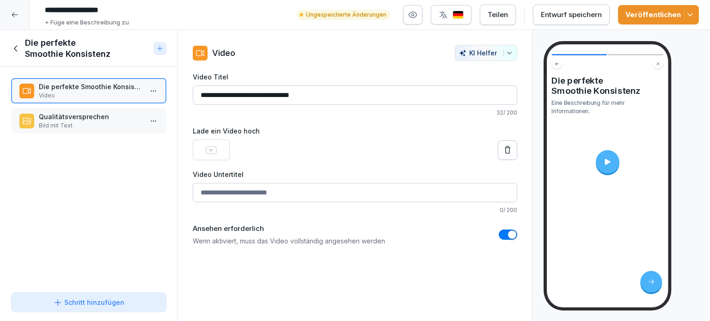
click at [84, 306] on div "Schritt hinzufügen" at bounding box center [88, 303] width 71 height 10
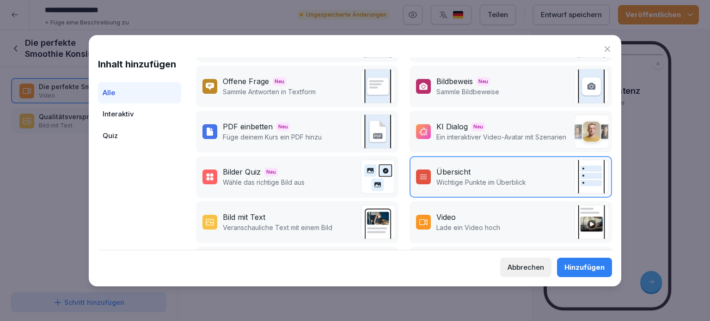
scroll to position [92, 0]
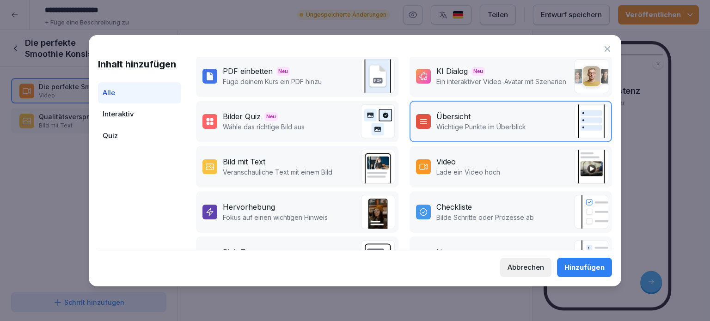
click at [253, 168] on p "Veranschauliche Text mit einem Bild" at bounding box center [278, 172] width 110 height 10
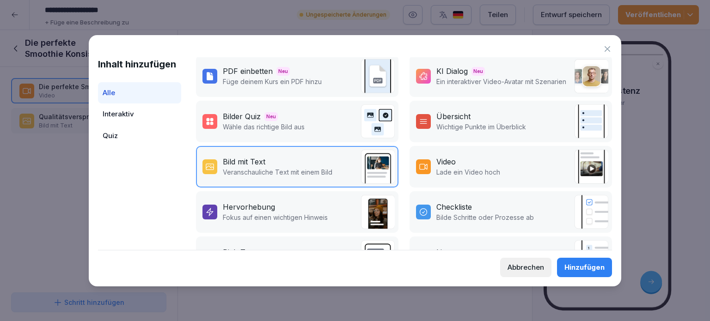
click at [584, 267] on div "Hinzufügen" at bounding box center [585, 268] width 40 height 10
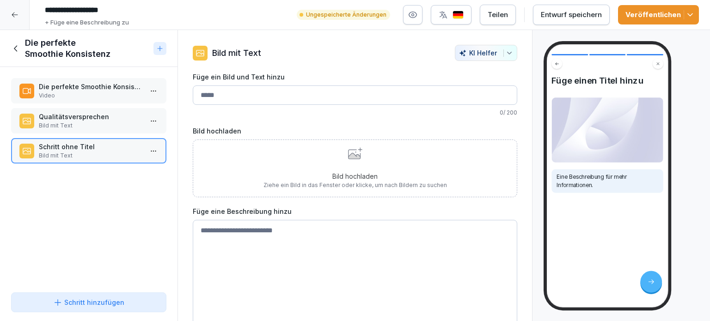
click at [207, 232] on textarea at bounding box center [355, 289] width 325 height 139
paste textarea "**********"
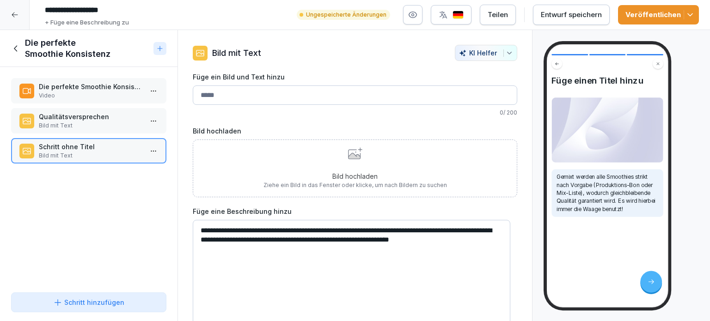
type textarea "**********"
click at [348, 151] on icon at bounding box center [355, 153] width 14 height 12
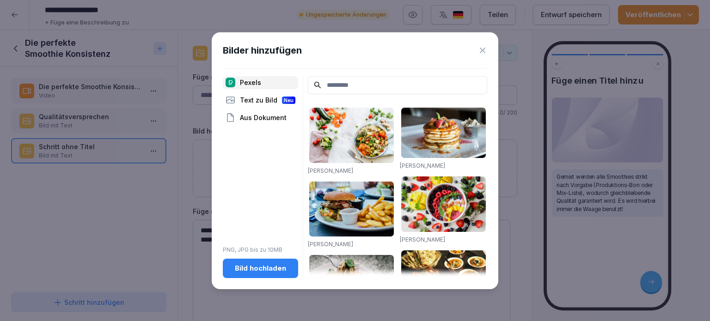
click at [242, 266] on div "Bild hochladen" at bounding box center [260, 269] width 61 height 10
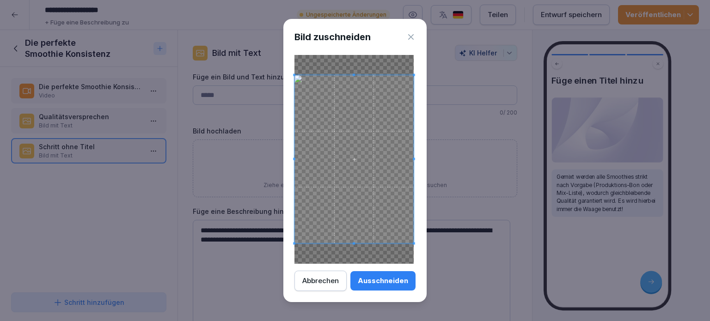
click at [391, 284] on div "Ausschneiden" at bounding box center [383, 281] width 50 height 10
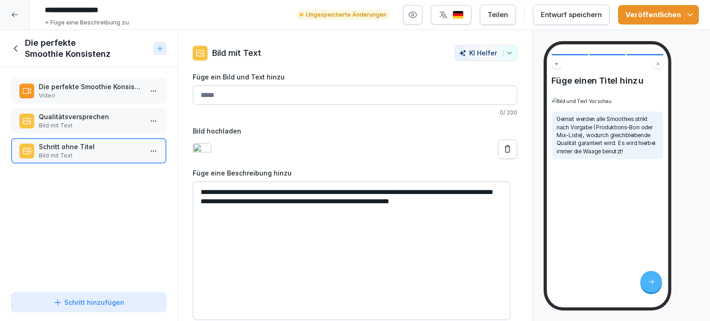
click at [217, 98] on input "Füge ein Bild und Text hinzu" at bounding box center [355, 95] width 325 height 19
type input "*****"
click at [686, 12] on icon "button" at bounding box center [690, 14] width 9 height 9
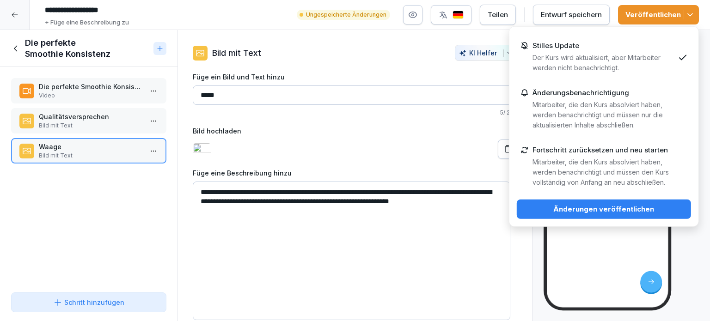
click at [588, 21] on button "Entwurf speichern" at bounding box center [571, 15] width 77 height 20
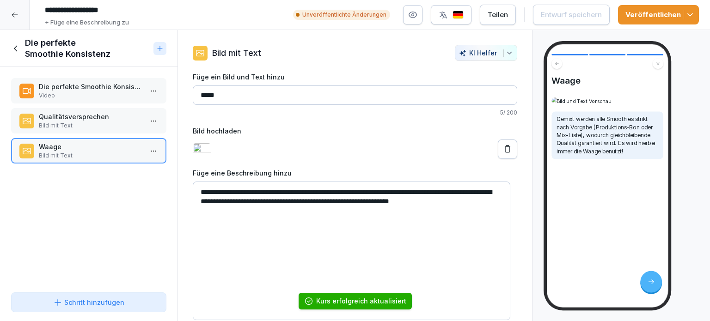
click at [65, 182] on div "Die perfekte Smoothie Konsistenz Video Qualitätsversprechen Bild mit Text Waage…" at bounding box center [89, 178] width 178 height 222
click at [15, 51] on icon at bounding box center [16, 48] width 10 height 10
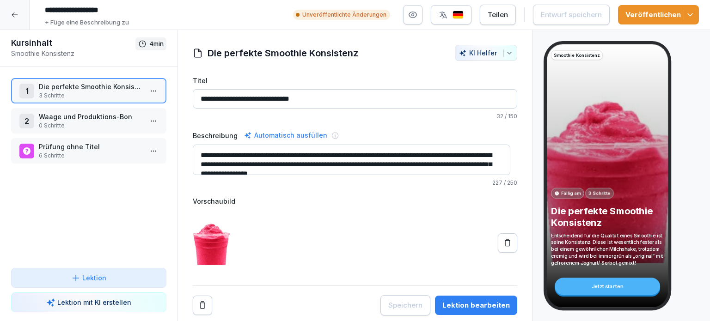
click at [93, 118] on p "Waage und Produktions-Bon" at bounding box center [91, 117] width 104 height 10
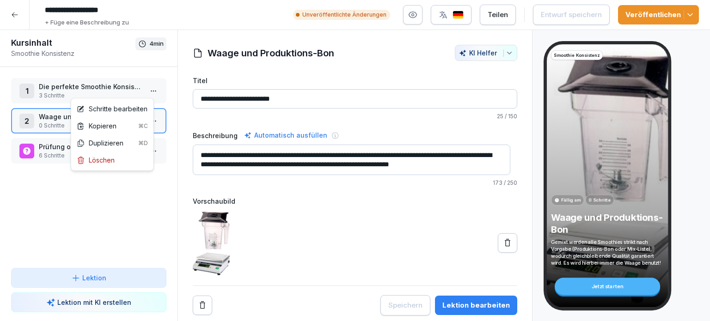
click at [145, 91] on html "**********" at bounding box center [355, 160] width 710 height 321
click at [117, 109] on div "Schritte bearbeiten" at bounding box center [112, 109] width 71 height 10
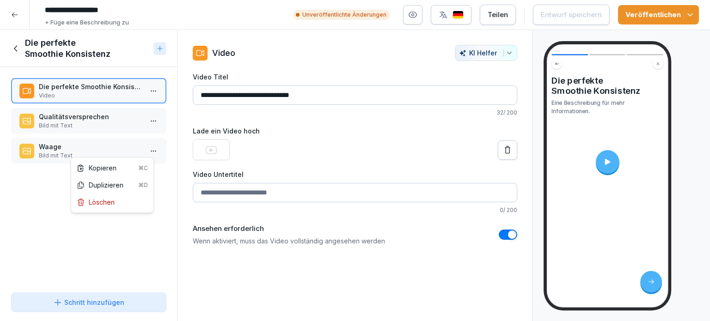
click at [146, 149] on html "**********" at bounding box center [355, 160] width 710 height 321
click at [37, 151] on html "**********" at bounding box center [355, 160] width 710 height 321
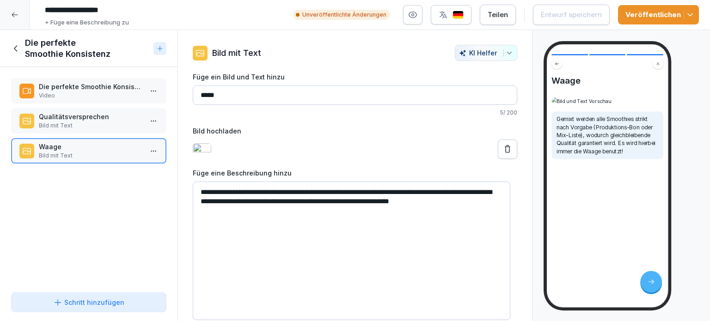
click at [237, 94] on input "*****" at bounding box center [355, 95] width 325 height 19
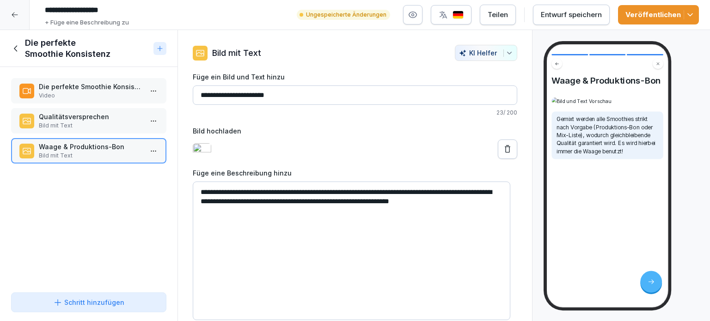
type input "**********"
click at [74, 190] on div "Die perfekte Smoothie Konsistenz Video Qualitätsversprechen Bild mit Text Waage…" at bounding box center [89, 178] width 178 height 222
click at [11, 49] on div "Die perfekte Smoothie Konsistenz" at bounding box center [89, 48] width 178 height 37
click at [13, 48] on icon at bounding box center [16, 48] width 10 height 10
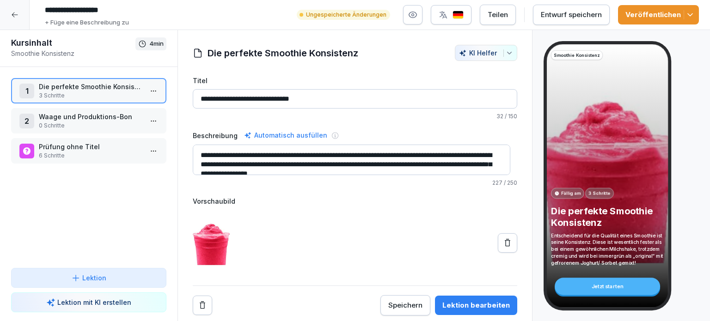
click at [100, 120] on p "Waage und Produktions-Bon" at bounding box center [91, 117] width 104 height 10
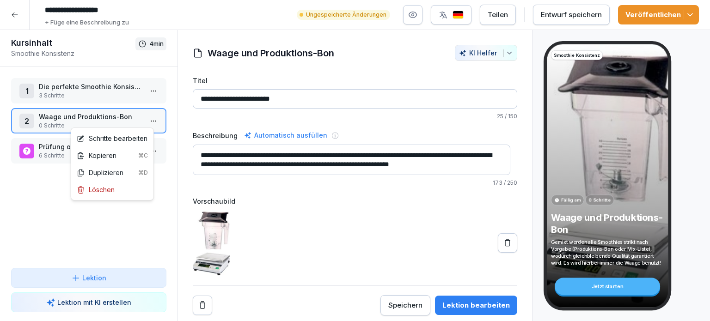
click at [147, 122] on html "**********" at bounding box center [355, 160] width 710 height 321
click at [100, 190] on div "Löschen" at bounding box center [96, 190] width 38 height 10
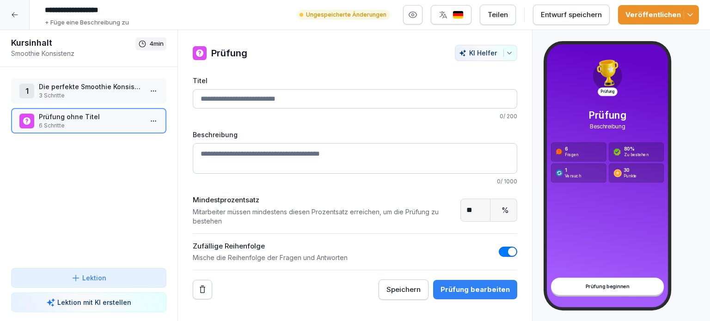
click at [73, 92] on p "3 Schritte" at bounding box center [91, 96] width 104 height 8
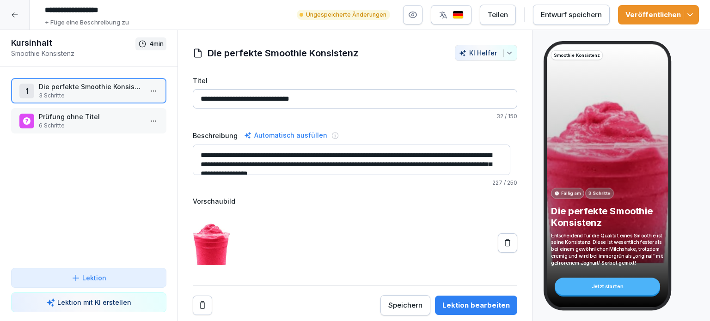
click at [149, 91] on html "**********" at bounding box center [355, 160] width 710 height 321
click at [99, 109] on div "Schritte bearbeiten" at bounding box center [112, 109] width 71 height 10
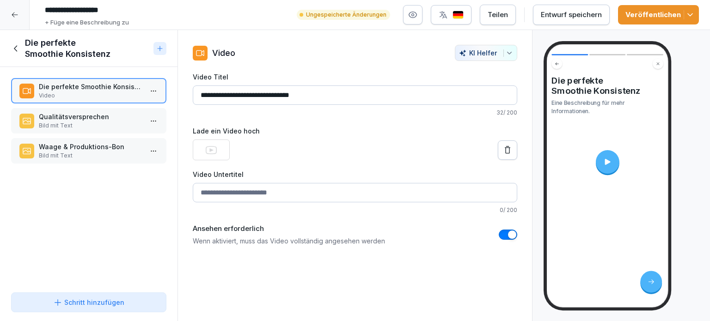
click at [36, 120] on div "Qualitätsversprechen Bild mit Text" at bounding box center [88, 121] width 139 height 18
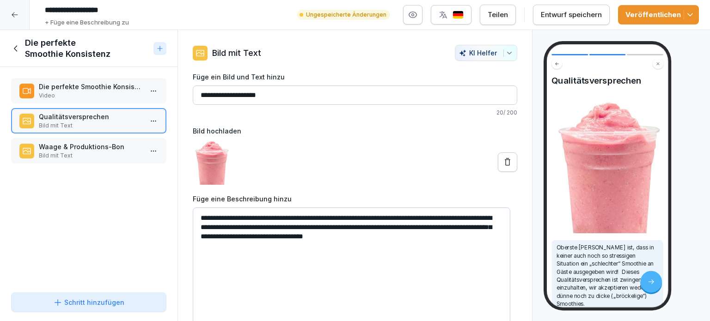
click at [43, 152] on p "Bild mit Text" at bounding box center [91, 156] width 104 height 8
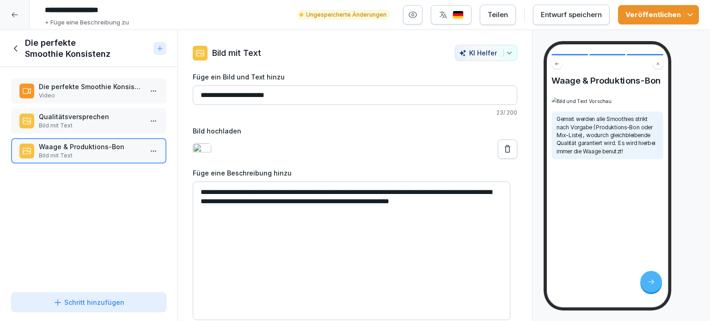
click at [56, 90] on p "Die perfekte Smoothie Konsistenz" at bounding box center [91, 87] width 104 height 10
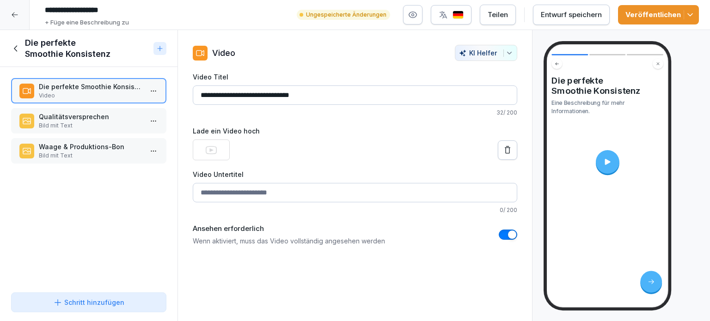
click at [16, 51] on icon at bounding box center [16, 48] width 10 height 10
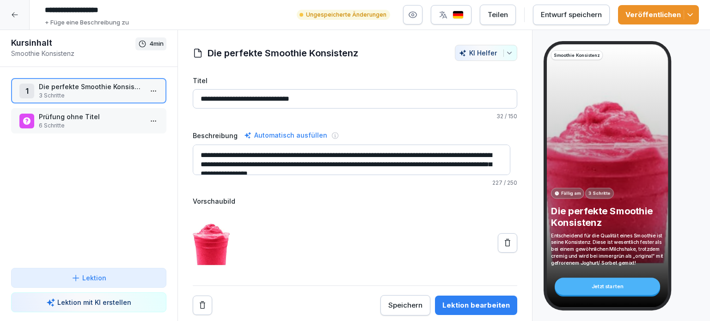
click at [80, 92] on p "3 Schritte" at bounding box center [91, 96] width 104 height 8
click at [689, 17] on icon "button" at bounding box center [690, 14] width 9 height 9
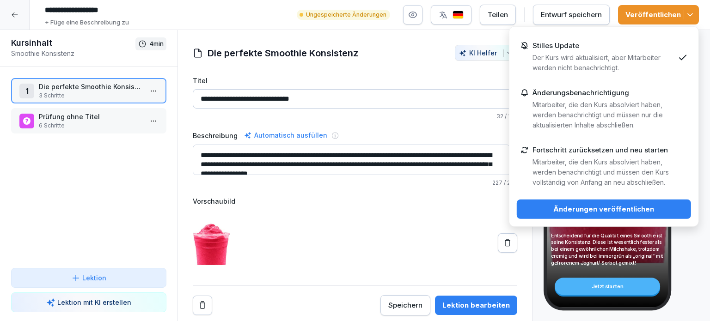
click at [387, 76] on label "Titel" at bounding box center [355, 81] width 325 height 10
click at [387, 89] on input "**********" at bounding box center [355, 98] width 325 height 19
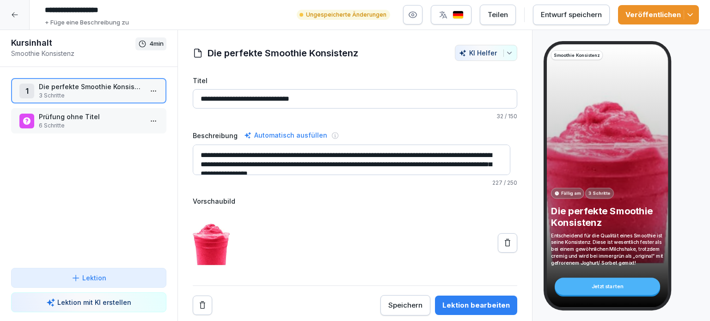
click at [579, 20] on button "Entwurf speichern" at bounding box center [571, 15] width 77 height 20
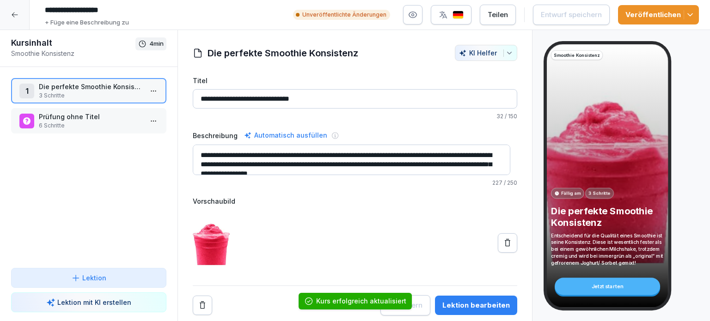
click at [689, 14] on icon "button" at bounding box center [690, 14] width 9 height 9
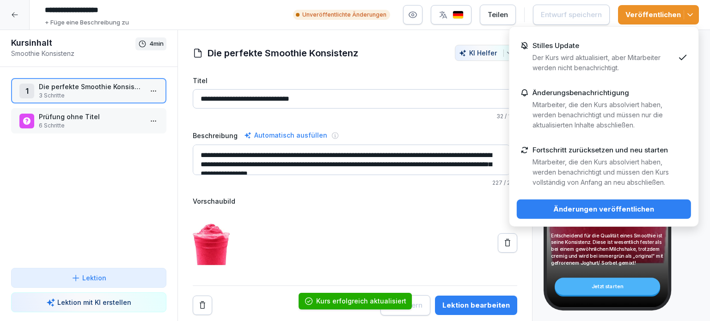
click at [607, 212] on div "Änderungen veröffentlichen" at bounding box center [604, 209] width 160 height 10
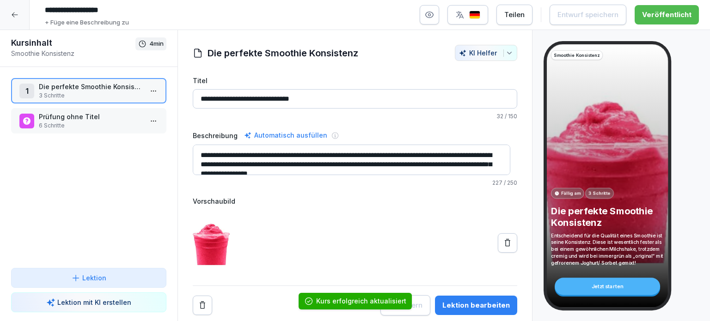
click at [612, 287] on div "Jetzt starten" at bounding box center [607, 286] width 105 height 17
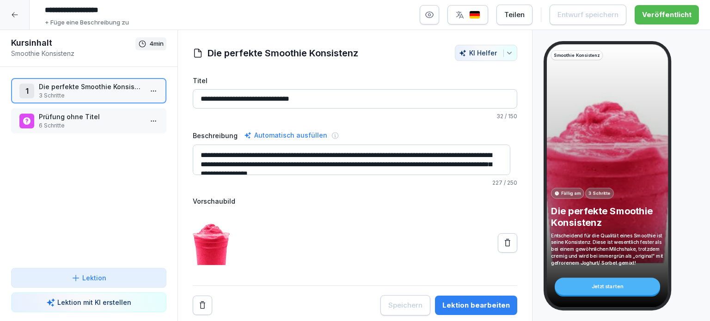
click at [434, 18] on icon "button" at bounding box center [429, 14] width 9 height 9
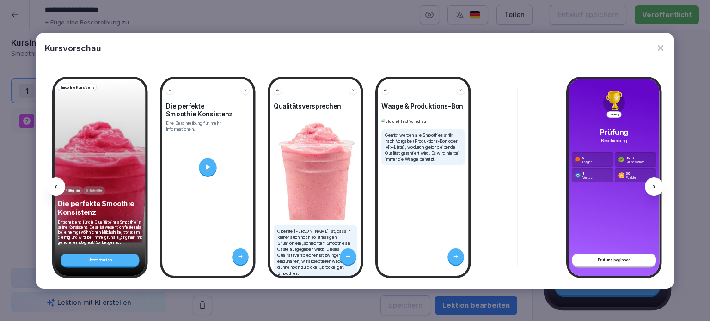
click at [662, 51] on icon "button" at bounding box center [660, 47] width 9 height 9
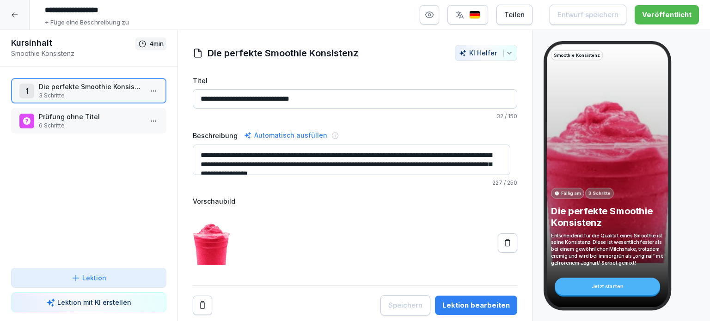
click at [19, 15] on div at bounding box center [15, 15] width 30 height 30
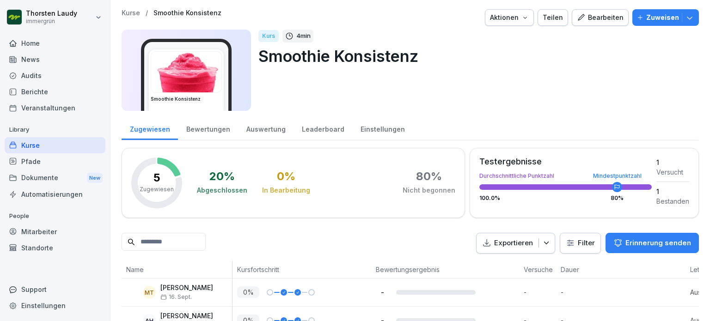
click at [34, 44] on div "Home" at bounding box center [55, 43] width 101 height 16
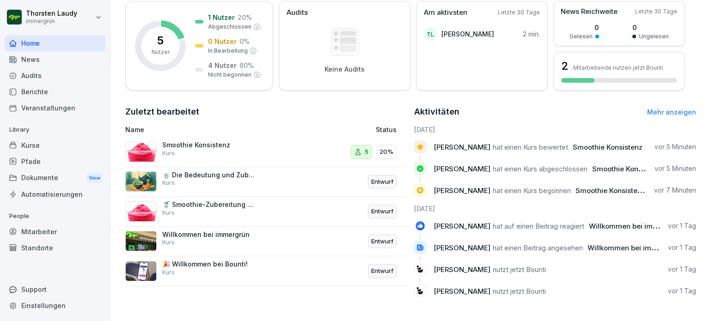
scroll to position [143, 0]
click at [146, 206] on img at bounding box center [140, 212] width 31 height 20
